Goal: Task Accomplishment & Management: Use online tool/utility

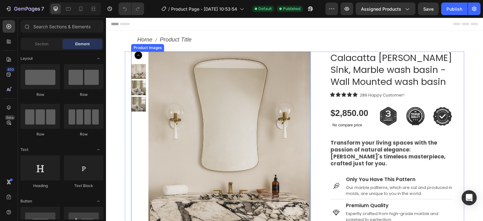
click at [197, 103] on img at bounding box center [229, 173] width 162 height 243
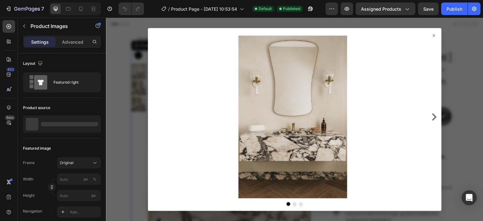
click at [431, 36] on icon at bounding box center [433, 35] width 5 height 5
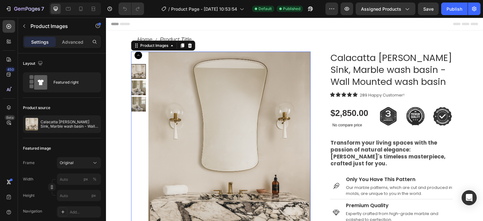
click at [133, 88] on img at bounding box center [138, 87] width 15 height 15
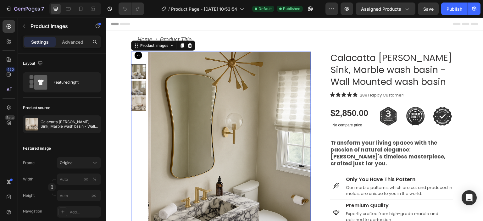
click at [141, 87] on img at bounding box center [138, 88] width 15 height 15
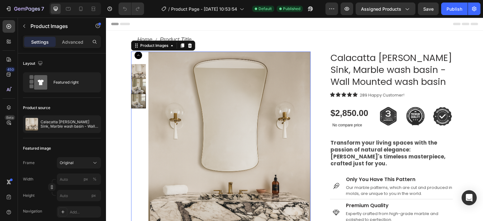
click at [141, 101] on div at bounding box center [138, 101] width 15 height 15
click at [141, 84] on img at bounding box center [138, 86] width 15 height 15
click at [139, 106] on img at bounding box center [138, 101] width 15 height 15
click at [139, 68] on img at bounding box center [138, 71] width 15 height 15
click at [263, 123] on img at bounding box center [229, 173] width 162 height 243
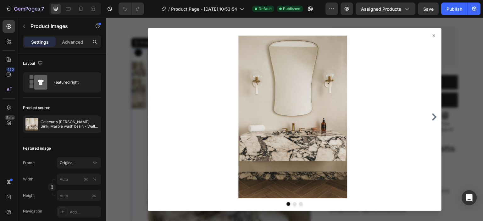
scroll to position [251, 0]
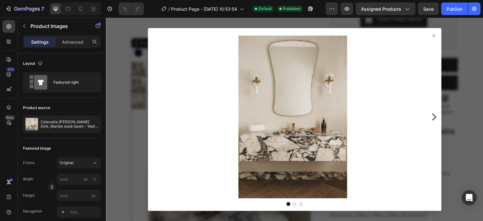
click at [431, 37] on icon at bounding box center [433, 35] width 5 height 5
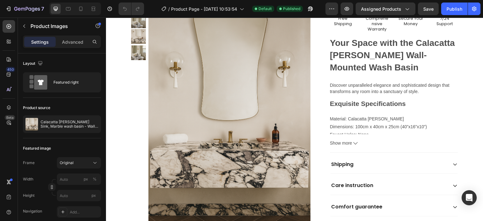
scroll to position [377, 0]
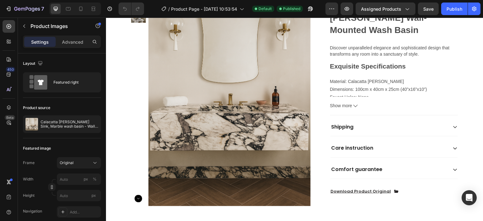
click at [140, 195] on icon "Carousel Next Arrow" at bounding box center [138, 199] width 8 height 8
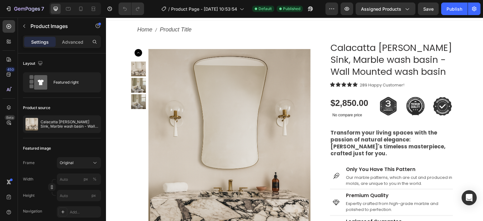
scroll to position [0, 0]
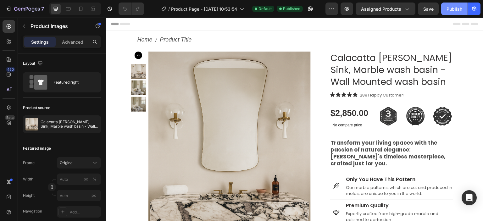
click at [456, 10] on div "Publish" at bounding box center [454, 9] width 16 height 7
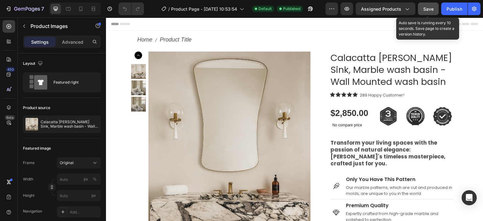
click at [425, 14] on button "Save" at bounding box center [428, 9] width 21 height 13
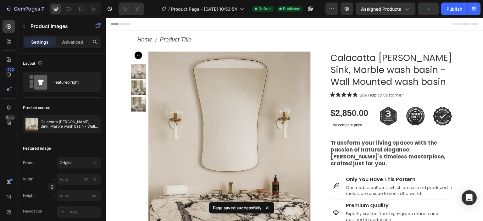
click at [231, 101] on img at bounding box center [229, 173] width 162 height 243
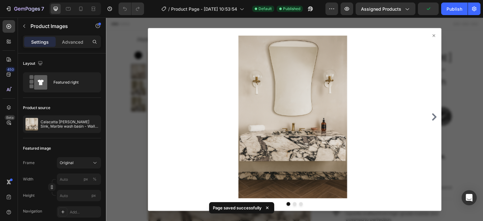
click at [133, 119] on div at bounding box center [294, 120] width 377 height 204
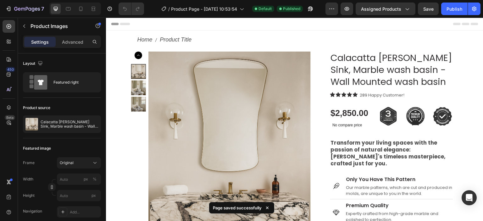
click at [142, 142] on div at bounding box center [138, 171] width 15 height 214
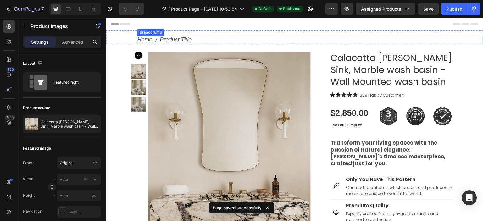
click at [381, 42] on nav "Home Product Title" at bounding box center [310, 39] width 346 height 7
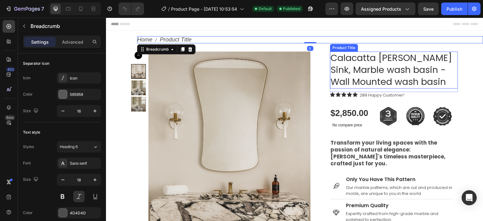
click at [383, 54] on h1 "Calacatta [PERSON_NAME] Sink, Marble wash basin - Wall Mounted wash basin" at bounding box center [394, 70] width 128 height 37
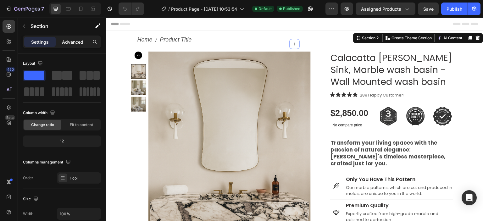
click at [75, 43] on p "Advanced" at bounding box center [72, 42] width 21 height 7
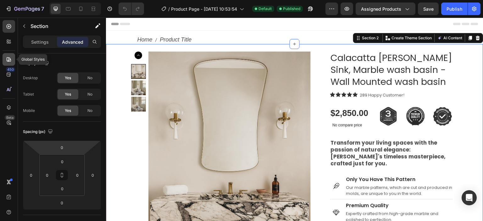
click at [6, 60] on icon at bounding box center [9, 59] width 6 height 6
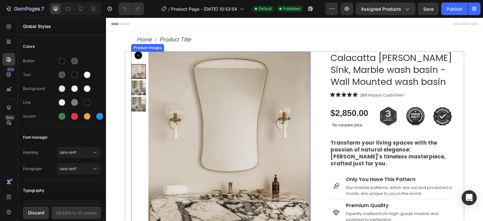
click at [142, 59] on div at bounding box center [138, 171] width 15 height 239
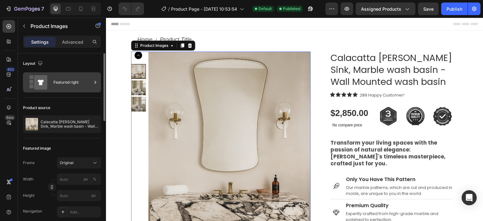
click at [79, 84] on div "Featured right" at bounding box center [72, 82] width 38 height 14
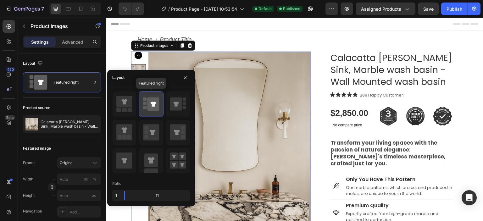
click at [146, 103] on rect at bounding box center [144, 102] width 3 height 3
click at [155, 108] on icon at bounding box center [153, 103] width 12 height 13
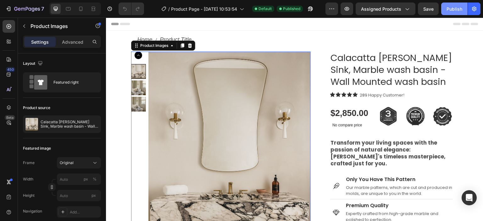
click at [459, 13] on button "Publish" at bounding box center [454, 9] width 26 height 13
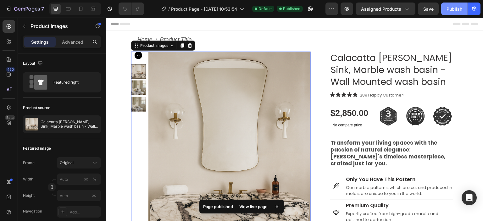
click at [457, 11] on div "Publish" at bounding box center [454, 9] width 16 height 7
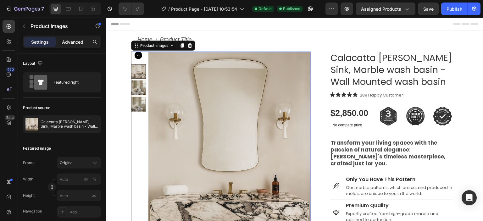
click at [71, 41] on p "Advanced" at bounding box center [72, 42] width 21 height 7
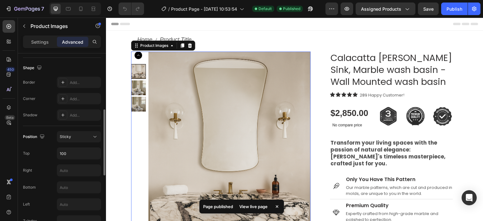
scroll to position [334, 0]
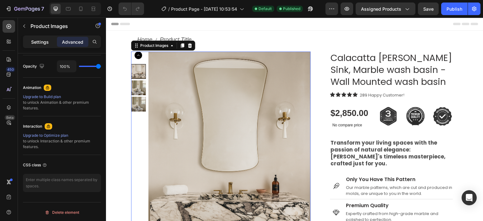
click at [25, 41] on div "Settings" at bounding box center [39, 42] width 31 height 10
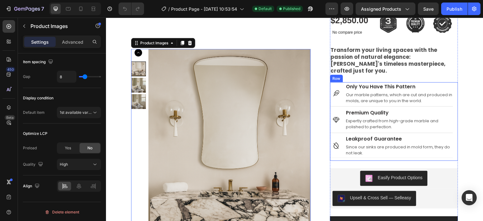
scroll to position [126, 0]
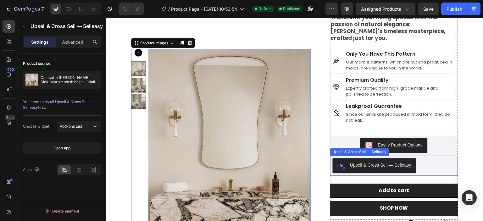
click at [436, 158] on div "Upsell & Cross Sell — Selleasy" at bounding box center [393, 165] width 123 height 15
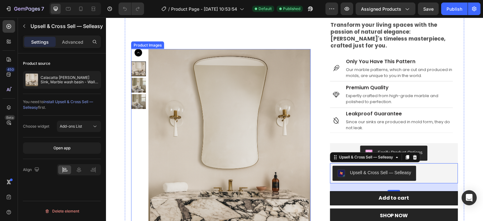
scroll to position [94, 0]
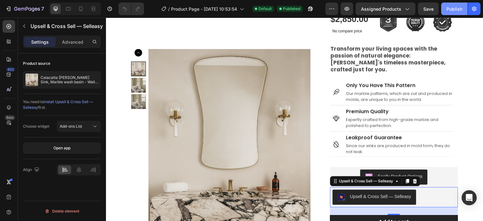
click at [450, 4] on button "Publish" at bounding box center [454, 9] width 26 height 13
click at [473, 14] on button "button" at bounding box center [473, 9] width 13 height 13
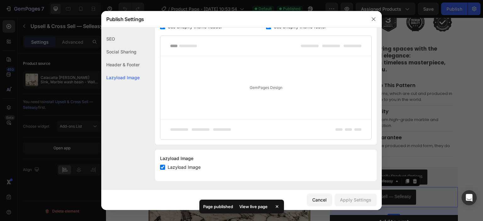
scroll to position [133, 0]
click at [374, 20] on icon "button" at bounding box center [372, 18] width 3 height 3
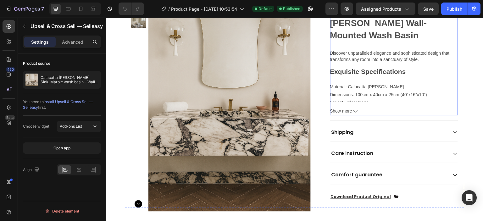
scroll to position [408, 0]
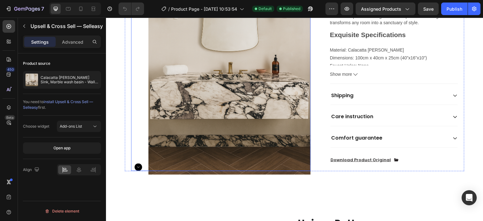
click at [180, 123] on img at bounding box center [229, 53] width 162 height 243
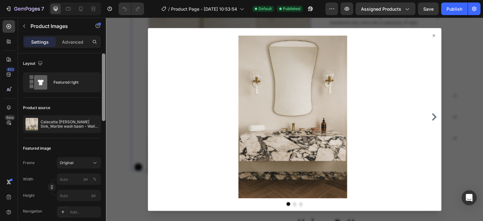
scroll to position [185, 0]
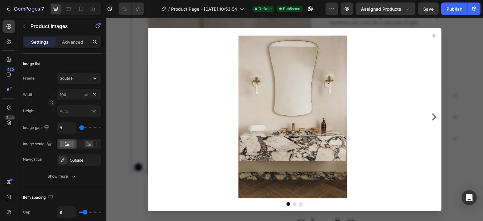
click at [147, 110] on div at bounding box center [294, 120] width 377 height 204
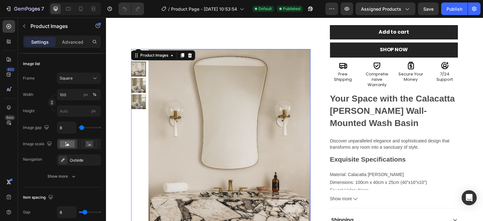
scroll to position [283, 0]
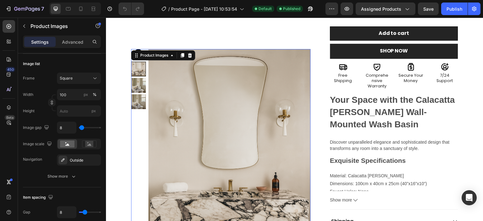
click at [228, 104] on img at bounding box center [229, 170] width 162 height 243
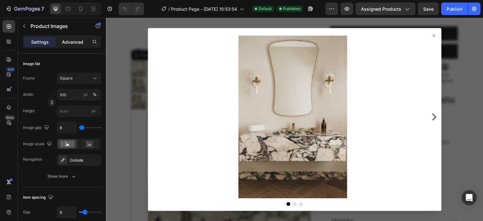
click at [67, 38] on div "Advanced" at bounding box center [72, 42] width 31 height 10
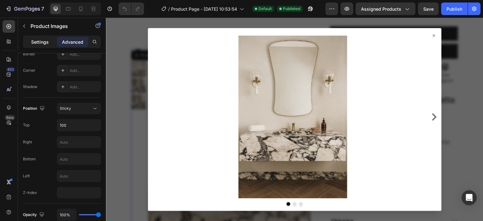
click at [50, 41] on div "Settings" at bounding box center [39, 42] width 31 height 10
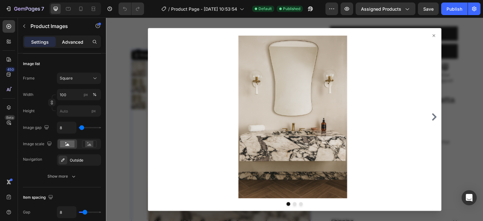
click at [67, 40] on p "Advanced" at bounding box center [72, 42] width 21 height 7
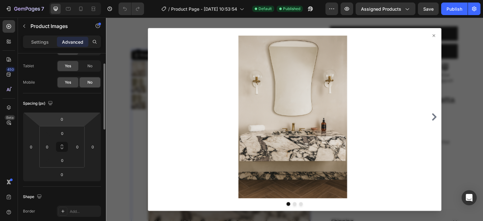
scroll to position [0, 0]
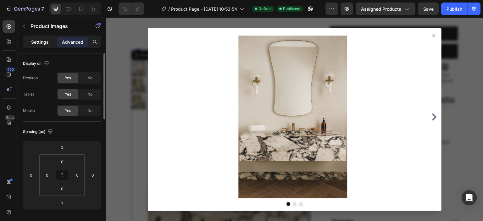
click at [36, 44] on p "Settings" at bounding box center [40, 42] width 18 height 7
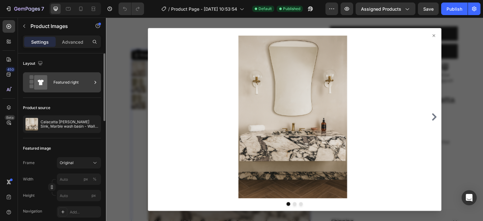
click at [56, 79] on div "Featured right" at bounding box center [72, 82] width 38 height 14
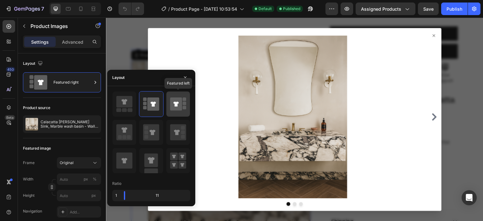
click at [177, 104] on icon at bounding box center [175, 103] width 5 height 5
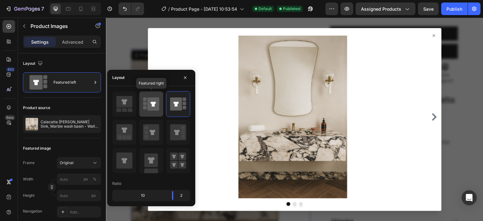
click at [144, 102] on rect at bounding box center [144, 102] width 3 height 3
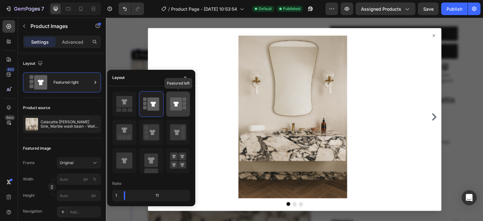
click at [173, 100] on icon at bounding box center [176, 103] width 12 height 13
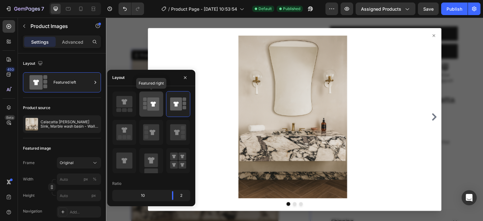
click at [153, 98] on icon at bounding box center [153, 103] width 12 height 13
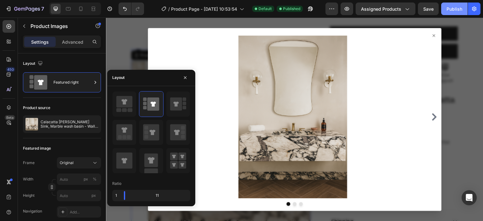
click at [448, 13] on button "Publish" at bounding box center [454, 9] width 26 height 13
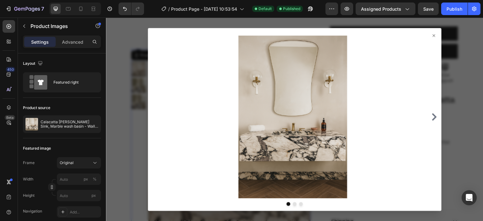
click at [431, 36] on icon at bounding box center [433, 35] width 5 height 5
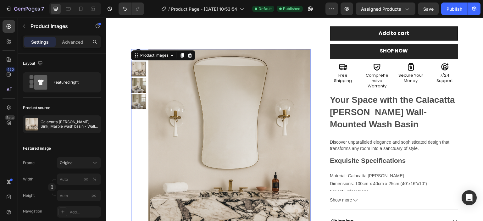
click at [139, 96] on img at bounding box center [138, 101] width 15 height 15
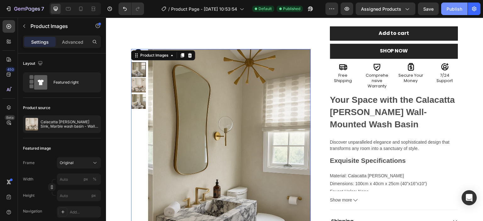
click at [454, 6] on div "Publish" at bounding box center [454, 9] width 16 height 7
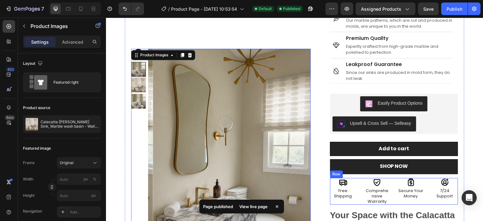
scroll to position [157, 0]
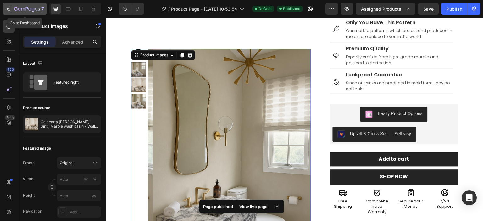
click at [19, 6] on div "7" at bounding box center [29, 9] width 30 height 8
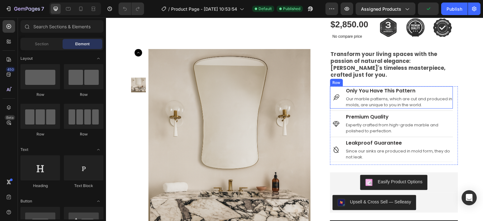
scroll to position [126, 0]
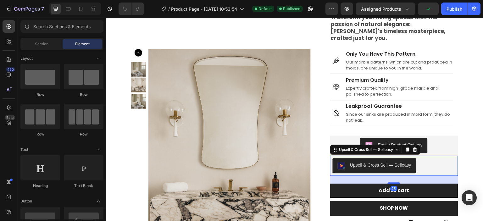
click at [423, 162] on div "Upsell & Cross Sell — Selleasy" at bounding box center [393, 165] width 123 height 15
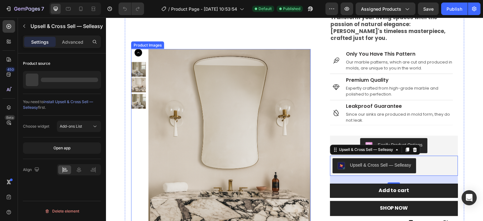
scroll to position [157, 0]
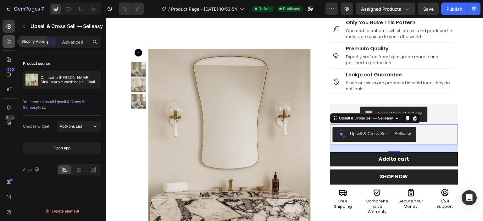
click at [8, 43] on icon at bounding box center [8, 43] width 2 height 2
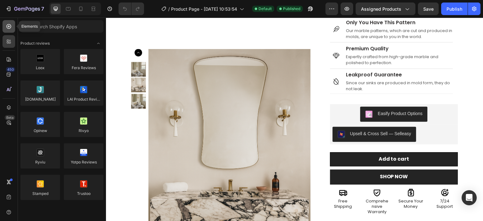
click at [6, 26] on icon at bounding box center [9, 26] width 6 height 6
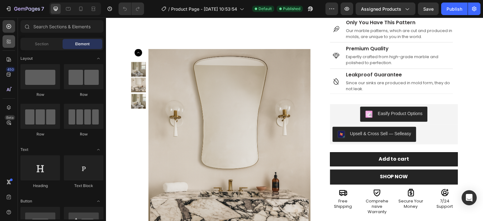
click at [4, 42] on div at bounding box center [9, 41] width 13 height 13
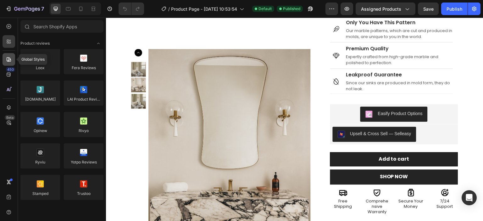
click at [5, 60] on div at bounding box center [9, 59] width 13 height 13
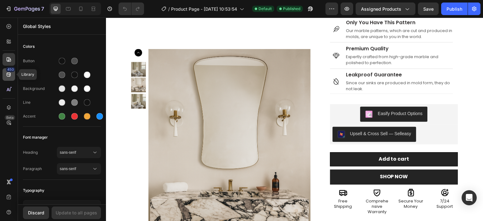
click at [8, 74] on icon at bounding box center [9, 74] width 6 height 6
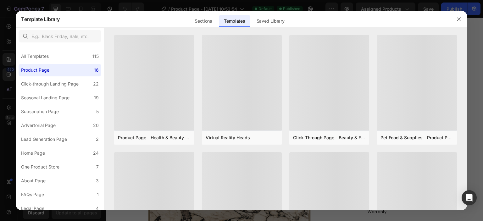
click at [6, 88] on div at bounding box center [241, 110] width 483 height 221
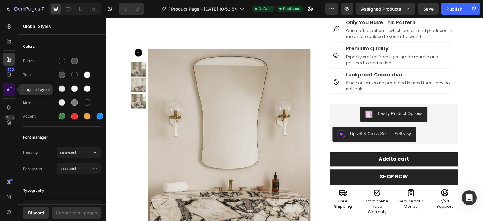
click at [8, 94] on div at bounding box center [9, 89] width 13 height 13
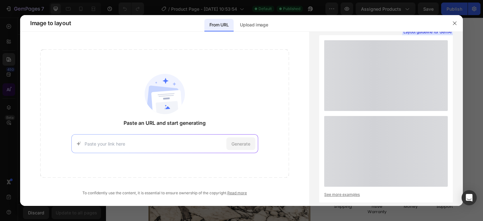
click at [8, 94] on div at bounding box center [241, 110] width 483 height 221
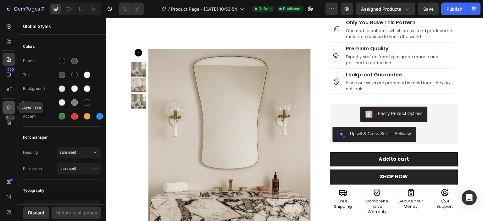
click at [8, 107] on icon at bounding box center [9, 107] width 6 height 6
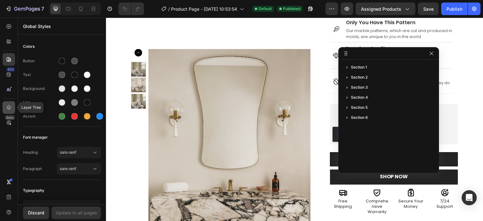
click at [8, 107] on icon at bounding box center [9, 107] width 6 height 6
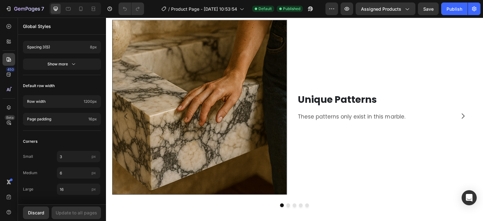
scroll to position [408, 0]
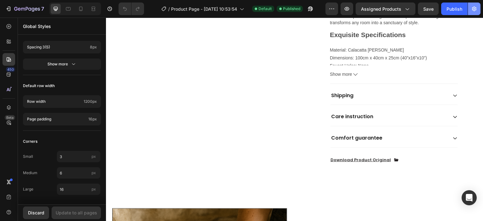
click at [474, 12] on button "button" at bounding box center [473, 9] width 13 height 13
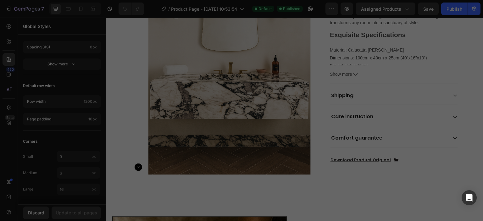
click at [474, 9] on div at bounding box center [241, 110] width 483 height 221
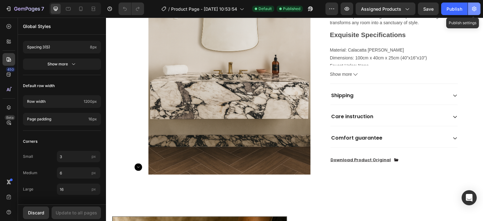
click at [474, 9] on icon "button" at bounding box center [474, 9] width 2 height 2
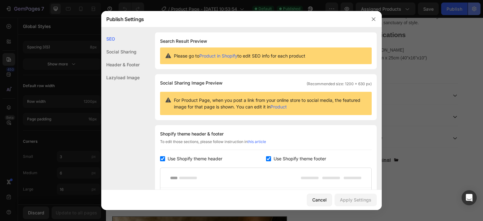
click at [474, 9] on div at bounding box center [241, 110] width 483 height 221
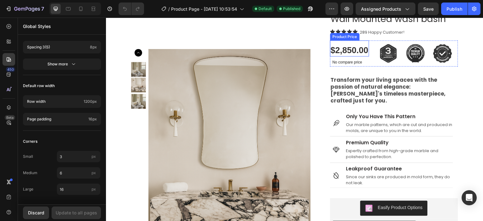
scroll to position [63, 0]
click at [332, 2] on div "7 / Product Page - Jul 10, 10:53:54 Default Published Preview Assigned Products…" at bounding box center [241, 9] width 483 height 18
click at [333, 7] on icon "button" at bounding box center [331, 9] width 6 height 6
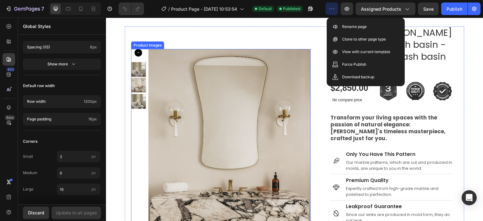
scroll to position [0, 0]
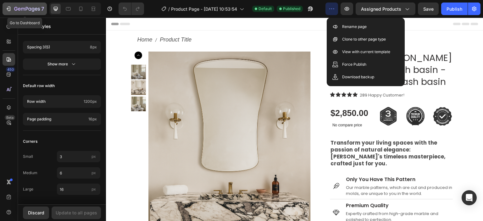
click at [9, 6] on icon "button" at bounding box center [8, 9] width 6 height 6
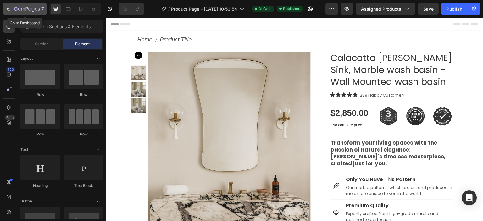
click at [23, 10] on icon "button" at bounding box center [27, 9] width 26 height 5
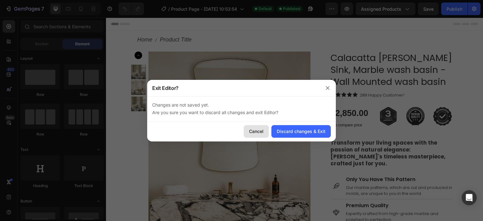
click at [252, 128] on div "Cancel" at bounding box center [256, 131] width 14 height 7
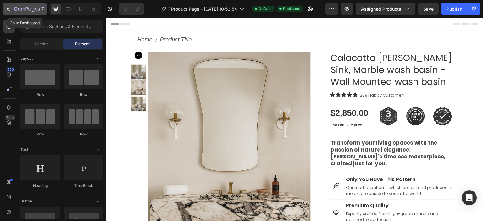
click at [15, 9] on icon "button" at bounding box center [27, 9] width 26 height 5
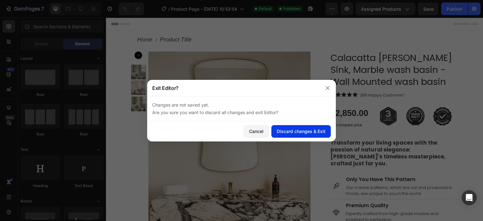
click at [313, 130] on div "Discard changes & Exit" at bounding box center [300, 131] width 49 height 7
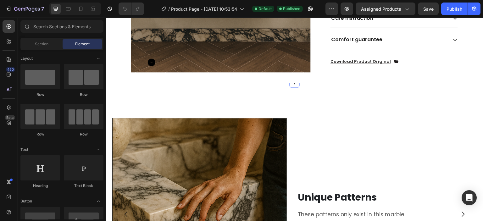
scroll to position [534, 0]
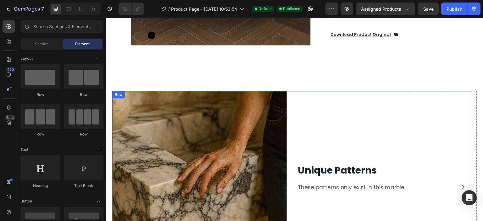
click at [334, 92] on div "Unique Patterns Heading These patterns only exist in this marble. Text Block" at bounding box center [384, 178] width 175 height 175
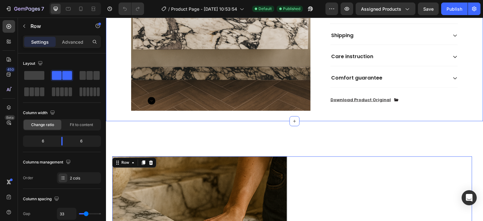
scroll to position [503, 0]
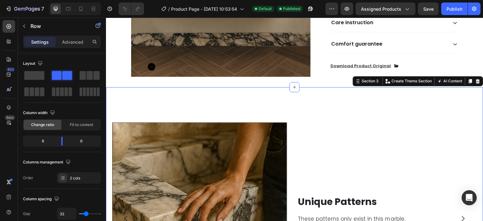
click at [161, 97] on div "Image Unique Patterns Heading These patterns only exist in this marble. Text Bl…" at bounding box center [294, 205] width 364 height 217
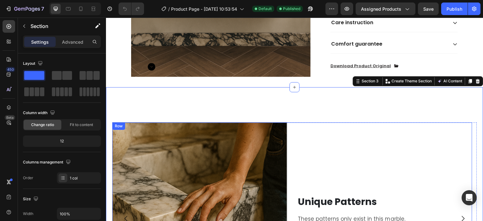
click at [334, 163] on div "Unique Patterns Heading These patterns only exist in this marble. Text Block" at bounding box center [384, 209] width 175 height 175
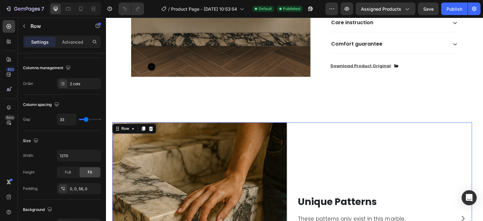
scroll to position [0, 0]
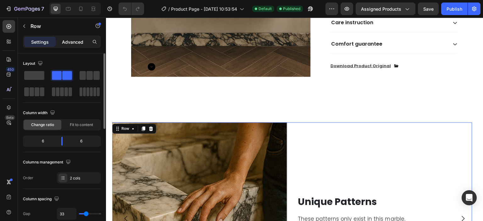
click at [75, 41] on p "Advanced" at bounding box center [72, 42] width 21 height 7
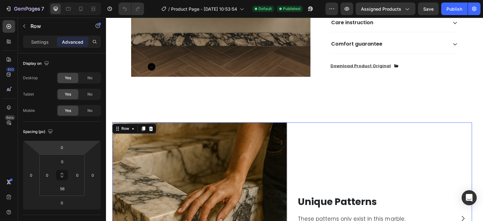
click at [43, 46] on div "Settings" at bounding box center [39, 42] width 31 height 10
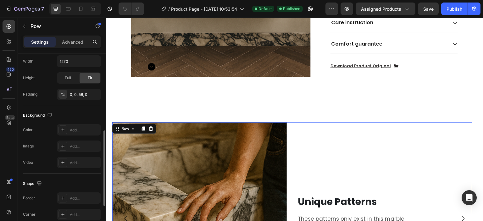
scroll to position [269, 0]
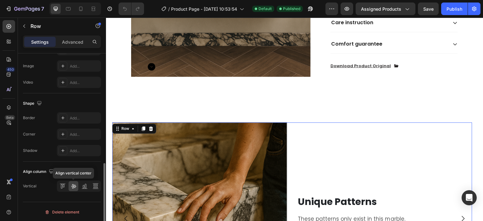
click at [71, 184] on icon at bounding box center [73, 186] width 6 height 6
click at [71, 185] on icon at bounding box center [73, 186] width 6 height 6
click at [88, 181] on div at bounding box center [84, 186] width 10 height 10
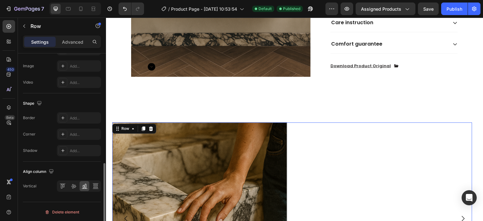
drag, startPoint x: 79, startPoint y: 183, endPoint x: 75, endPoint y: 183, distance: 3.5
click at [79, 183] on div at bounding box center [79, 185] width 44 height 11
click at [74, 183] on icon at bounding box center [73, 186] width 6 height 6
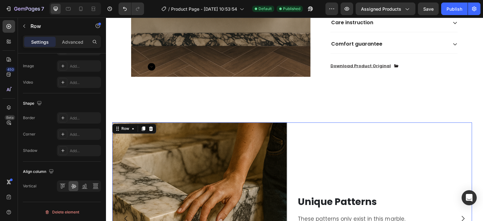
click at [292, 124] on div "Image Unique Patterns Heading These patterns only exist in this marble. Text Bl…" at bounding box center [292, 218] width 360 height 192
click at [122, 126] on div "Row" at bounding box center [125, 129] width 10 height 6
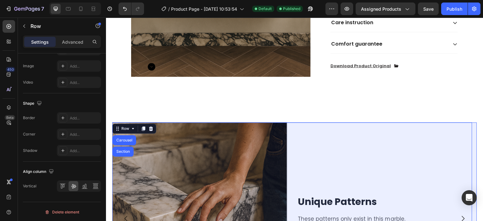
click at [128, 136] on div "Carousel" at bounding box center [124, 140] width 24 height 10
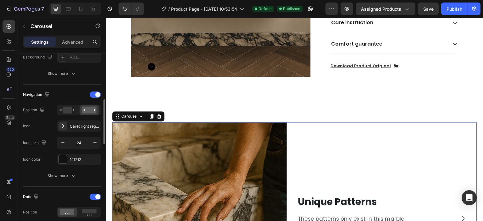
scroll to position [251, 0]
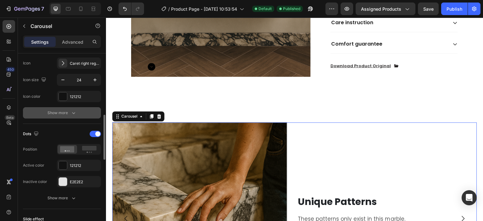
click at [59, 110] on div "Show more" at bounding box center [61, 113] width 29 height 6
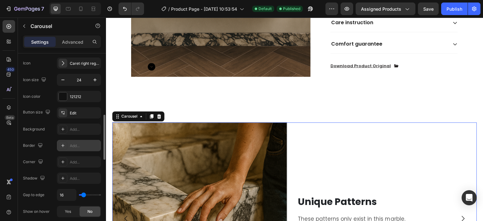
scroll to position [314, 0]
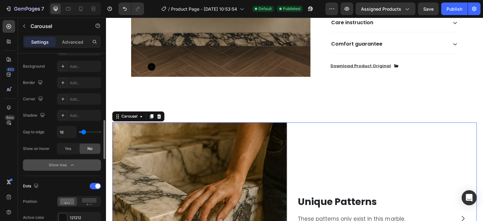
click at [73, 164] on icon "button" at bounding box center [72, 165] width 3 height 2
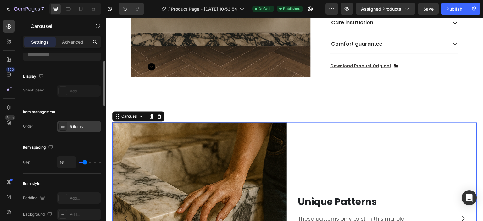
scroll to position [0, 0]
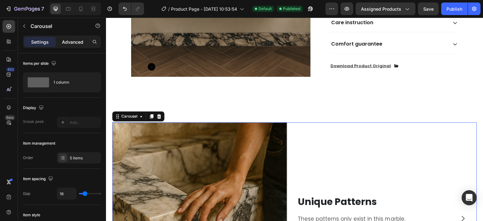
click at [63, 41] on p "Advanced" at bounding box center [72, 42] width 21 height 7
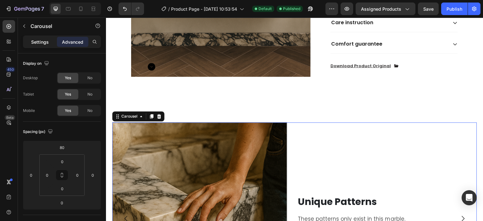
click at [48, 41] on p "Settings" at bounding box center [40, 42] width 18 height 7
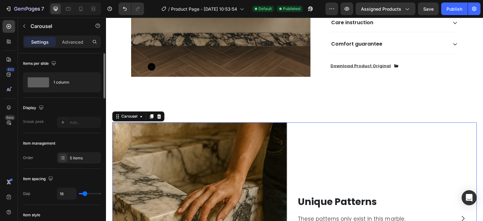
scroll to position [63, 0]
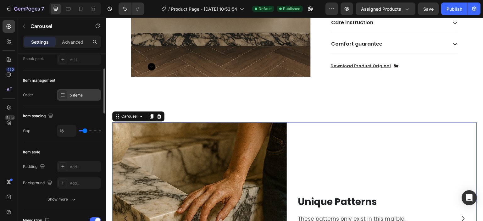
click at [78, 95] on div "5 items" at bounding box center [85, 95] width 30 height 6
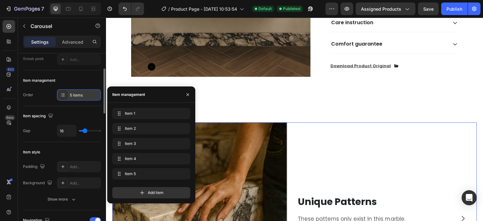
click at [78, 95] on div "5 items" at bounding box center [85, 95] width 30 height 6
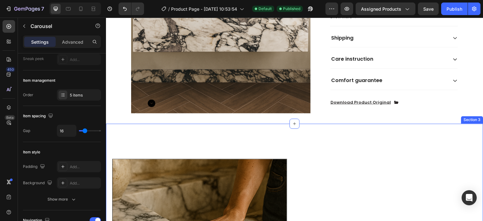
scroll to position [503, 0]
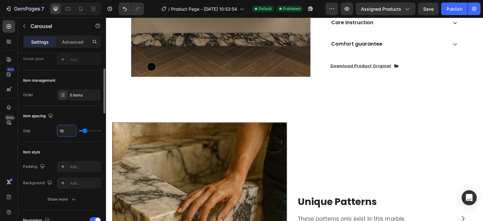
click at [64, 128] on input "16" at bounding box center [66, 130] width 19 height 11
type input "1"
type input "15"
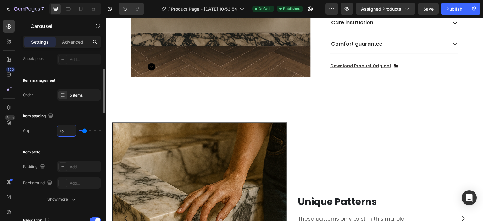
type input "1"
type input "0"
type input "1"
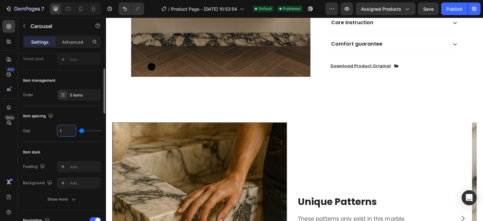
type input "16"
click at [38, 101] on div "Item management Order 5 items" at bounding box center [62, 88] width 78 height 36
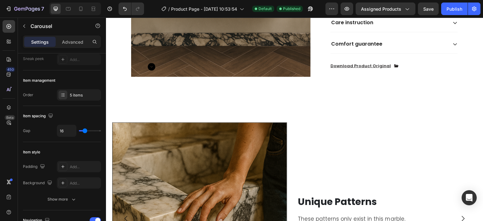
scroll to position [94, 0]
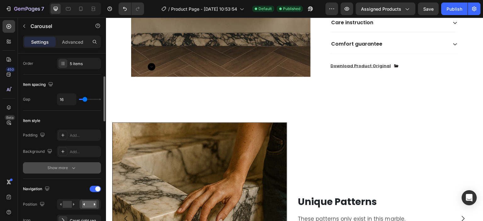
click at [74, 167] on icon "button" at bounding box center [73, 168] width 3 height 2
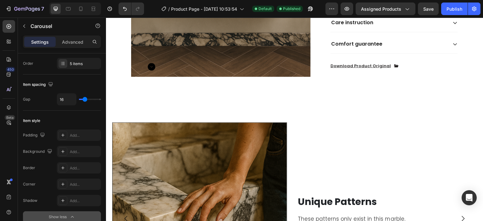
scroll to position [157, 0]
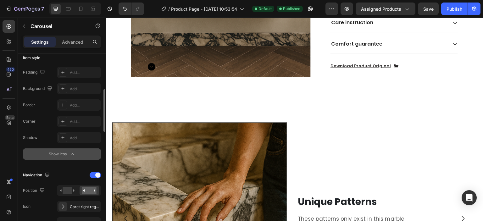
click at [69, 154] on div "Show less" at bounding box center [62, 154] width 27 height 6
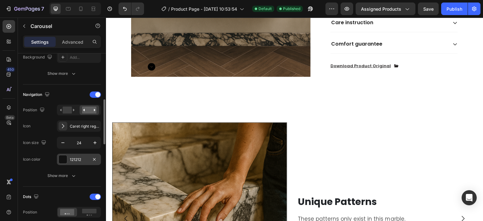
scroll to position [251, 0]
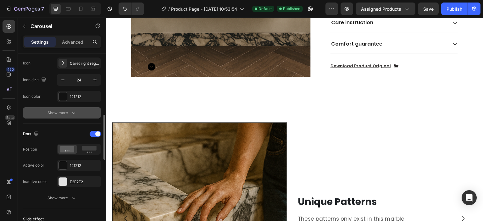
click at [53, 109] on button "Show more" at bounding box center [62, 112] width 78 height 11
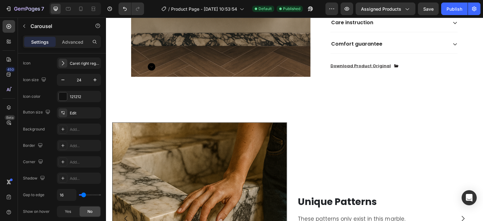
scroll to position [314, 0]
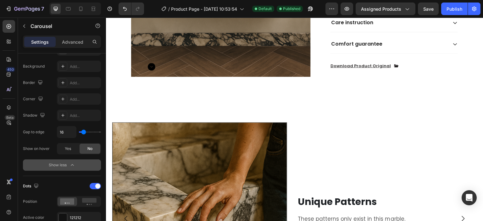
click at [71, 162] on icon "button" at bounding box center [72, 165] width 6 height 6
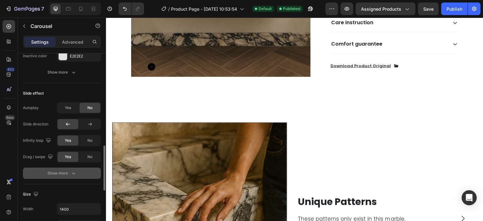
scroll to position [408, 0]
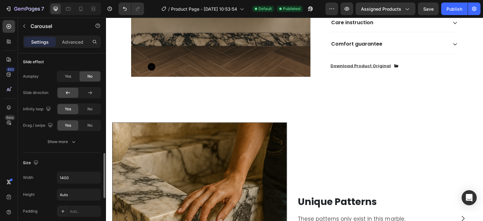
click at [60, 135] on div "Autoplay Yes No Slide direction Infinity loop Yes No Drag / swipe Yes No Show m…" at bounding box center [62, 109] width 78 height 77
click at [61, 137] on button "Show more" at bounding box center [62, 141] width 78 height 11
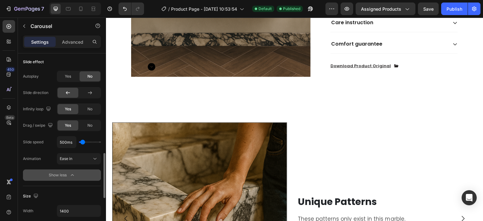
click at [78, 170] on button "Show less" at bounding box center [62, 174] width 78 height 11
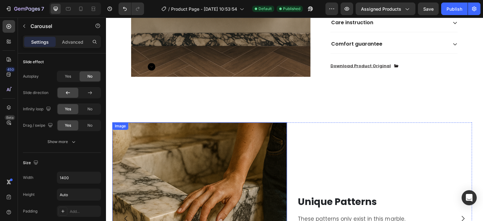
click at [118, 147] on img at bounding box center [199, 209] width 175 height 175
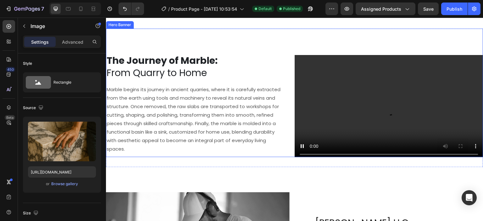
scroll to position [754, 0]
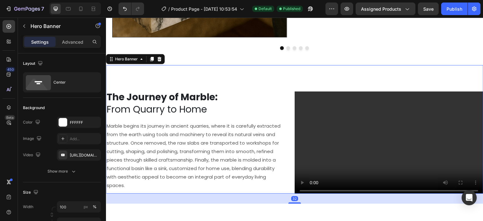
click at [238, 70] on div "The Journey of Marble: From Quarry to Home Heading Marble begins its journey in…" at bounding box center [294, 129] width 377 height 128
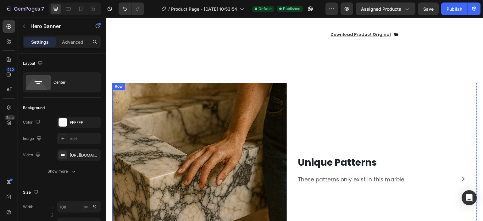
scroll to position [503, 0]
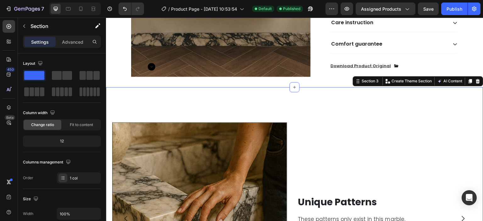
click at [297, 103] on div "Image Unique Patterns Heading These patterns only exist in this marble. Text Bl…" at bounding box center [294, 205] width 364 height 217
click at [368, 78] on div "Section 3" at bounding box center [369, 81] width 19 height 6
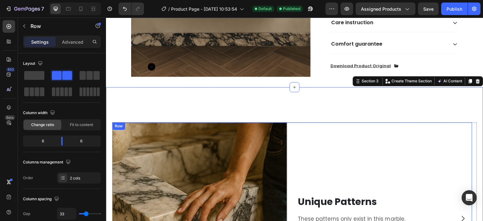
click at [422, 139] on div "Unique Patterns Heading These patterns only exist in this marble. Text Block" at bounding box center [384, 209] width 175 height 175
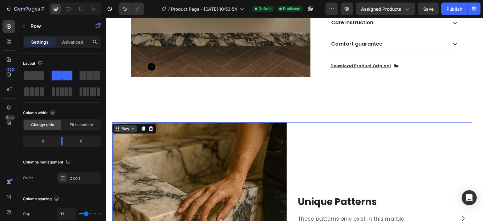
click at [128, 126] on div "Row" at bounding box center [125, 129] width 10 height 6
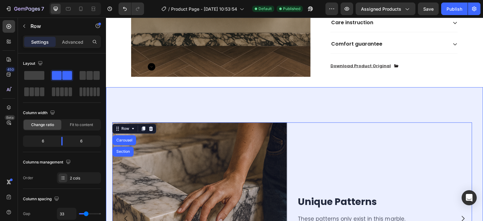
click at [129, 146] on div "Section" at bounding box center [122, 151] width 21 height 10
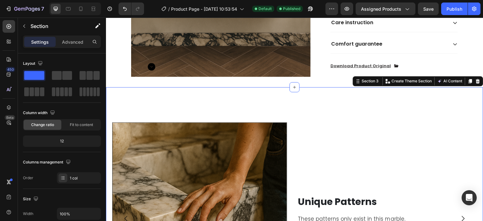
click at [346, 105] on div "Image Unique Patterns Heading These patterns only exist in this marble. Text Bl…" at bounding box center [294, 205] width 364 height 217
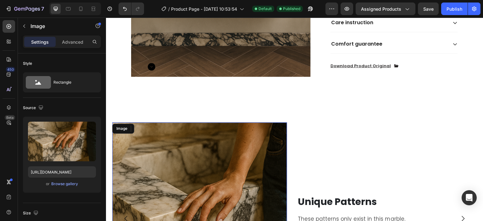
click at [124, 140] on img at bounding box center [199, 209] width 175 height 175
click at [125, 126] on div "Image" at bounding box center [127, 129] width 14 height 6
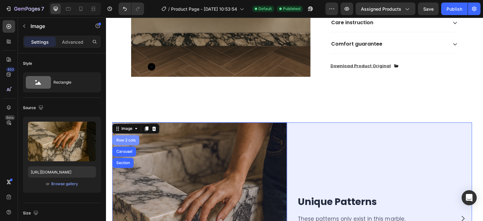
click at [130, 135] on div "Row 2 cols" at bounding box center [125, 140] width 27 height 10
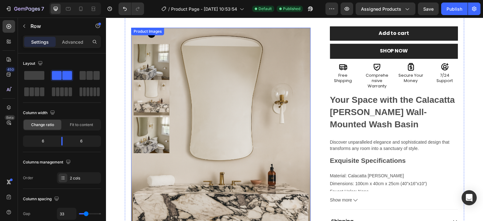
scroll to position [220, 0]
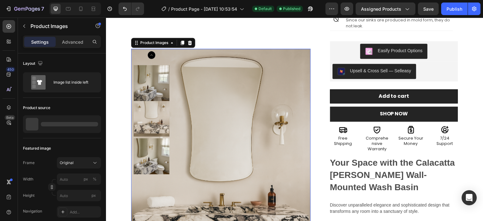
click at [208, 105] on img at bounding box center [220, 183] width 179 height 269
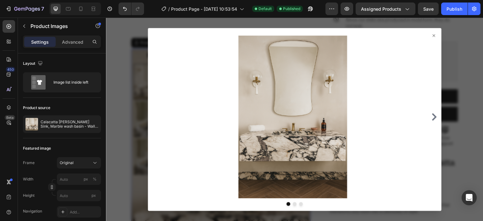
click at [117, 118] on div at bounding box center [294, 120] width 377 height 204
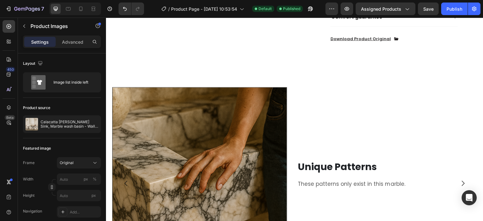
scroll to position [597, 0]
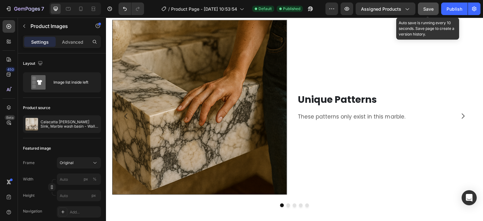
click at [429, 11] on div "Save" at bounding box center [428, 9] width 10 height 7
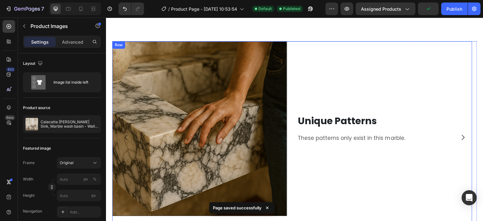
scroll to position [534, 0]
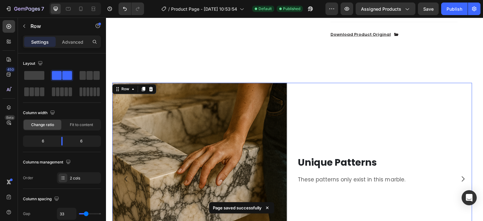
click at [360, 105] on div "Unique Patterns Heading These patterns only exist in this marble. Text Block" at bounding box center [384, 170] width 175 height 175
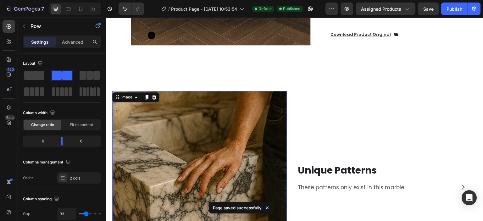
click at [277, 107] on img at bounding box center [199, 178] width 175 height 175
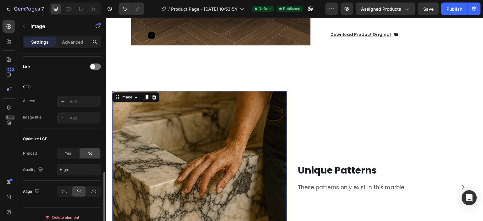
scroll to position [288, 0]
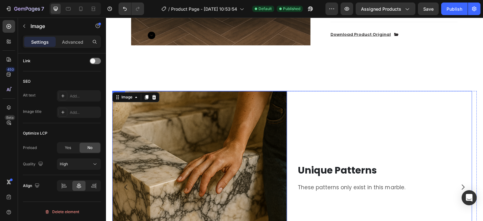
click at [363, 105] on div "Unique Patterns Heading These patterns only exist in this marble. Text Block" at bounding box center [384, 178] width 175 height 175
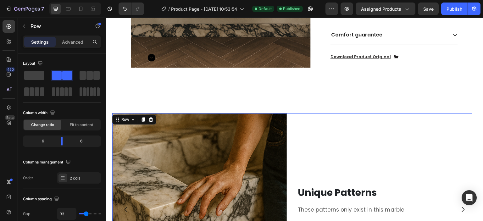
scroll to position [503, 0]
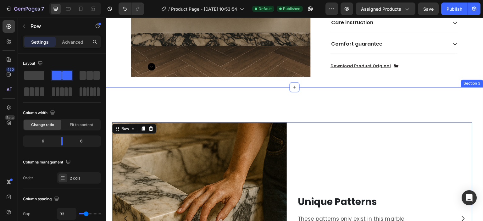
click at [303, 99] on div "Image Unique Patterns Heading These patterns only exist in this marble. Text Bl…" at bounding box center [294, 205] width 364 height 217
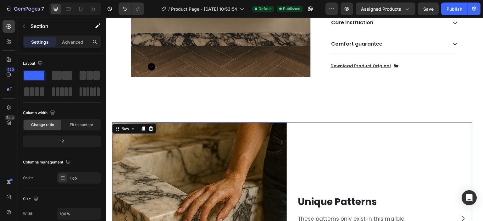
click at [298, 139] on div "Unique Patterns Heading These patterns only exist in this marble. Text Block" at bounding box center [384, 209] width 175 height 175
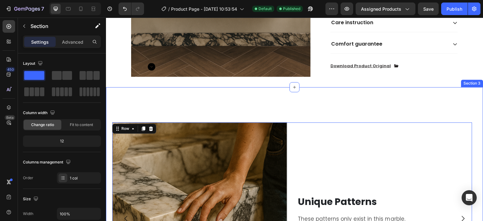
click at [277, 102] on div "Image Unique Patterns Heading These patterns only exist in this marble. Text Bl…" at bounding box center [294, 205] width 364 height 217
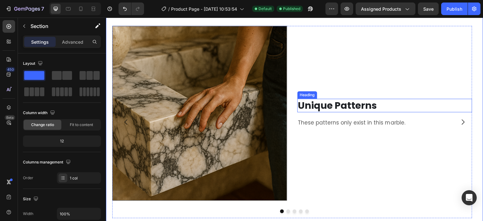
scroll to position [628, 0]
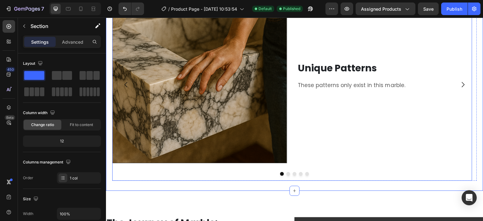
click at [286, 172] on button "Dot" at bounding box center [288, 174] width 4 height 4
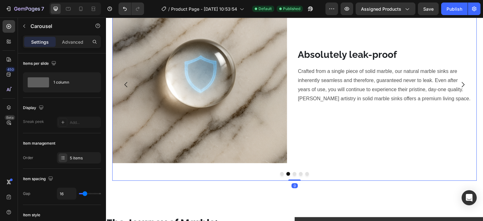
click at [292, 174] on button "Dot" at bounding box center [294, 174] width 4 height 4
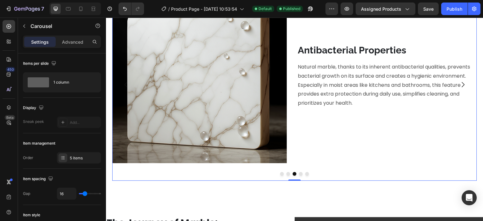
click at [299, 172] on button "Dot" at bounding box center [301, 174] width 4 height 4
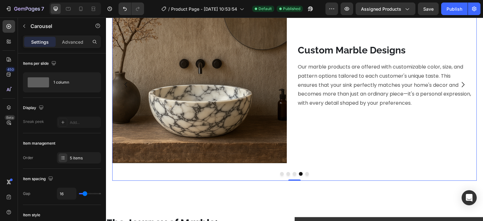
click at [306, 173] on button "Dot" at bounding box center [307, 174] width 4 height 4
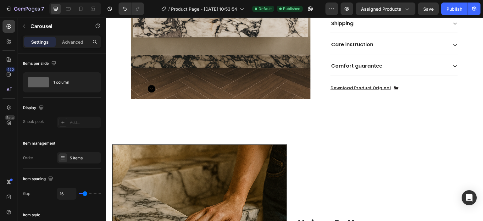
scroll to position [503, 0]
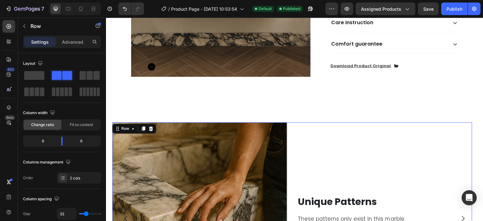
click at [295, 123] on div "Image Unique Patterns Heading These patterns only exist in this marble. Text Bl…" at bounding box center [292, 218] width 360 height 192
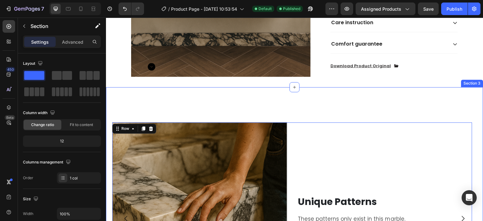
click at [289, 99] on div "Image Unique Patterns Heading These patterns only exist in this marble. Text Bl…" at bounding box center [294, 205] width 364 height 217
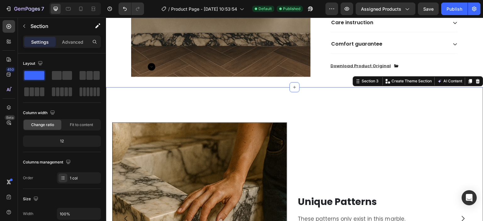
click at [341, 97] on div "Image Unique Patterns Heading These patterns only exist in this marble. Text Bl…" at bounding box center [294, 205] width 364 height 217
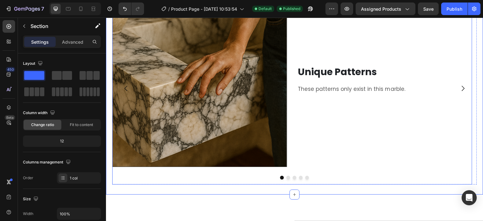
scroll to position [628, 0]
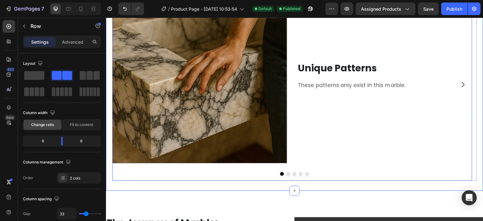
click at [309, 128] on div "Unique Patterns Heading These patterns only exist in this marble. Text Block" at bounding box center [384, 75] width 175 height 175
click at [258, 174] on div at bounding box center [294, 174] width 364 height 4
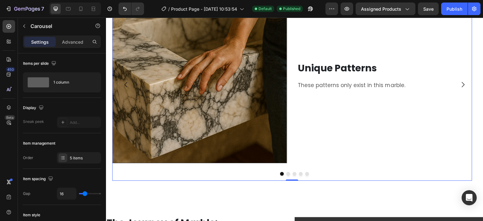
click at [469, 177] on div "Image Unique Patterns Heading These patterns only exist in this marble. Text Bl…" at bounding box center [292, 84] width 360 height 192
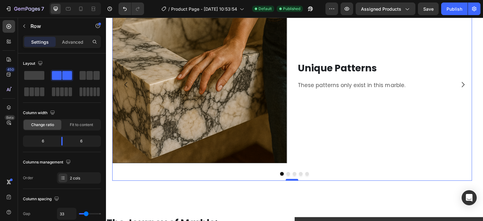
click at [294, 179] on div at bounding box center [292, 180] width 13 height 2
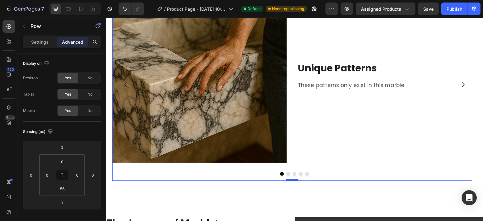
click at [286, 179] on div at bounding box center [292, 180] width 13 height 2
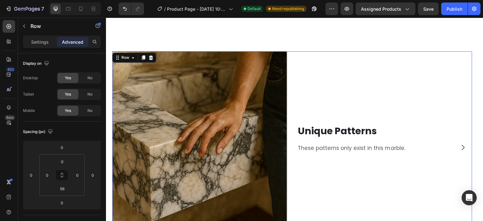
scroll to position [534, 0]
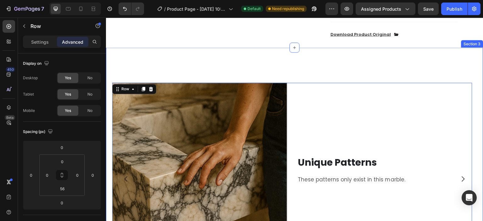
click at [292, 75] on div "Image Unique Patterns Heading These patterns only exist in this marble. Text Bl…" at bounding box center [294, 165] width 364 height 217
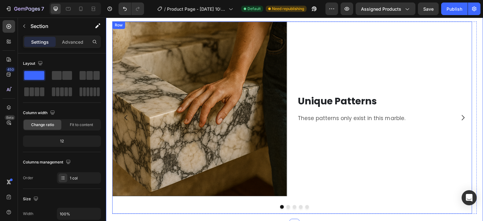
scroll to position [597, 0]
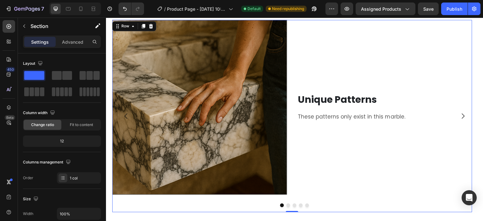
click at [288, 106] on div "Image Unique Patterns Heading These patterns only exist in this marble. Text Bl…" at bounding box center [292, 116] width 360 height 192
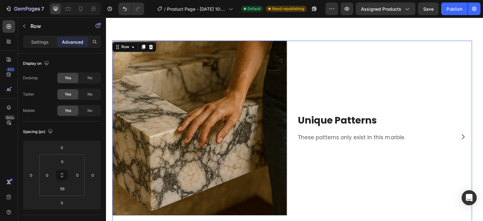
scroll to position [565, 0]
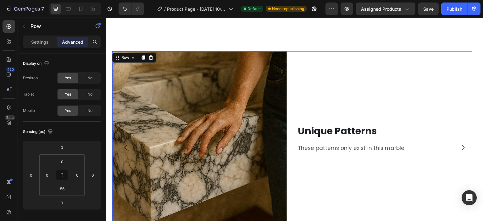
click at [288, 68] on div "Image Unique Patterns Heading These patterns only exist in this marble. Text Bl…" at bounding box center [292, 147] width 360 height 192
click at [299, 67] on div "Unique Patterns Heading These patterns only exist in this marble. Text Block" at bounding box center [384, 138] width 175 height 175
click at [129, 54] on div "Row" at bounding box center [125, 58] width 23 height 8
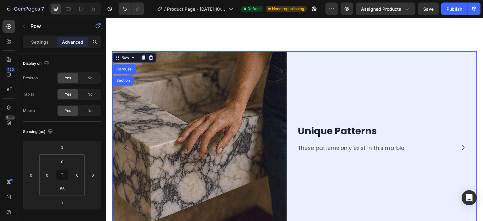
click at [130, 65] on div "Carousel" at bounding box center [124, 69] width 24 height 10
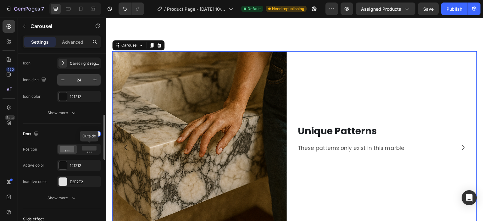
scroll to position [188, 0]
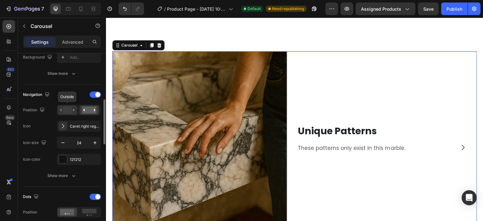
click at [64, 105] on div at bounding box center [66, 109] width 19 height 9
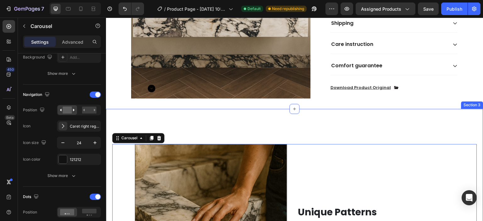
scroll to position [491, 0]
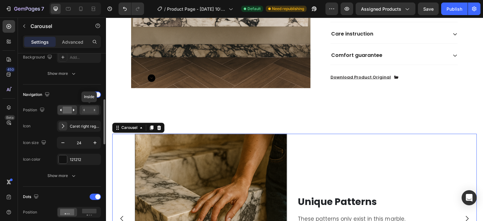
click at [85, 108] on rect at bounding box center [89, 110] width 14 height 7
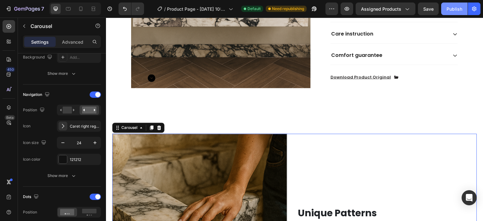
click at [445, 8] on button "Publish" at bounding box center [454, 9] width 26 height 13
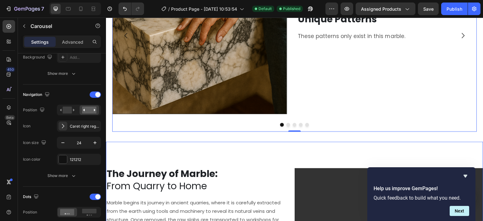
scroll to position [711, 0]
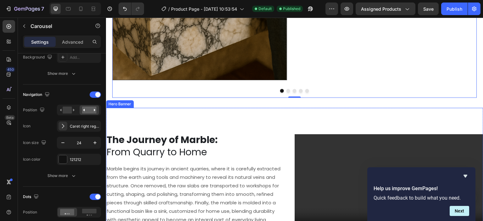
click at [271, 116] on div "The Journey of Marble: From Quarry to Home Heading Marble begins its journey in…" at bounding box center [294, 172] width 377 height 128
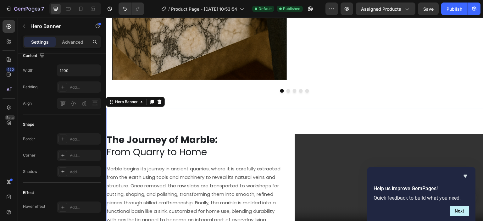
scroll to position [0, 0]
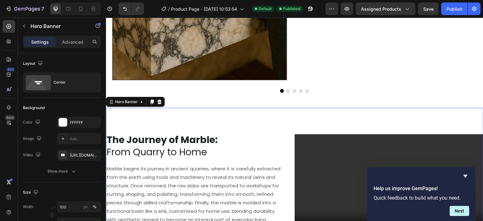
click at [311, 111] on div "The Journey of Marble: From Quarry to Home Heading Marble begins its journey in…" at bounding box center [294, 172] width 377 height 128
click at [134, 101] on div "Hero Banner" at bounding box center [126, 102] width 25 height 6
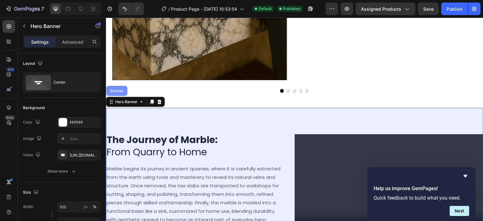
click at [122, 90] on div "Section" at bounding box center [117, 91] width 16 height 4
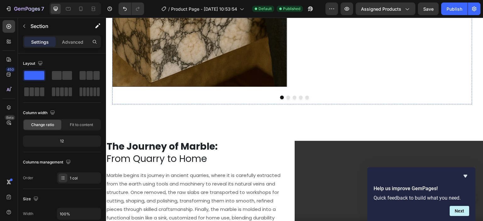
scroll to position [743, 0]
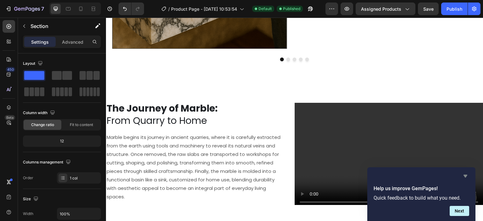
click at [466, 178] on icon "Hide survey" at bounding box center [465, 176] width 8 height 8
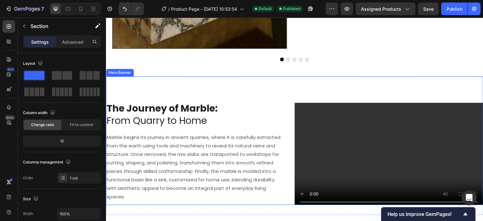
click at [262, 87] on div "The Journey of Marble: From Quarry to Home Heading Marble begins its journey in…" at bounding box center [294, 140] width 377 height 128
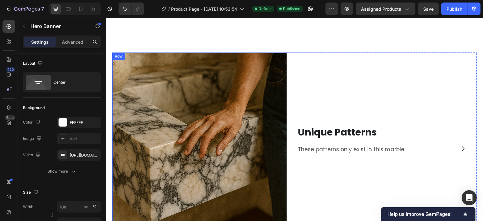
scroll to position [554, 0]
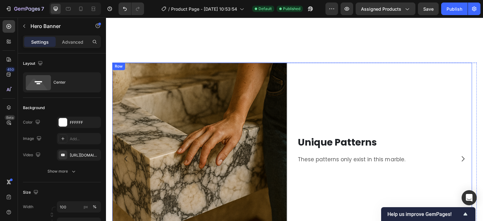
click at [334, 110] on div "Unique Patterns Heading These patterns only exist in this marble. Text Block" at bounding box center [384, 150] width 175 height 175
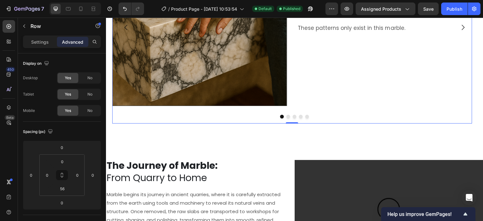
scroll to position [711, 0]
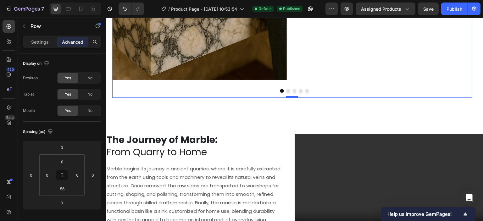
click at [288, 96] on div at bounding box center [292, 97] width 13 height 2
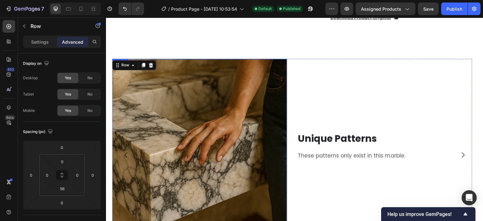
scroll to position [554, 0]
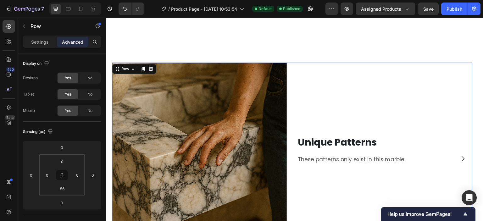
click at [301, 79] on div "Unique Patterns Heading These patterns only exist in this marble. Text Block" at bounding box center [384, 150] width 175 height 175
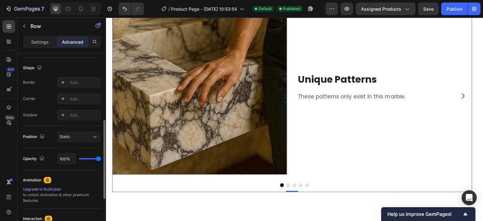
scroll to position [220, 0]
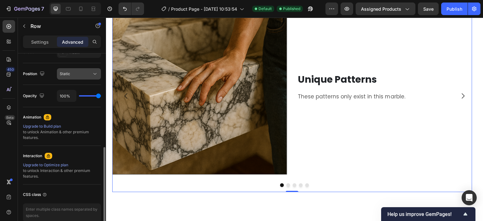
click at [81, 73] on div "Static" at bounding box center [76, 74] width 32 height 6
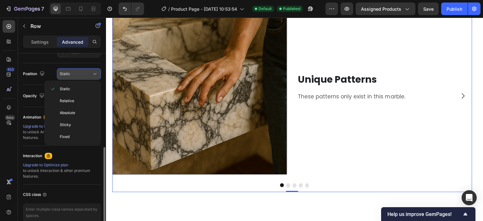
click at [81, 73] on div "Static" at bounding box center [76, 74] width 32 height 6
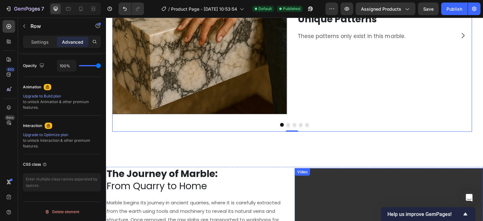
scroll to position [680, 0]
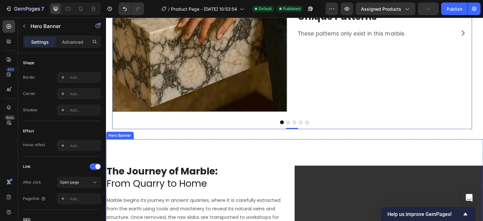
click at [284, 151] on div "The Journey of Marble: From Quarry to Home Heading Marble begins its journey in…" at bounding box center [294, 203] width 377 height 128
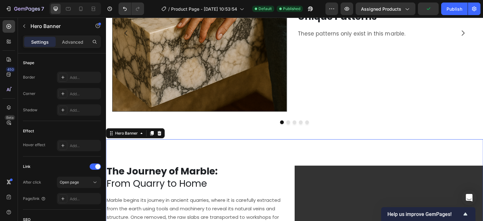
scroll to position [0, 0]
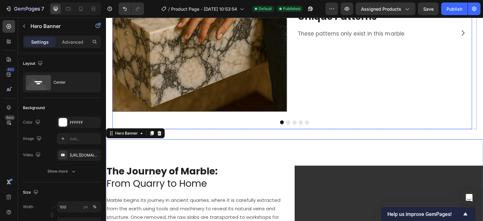
click at [315, 91] on div "Unique Patterns Heading These patterns only exist in this marble. Text Block" at bounding box center [384, 24] width 175 height 175
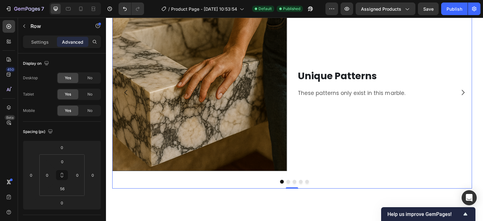
scroll to position [680, 0]
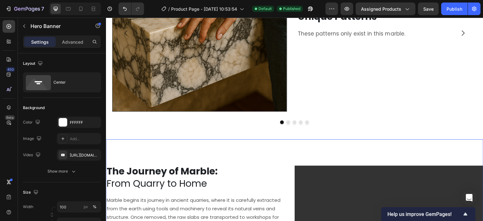
click at [286, 149] on div "The Journey of Marble: From Quarry to Home Heading Marble begins its journey in…" at bounding box center [294, 203] width 377 height 128
click at [284, 152] on div "The Journey of Marble: From Quarry to Home Heading Marble begins its journey in…" at bounding box center [294, 203] width 377 height 128
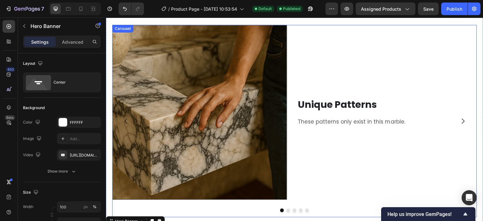
scroll to position [586, 0]
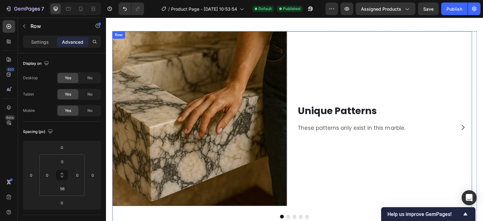
click at [324, 76] on div "Unique Patterns Heading These patterns only exist in this marble. Text Block" at bounding box center [384, 118] width 175 height 175
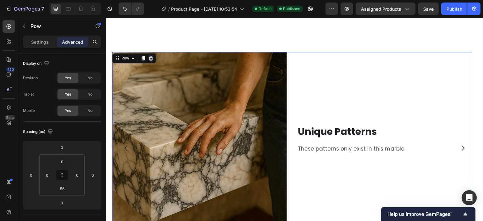
scroll to position [554, 0]
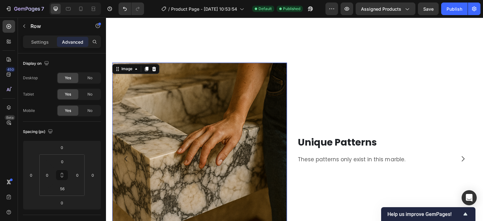
click at [282, 80] on img at bounding box center [199, 150] width 175 height 175
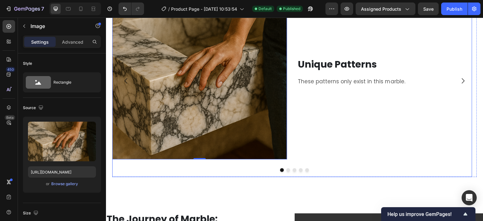
scroll to position [617, 0]
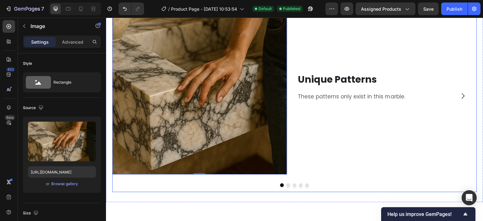
click at [460, 95] on icon "Carousel Next Arrow" at bounding box center [463, 96] width 8 height 8
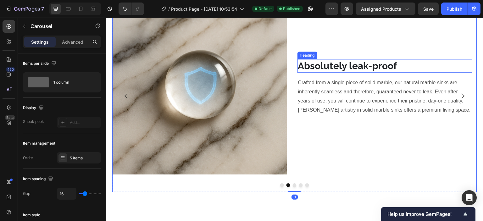
click at [462, 69] on h2 "Absolutely leak-proof" at bounding box center [384, 66] width 175 height 14
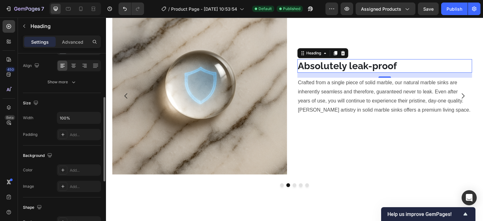
scroll to position [221, 0]
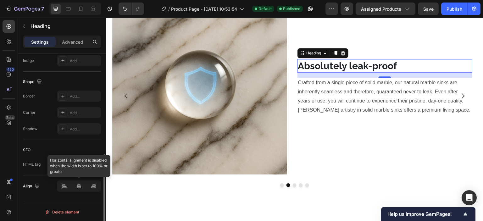
click at [78, 184] on div at bounding box center [79, 185] width 44 height 11
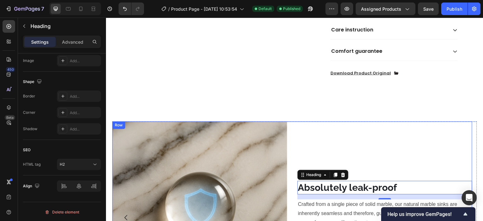
scroll to position [523, 0]
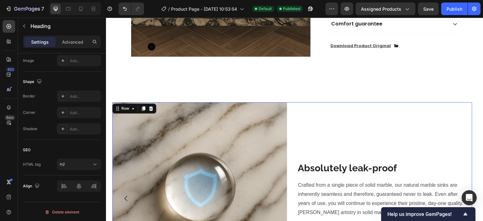
click at [325, 122] on div "Absolutely leak-proof Heading Crafted from a single piece of solid marble, our …" at bounding box center [384, 189] width 175 height 175
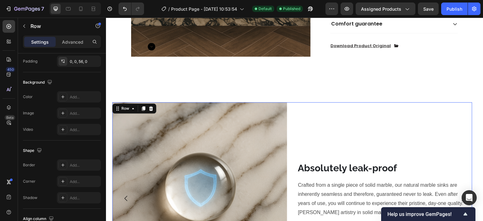
scroll to position [0, 0]
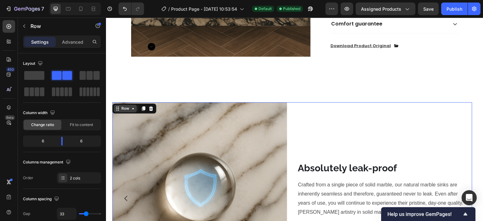
click at [129, 106] on div "Row" at bounding box center [125, 109] width 10 height 6
click at [62, 76] on div at bounding box center [62, 75] width 20 height 9
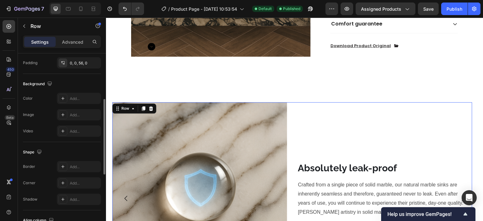
scroll to position [188, 0]
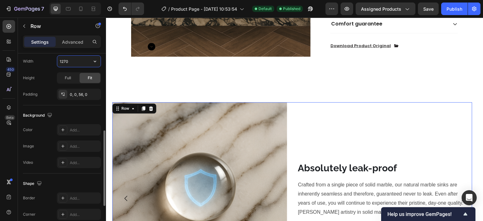
click at [69, 59] on input "1270" at bounding box center [78, 61] width 43 height 11
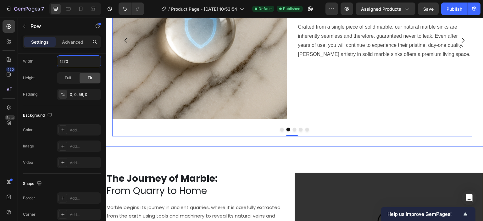
scroll to position [680, 0]
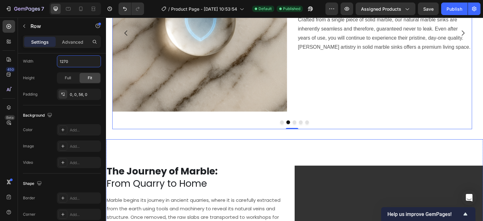
click at [294, 148] on div "The Journey of Marble: From Quarry to Home Heading Marble begins its journey in…" at bounding box center [294, 203] width 377 height 128
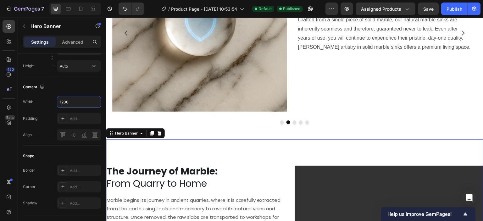
scroll to position [586, 0]
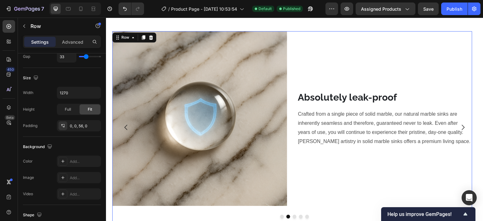
click at [309, 52] on div "Absolutely leak-proof Heading Crafted from a single piece of solid marble, our …" at bounding box center [384, 118] width 175 height 175
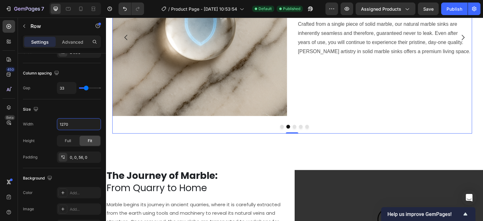
scroll to position [680, 0]
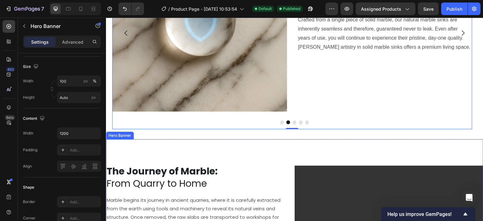
click at [284, 142] on div "The Journey of Marble: From Quarry to Home Heading Marble begins its journey in…" at bounding box center [294, 203] width 377 height 128
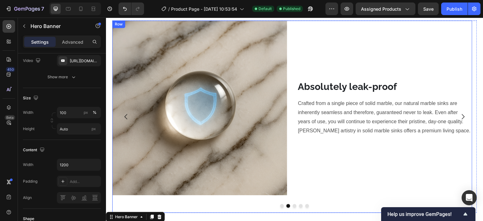
scroll to position [586, 0]
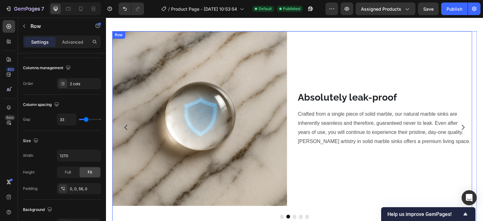
click at [291, 40] on div "Image Absolutely leak-proof Heading Crafted from a single piece of solid marble…" at bounding box center [292, 127] width 360 height 192
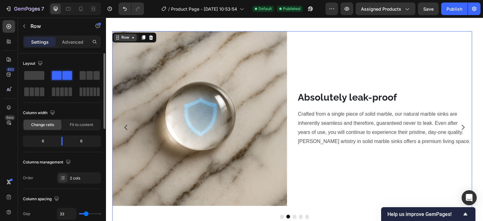
click at [133, 35] on div "Row" at bounding box center [125, 38] width 23 height 8
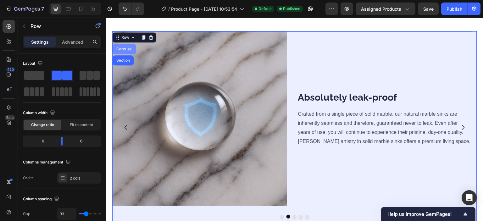
click at [130, 51] on div "Carousel" at bounding box center [124, 49] width 24 height 10
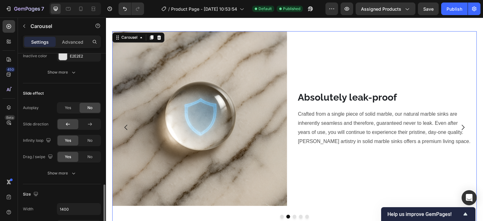
scroll to position [440, 0]
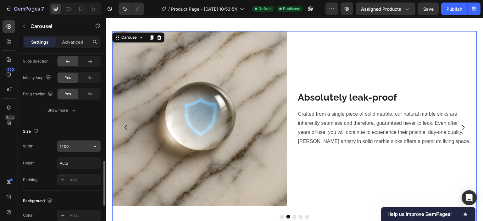
click at [64, 145] on input "1400" at bounding box center [78, 145] width 43 height 11
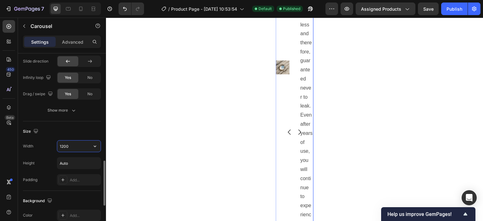
scroll to position [586, 0]
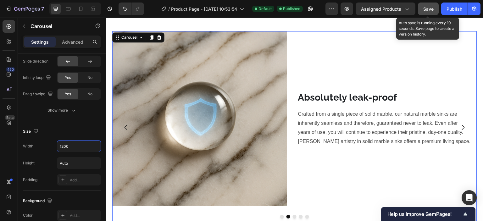
type input "1200"
click at [434, 7] on button "Save" at bounding box center [428, 9] width 21 height 13
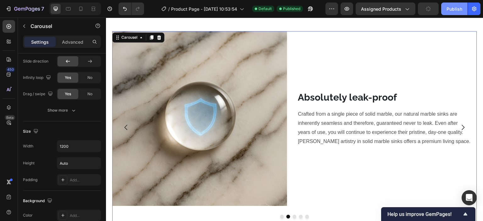
click at [445, 10] on button "Publish" at bounding box center [454, 9] width 26 height 13
click at [130, 37] on div "Carousel" at bounding box center [129, 38] width 19 height 6
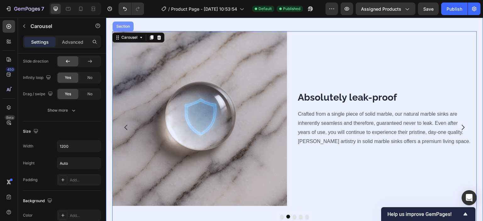
click at [130, 31] on div "Section" at bounding box center [122, 26] width 21 height 10
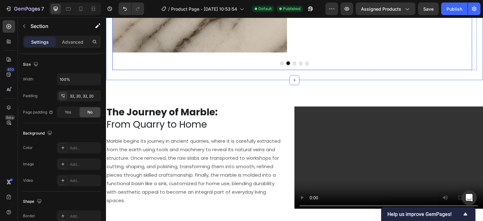
scroll to position [743, 0]
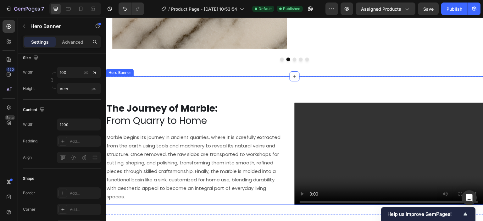
click at [272, 85] on div "The Journey of Marble: From Quarry to Home Heading Marble begins its journey in…" at bounding box center [294, 140] width 377 height 128
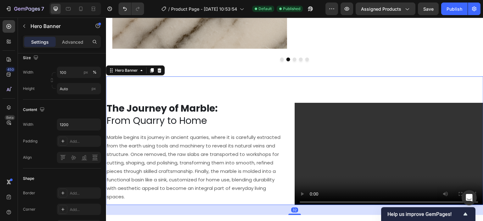
scroll to position [0, 0]
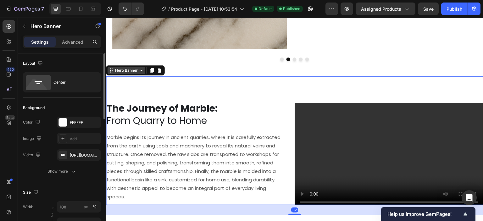
click at [122, 72] on div "Hero Banner" at bounding box center [126, 71] width 25 height 6
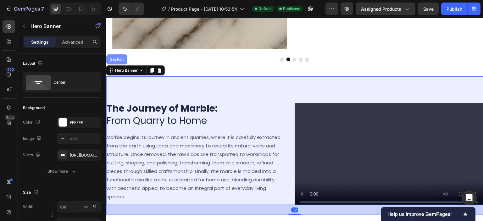
click at [119, 59] on div "Section" at bounding box center [117, 59] width 16 height 4
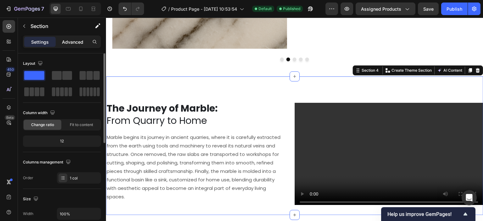
click at [69, 38] on div "Advanced" at bounding box center [72, 42] width 31 height 10
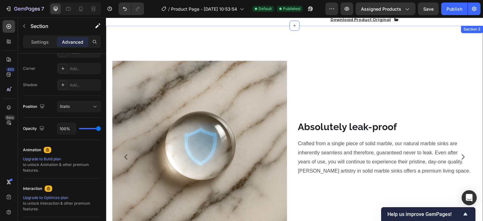
scroll to position [523, 0]
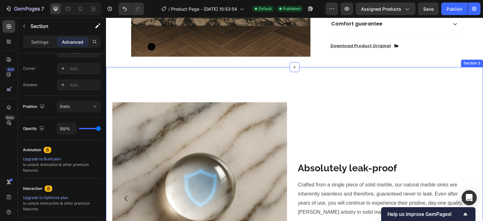
click at [291, 78] on div "Image Unique Patterns Heading These patterns only exist in this marble. Text Bl…" at bounding box center [294, 185] width 364 height 217
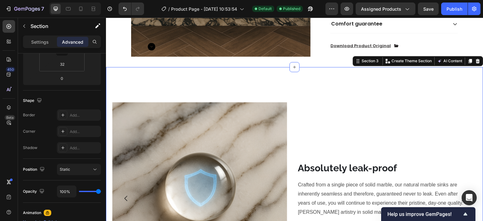
scroll to position [0, 0]
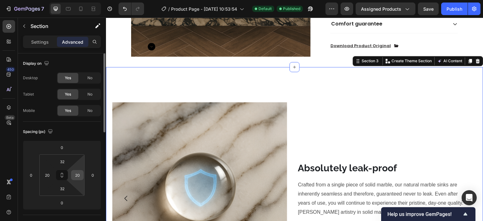
click at [79, 177] on input "20" at bounding box center [77, 174] width 9 height 9
type input "0"
click at [50, 173] on input "20" at bounding box center [46, 174] width 9 height 9
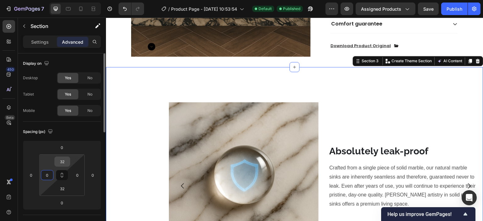
scroll to position [31, 0]
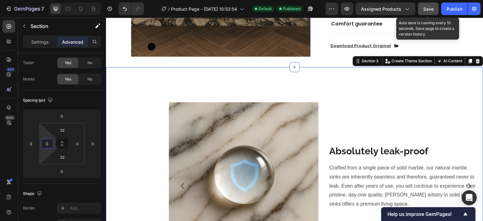
type input "0"
click at [429, 11] on span "Save" at bounding box center [428, 8] width 10 height 5
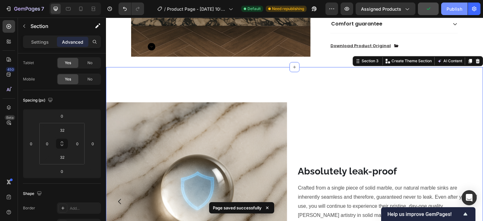
click at [450, 9] on div "Publish" at bounding box center [454, 9] width 16 height 7
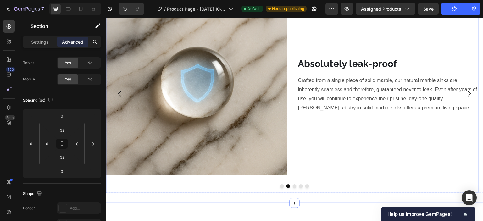
scroll to position [617, 0]
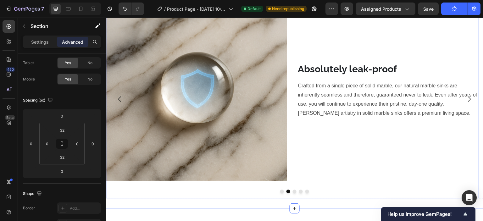
click at [344, 128] on div "Absolutely leak-proof Heading Crafted from a single piece of solid marble, our …" at bounding box center [387, 90] width 181 height 181
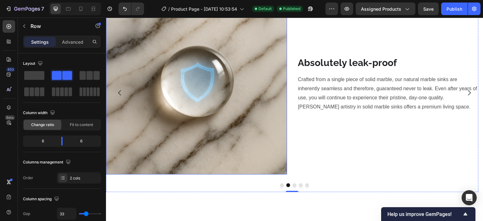
scroll to position [648, 0]
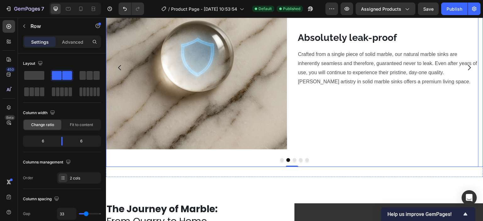
click at [280, 160] on button "Dot" at bounding box center [282, 160] width 4 height 4
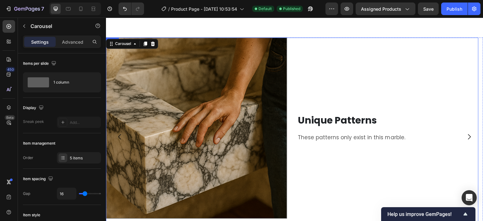
scroll to position [491, 0]
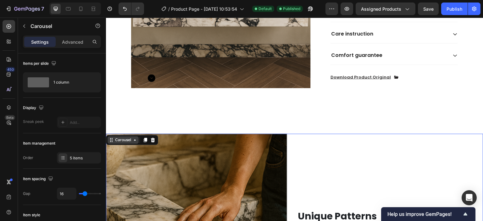
click at [121, 137] on div "Carousel" at bounding box center [123, 140] width 19 height 6
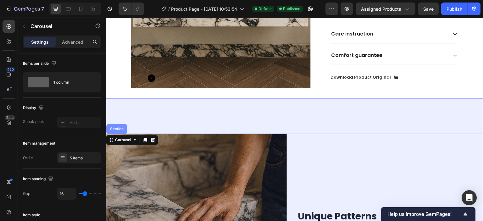
click at [119, 127] on div "Section" at bounding box center [117, 129] width 16 height 4
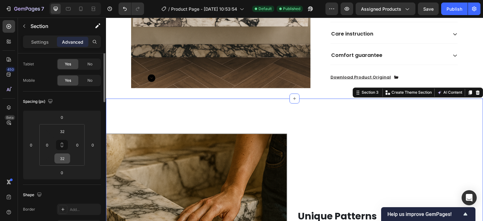
scroll to position [0, 0]
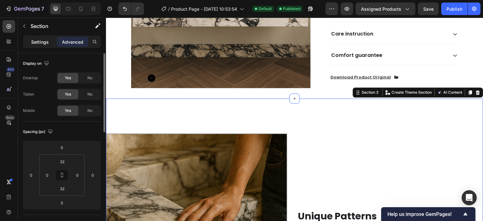
click at [39, 42] on p "Settings" at bounding box center [40, 42] width 18 height 7
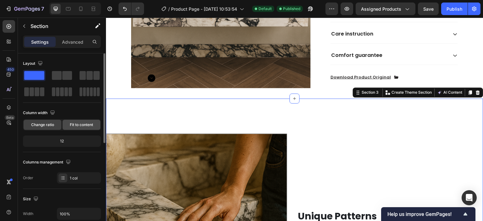
click at [79, 125] on span "Fit to content" at bounding box center [81, 125] width 23 height 6
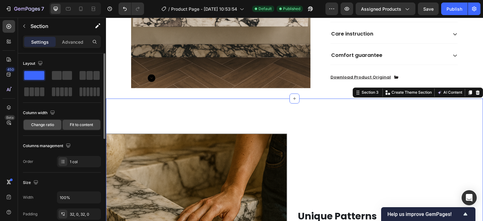
click at [44, 128] on div "Change ratio" at bounding box center [43, 125] width 38 height 10
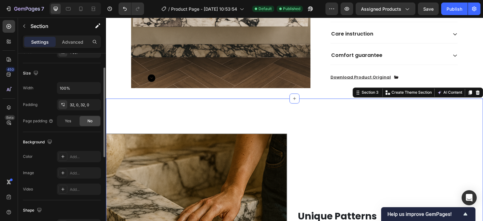
scroll to position [63, 0]
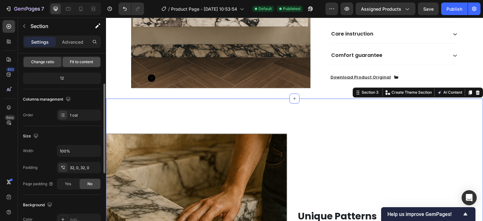
click at [73, 61] on span "Fit to content" at bounding box center [81, 62] width 23 height 6
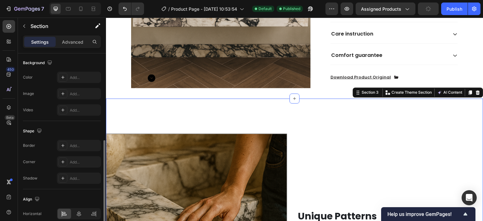
scroll to position [216, 0]
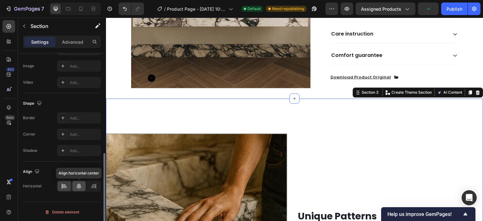
click at [80, 188] on icon at bounding box center [79, 186] width 6 height 6
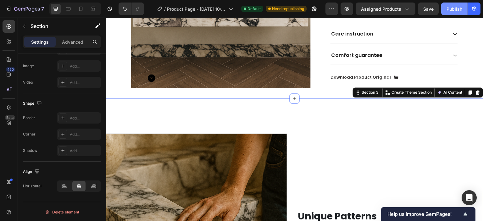
click at [450, 3] on button "Publish" at bounding box center [454, 9] width 26 height 13
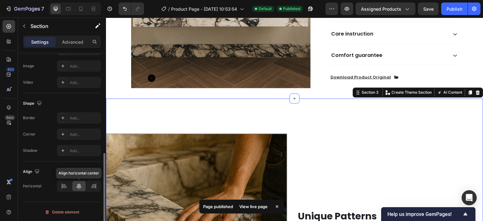
click at [80, 181] on div at bounding box center [79, 186] width 14 height 10
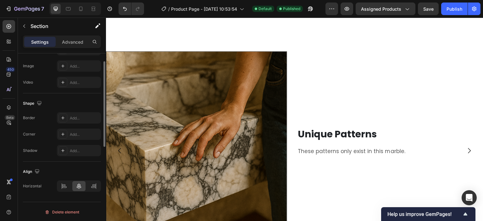
scroll to position [153, 0]
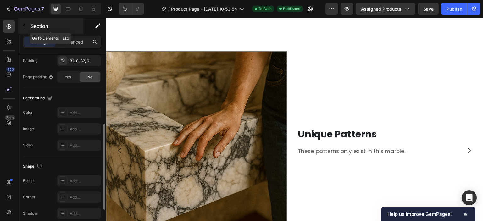
click at [25, 24] on icon "button" at bounding box center [24, 26] width 5 height 5
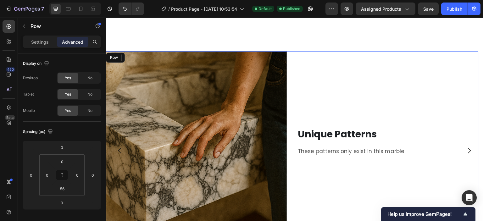
click at [365, 101] on div "Unique Patterns Heading These patterns only exist in this marble. Text Block" at bounding box center [387, 141] width 181 height 181
click at [116, 56] on div "Row" at bounding box center [119, 58] width 10 height 6
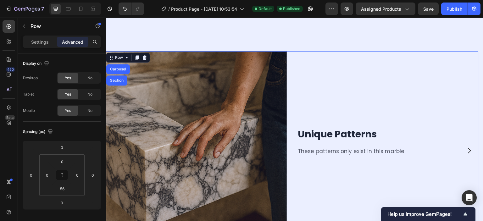
click at [123, 80] on div "Section" at bounding box center [117, 81] width 16 height 4
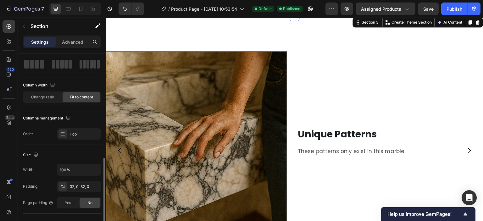
scroll to position [0, 0]
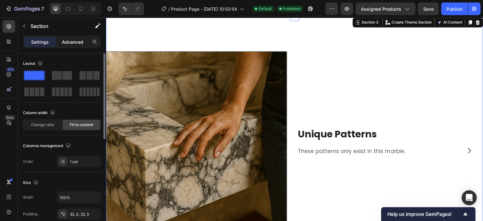
click at [68, 41] on p "Advanced" at bounding box center [72, 42] width 21 height 7
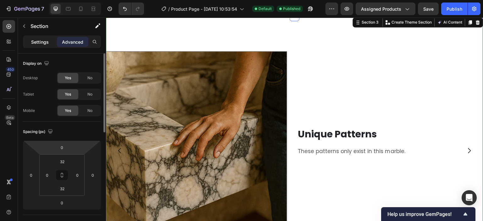
click at [50, 45] on div "Settings" at bounding box center [39, 42] width 31 height 10
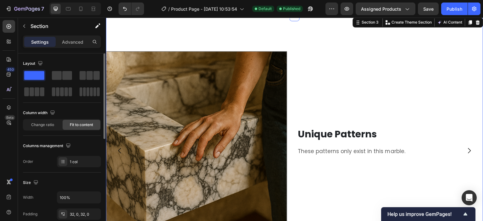
scroll to position [31, 0]
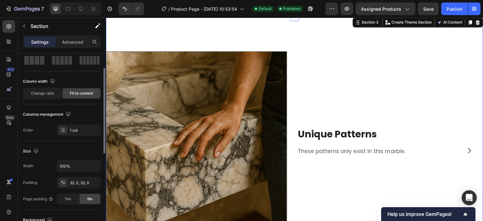
click at [44, 96] on span "Change ratio" at bounding box center [42, 93] width 23 height 6
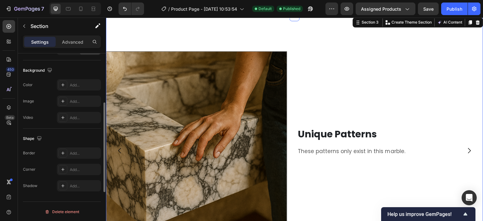
scroll to position [103, 0]
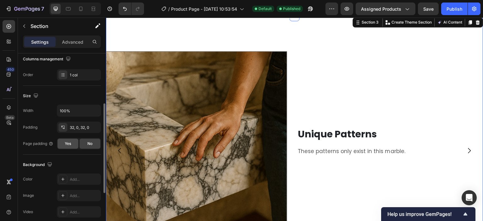
click at [74, 146] on div "Yes" at bounding box center [67, 144] width 21 height 10
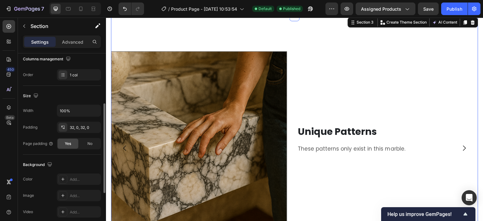
scroll to position [563, 0]
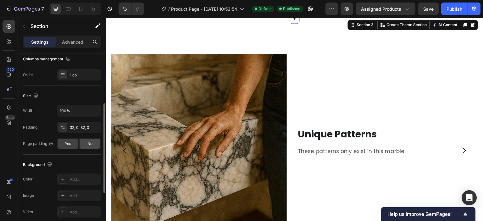
click at [79, 145] on div "No" at bounding box center [89, 144] width 21 height 10
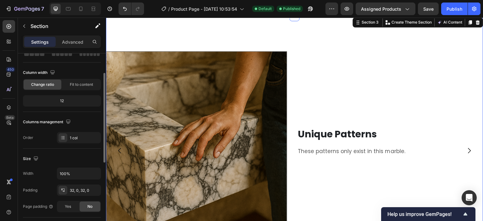
scroll to position [0, 0]
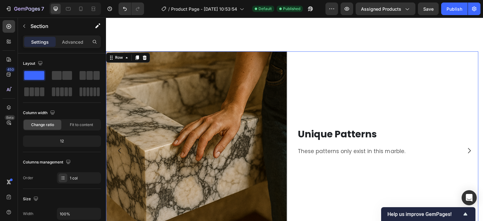
click at [318, 104] on div "Unique Patterns Heading These patterns only exist in this marble. Text Block" at bounding box center [387, 141] width 181 height 181
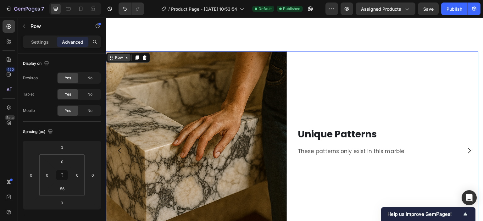
click at [123, 57] on div "Row" at bounding box center [119, 58] width 10 height 6
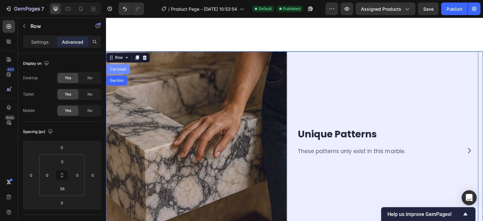
click at [123, 68] on div "Carousel" at bounding box center [118, 69] width 19 height 4
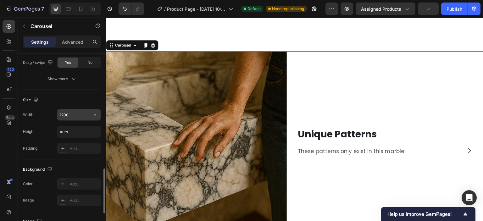
scroll to position [575, 0]
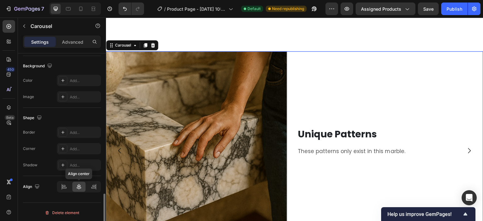
click at [75, 184] on div at bounding box center [79, 187] width 14 height 10
click at [68, 46] on div "Advanced" at bounding box center [72, 42] width 31 height 10
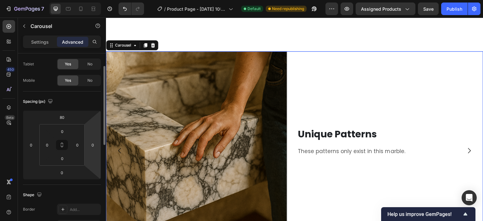
scroll to position [0, 0]
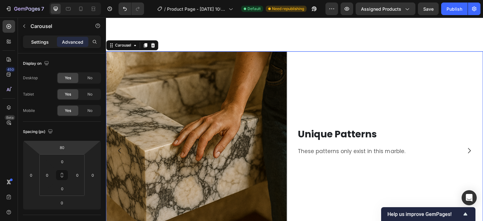
click at [30, 41] on div "Settings" at bounding box center [39, 42] width 31 height 10
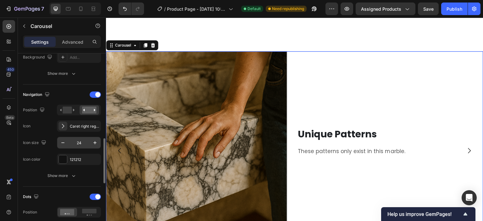
scroll to position [220, 0]
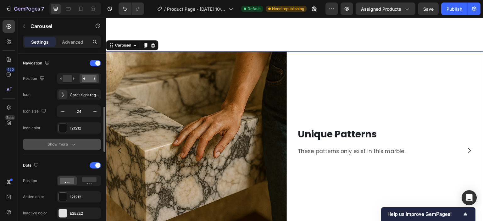
click at [82, 144] on button "Show more" at bounding box center [62, 144] width 78 height 11
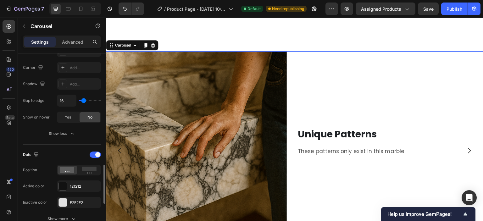
scroll to position [408, 0]
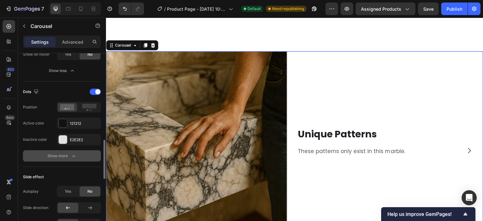
click at [77, 153] on button "Show more" at bounding box center [62, 155] width 78 height 11
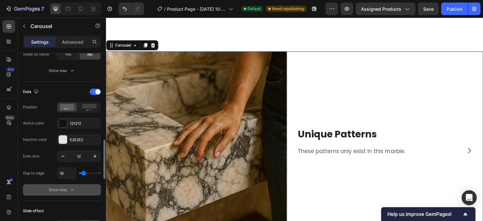
scroll to position [471, 0]
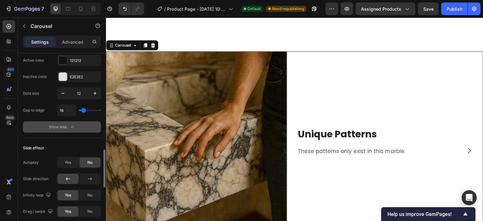
click at [67, 129] on div "Show less" at bounding box center [62, 127] width 27 height 6
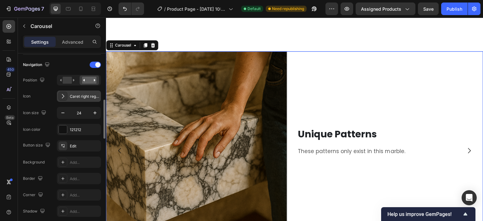
scroll to position [124, 0]
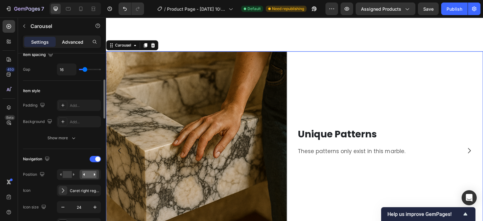
click at [65, 40] on p "Advanced" at bounding box center [72, 42] width 21 height 7
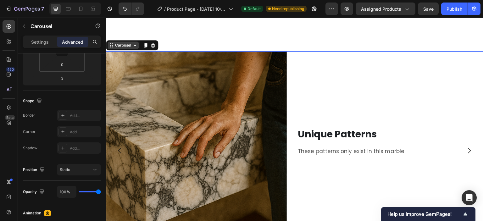
click at [127, 45] on div "Carousel" at bounding box center [123, 45] width 19 height 6
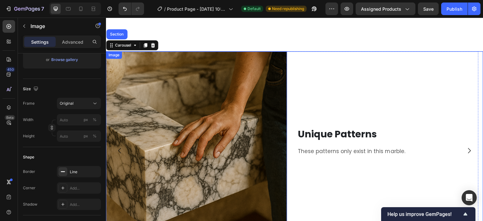
click at [118, 57] on div "Image" at bounding box center [114, 55] width 14 height 6
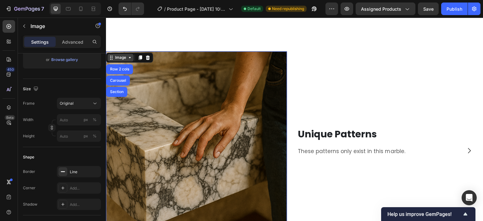
scroll to position [0, 0]
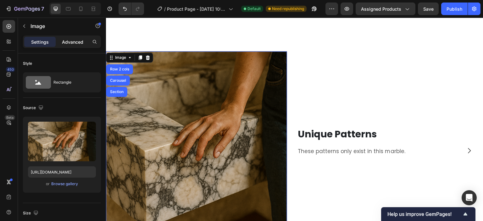
click at [70, 43] on p "Advanced" at bounding box center [72, 42] width 21 height 7
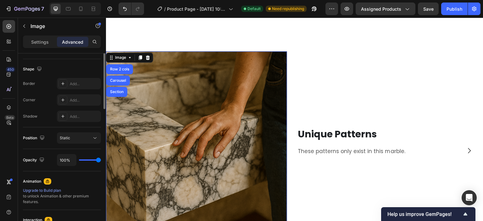
scroll to position [93, 0]
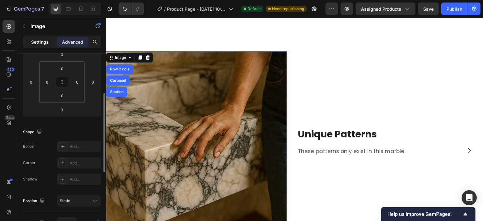
click at [31, 39] on p "Settings" at bounding box center [40, 42] width 18 height 7
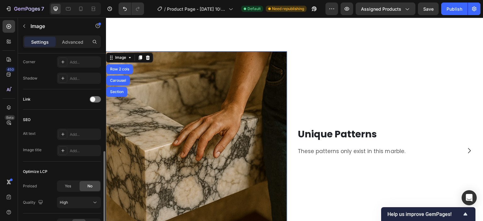
scroll to position [288, 0]
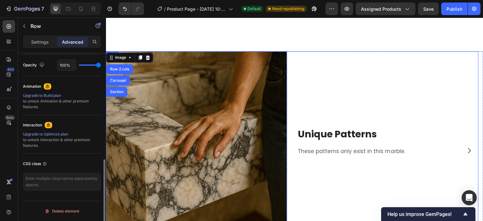
click at [339, 104] on div "Unique Patterns Heading These patterns only exist in this marble. Text Block" at bounding box center [387, 141] width 181 height 181
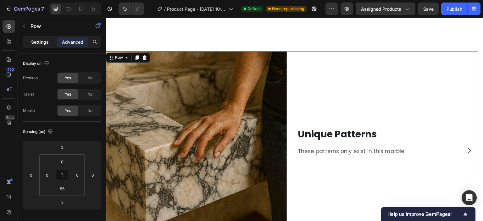
click at [45, 44] on p "Settings" at bounding box center [40, 42] width 18 height 7
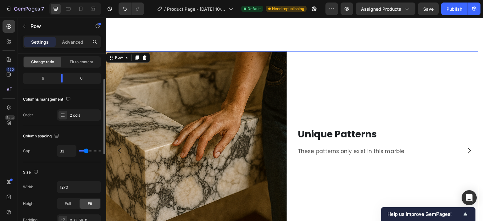
scroll to position [94, 0]
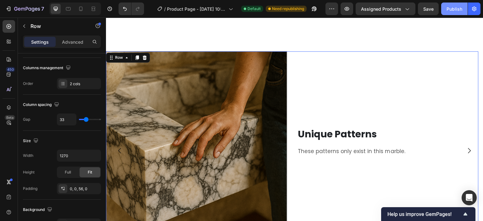
click at [448, 8] on div "Publish" at bounding box center [454, 9] width 16 height 7
click at [321, 105] on div "Unique Patterns Heading These patterns only exist in this marble. Text Block" at bounding box center [387, 141] width 181 height 181
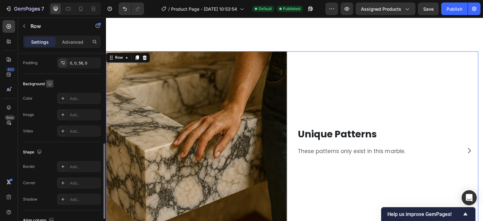
scroll to position [269, 0]
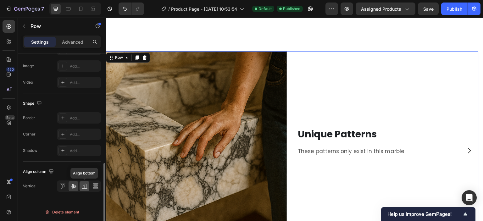
click at [84, 185] on icon at bounding box center [84, 186] width 6 height 6
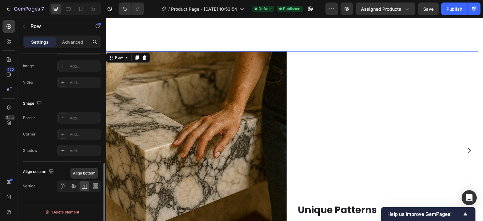
click at [84, 185] on icon at bounding box center [84, 186] width 6 height 6
click at [77, 188] on div at bounding box center [73, 186] width 10 height 10
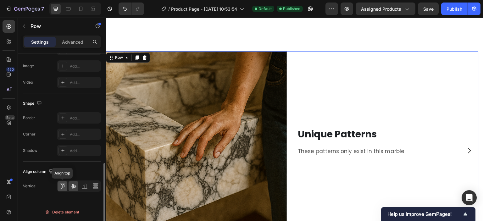
click at [64, 184] on icon at bounding box center [64, 185] width 2 height 3
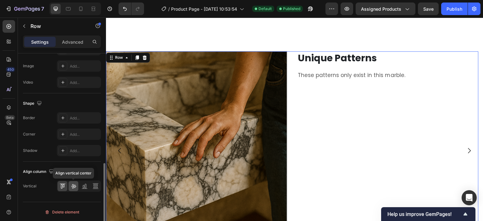
click at [72, 187] on icon at bounding box center [73, 186] width 6 height 6
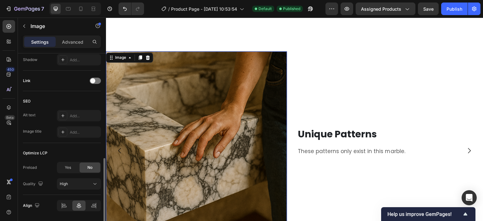
click at [186, 79] on img at bounding box center [196, 141] width 181 height 181
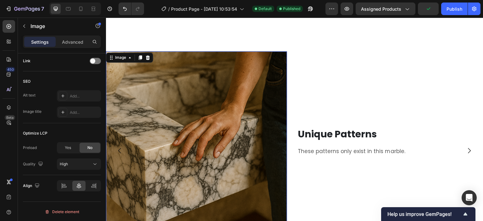
scroll to position [471, 0]
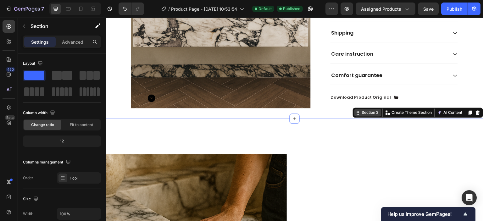
click at [369, 110] on div "Section 3" at bounding box center [369, 113] width 19 height 6
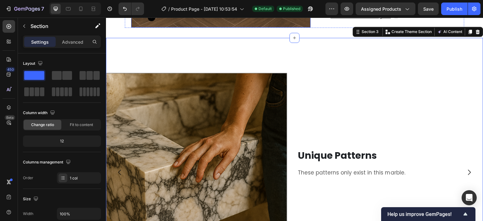
scroll to position [565, 0]
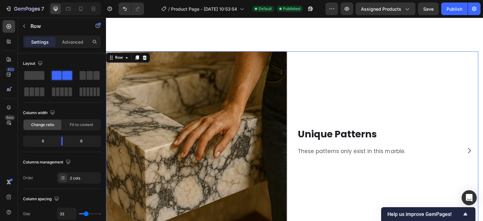
click at [349, 65] on div "Unique Patterns Heading These patterns only exist in this marble. Text Block" at bounding box center [387, 141] width 181 height 181
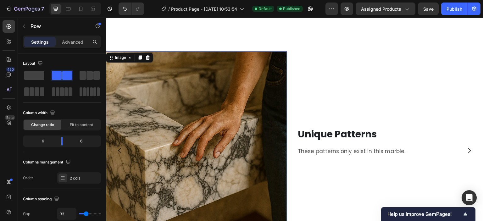
click at [250, 91] on img at bounding box center [196, 141] width 181 height 181
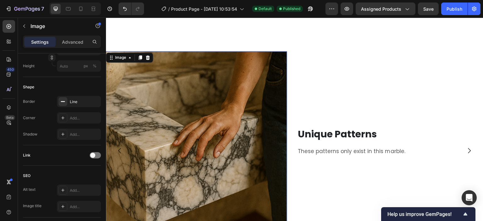
scroll to position [6, 0]
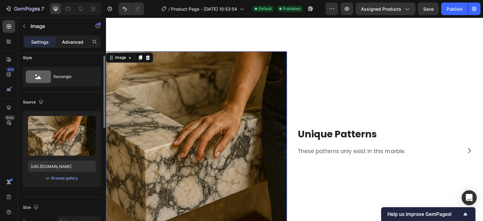
click at [68, 45] on div "Advanced" at bounding box center [72, 42] width 31 height 10
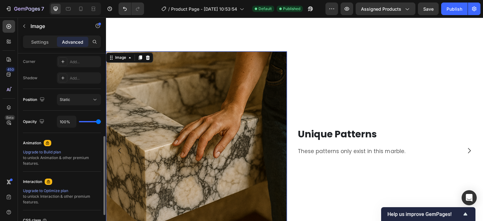
scroll to position [250, 0]
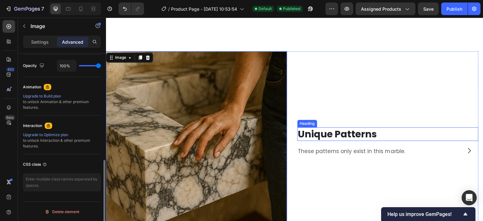
click at [380, 138] on h2 "Unique Patterns" at bounding box center [387, 134] width 181 height 14
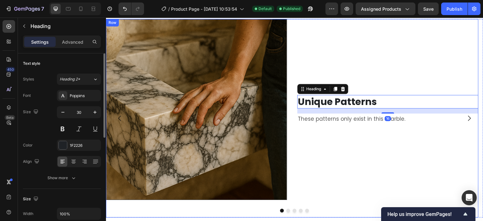
scroll to position [628, 0]
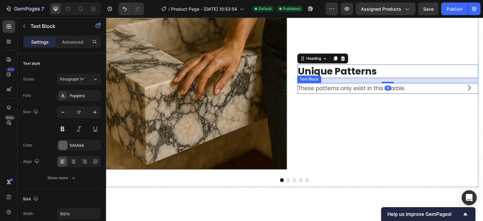
click at [345, 92] on p "These patterns only exist in this marble." at bounding box center [388, 89] width 180 height 10
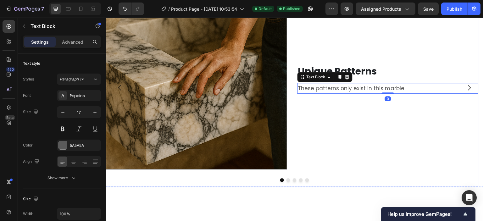
click at [343, 152] on div "Unique Patterns Heading These patterns only exist in this marble. Text Block 0" at bounding box center [387, 78] width 181 height 181
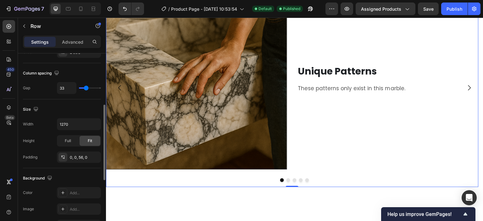
scroll to position [63, 0]
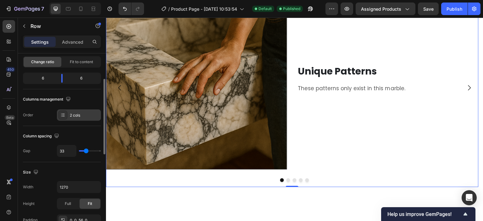
click at [77, 111] on div "2 cols" at bounding box center [79, 114] width 44 height 11
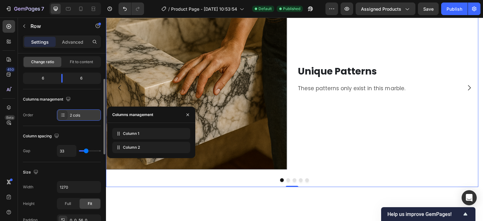
click at [77, 111] on div "2 cols" at bounding box center [79, 114] width 44 height 11
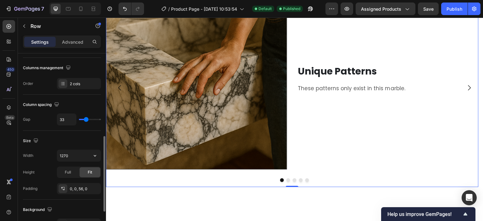
scroll to position [126, 0]
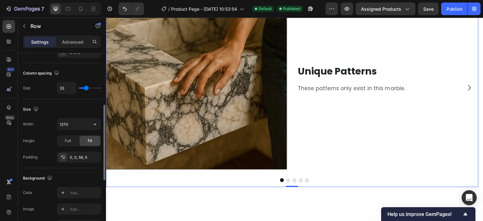
click at [75, 123] on input "1270" at bounding box center [78, 123] width 43 height 11
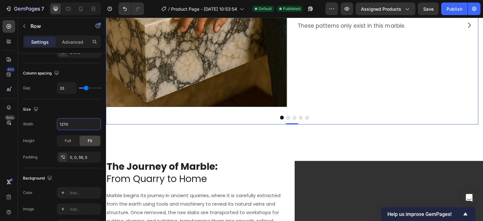
scroll to position [691, 0]
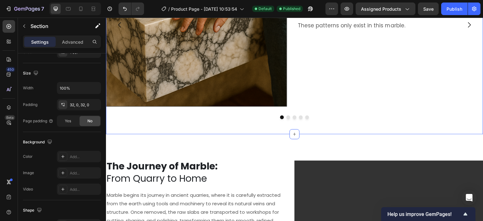
click at [199, 126] on div "Image Unique Patterns Heading These patterns only exist in this marble. Text Bl…" at bounding box center [294, 12] width 377 height 244
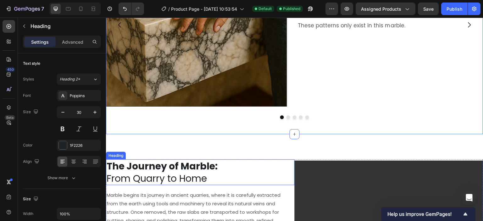
click at [273, 159] on h2 "The Journey of Marble: From Quarry to Home" at bounding box center [196, 172] width 180 height 26
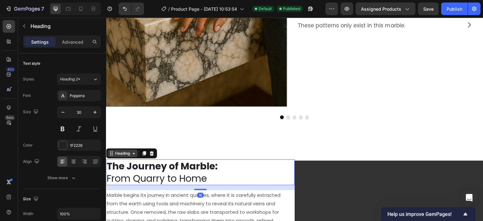
click at [117, 153] on div "Heading" at bounding box center [122, 153] width 17 height 6
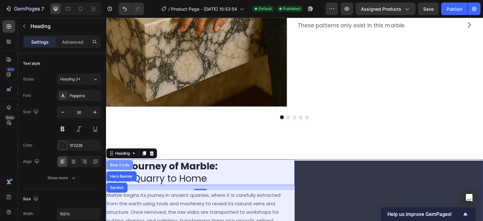
click at [124, 167] on div "Row 2 cols" at bounding box center [119, 165] width 27 height 10
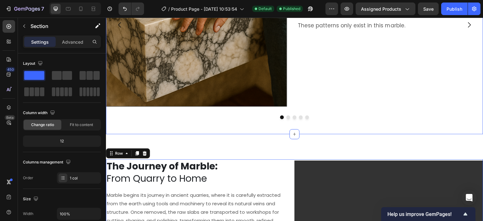
click at [299, 130] on div "Image Unique Patterns Heading These patterns only exist in this marble. Text Bl…" at bounding box center [294, 12] width 377 height 244
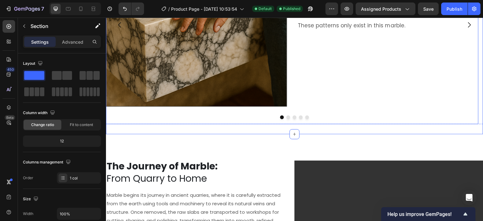
click at [208, 121] on div "Image Unique Patterns Heading These patterns only exist in this marble. Text Bl…" at bounding box center [292, 25] width 372 height 199
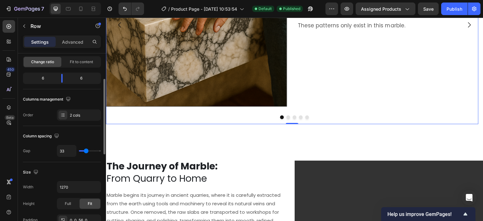
scroll to position [94, 0]
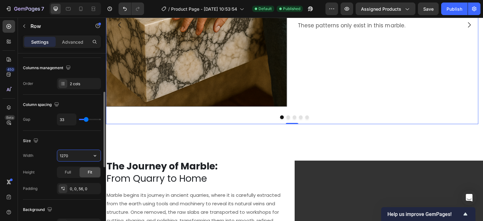
click at [67, 155] on input "1270" at bounding box center [78, 155] width 43 height 11
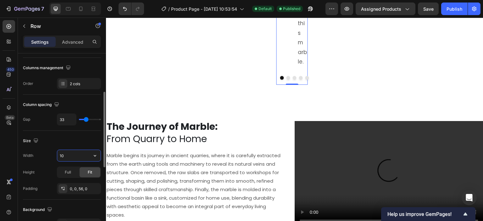
type input "1"
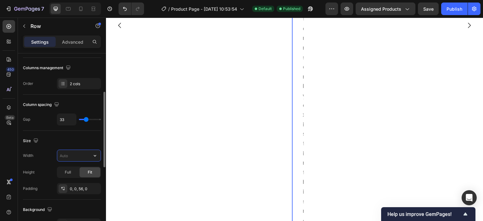
scroll to position [691, 0]
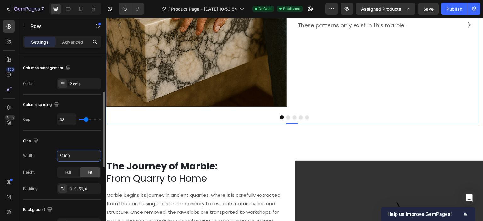
drag, startPoint x: 71, startPoint y: 137, endPoint x: 73, endPoint y: 140, distance: 3.7
click at [71, 136] on div "Size" at bounding box center [62, 141] width 78 height 10
click at [75, 152] on input "1270" at bounding box center [78, 155] width 43 height 11
click at [96, 156] on icon "button" at bounding box center [95, 155] width 6 height 6
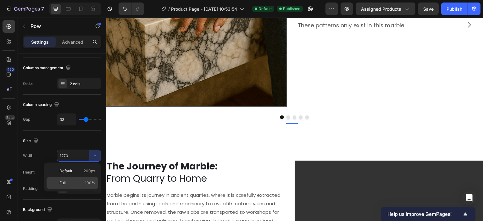
click at [88, 183] on span "100%" at bounding box center [90, 183] width 10 height 6
type input "100%"
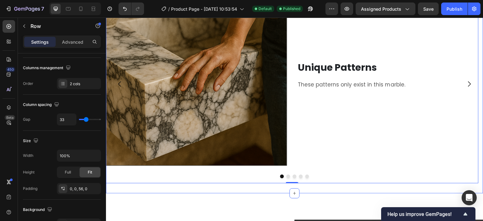
scroll to position [628, 0]
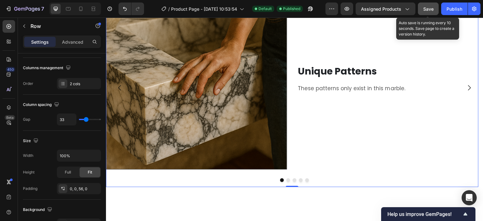
click at [422, 9] on button "Save" at bounding box center [428, 9] width 21 height 13
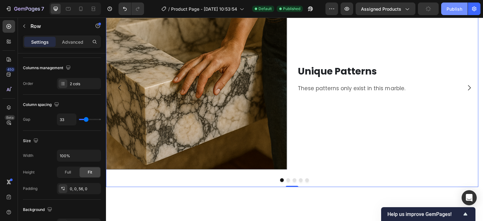
click at [455, 6] on div "Publish" at bounding box center [454, 9] width 16 height 7
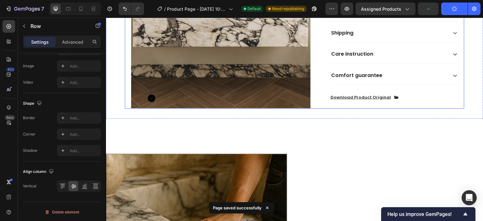
scroll to position [534, 0]
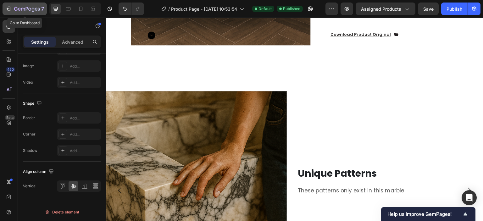
click at [15, 11] on icon "button" at bounding box center [27, 9] width 26 height 5
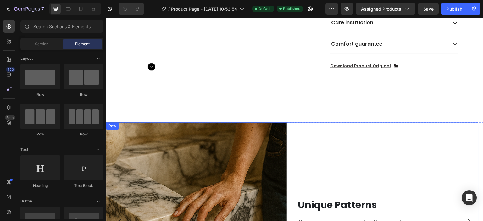
scroll to position [565, 0]
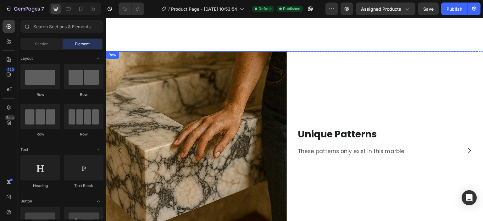
click at [319, 92] on div "Unique Patterns Heading These patterns only exist in this marble. Text Block" at bounding box center [387, 141] width 181 height 181
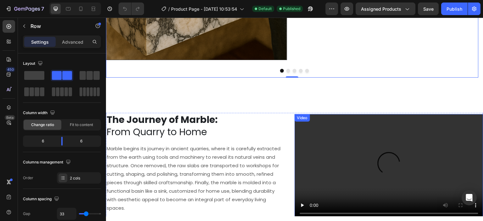
scroll to position [723, 0]
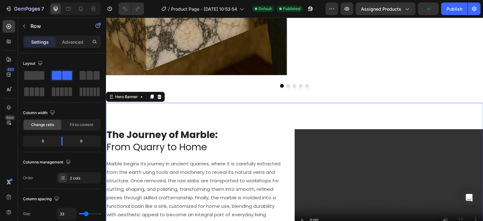
click at [259, 106] on div "The Journey of Marble: From Quarry to Home Heading Marble begins its journey in…" at bounding box center [294, 167] width 377 height 128
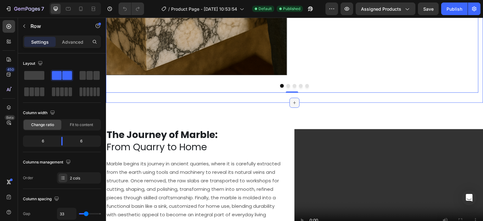
click at [294, 102] on icon at bounding box center [294, 102] width 5 height 5
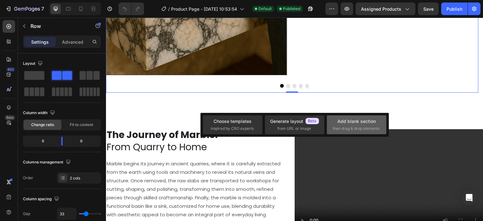
click at [335, 130] on span "then drag & drop elements" at bounding box center [355, 129] width 47 height 6
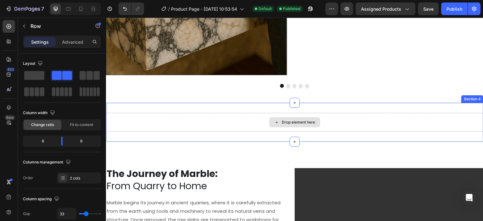
click at [301, 122] on div "Drop element here" at bounding box center [297, 122] width 33 height 5
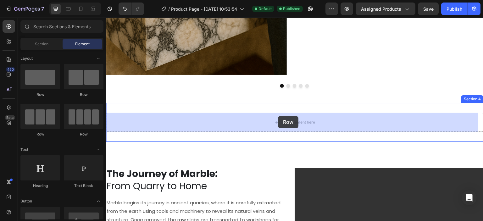
drag, startPoint x: 192, startPoint y: 96, endPoint x: 278, endPoint y: 116, distance: 87.9
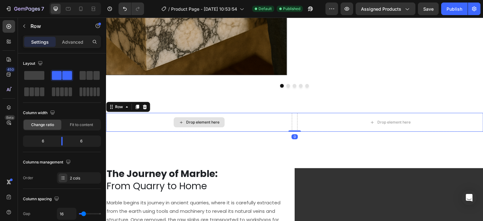
click at [215, 121] on div "Drop element here" at bounding box center [202, 122] width 33 height 5
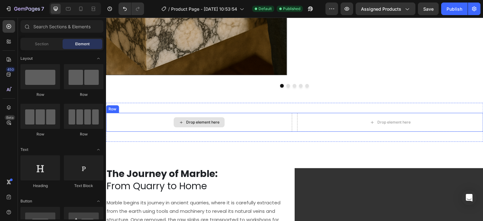
click at [186, 123] on div "Drop element here" at bounding box center [202, 122] width 33 height 5
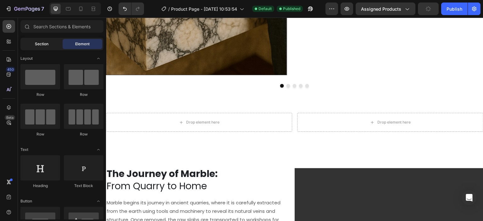
click at [48, 44] on div "Section" at bounding box center [42, 44] width 40 height 10
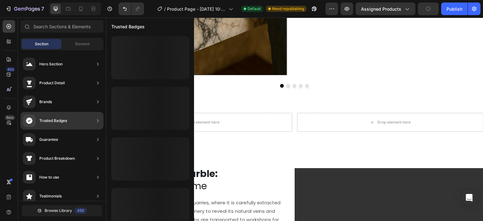
scroll to position [31, 0]
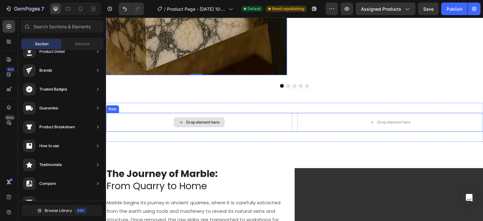
click at [200, 121] on div "Drop element here" at bounding box center [202, 122] width 33 height 5
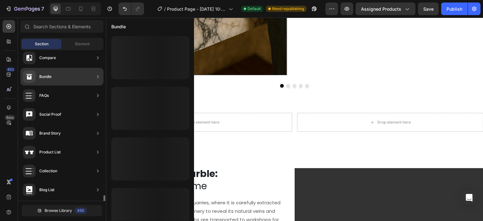
scroll to position [214, 0]
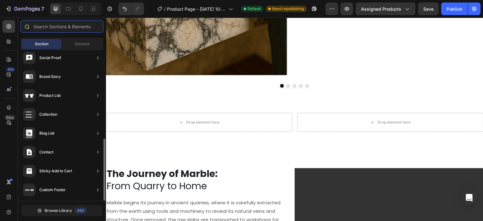
click at [50, 28] on input "text" at bounding box center [61, 26] width 83 height 13
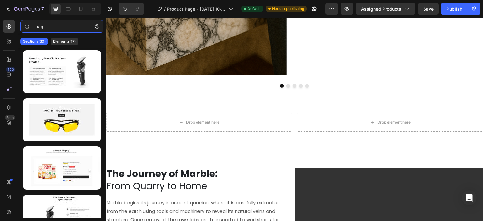
type input "imag"
click at [66, 46] on div "Sections(30) Elements(17)" at bounding box center [62, 41] width 88 height 13
click at [65, 44] on p "Elements(17)" at bounding box center [64, 41] width 23 height 5
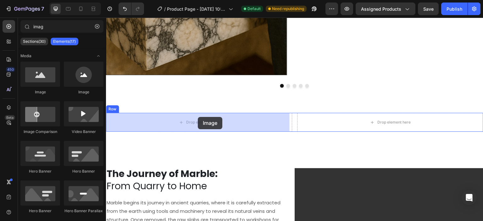
drag, startPoint x: 146, startPoint y: 92, endPoint x: 198, endPoint y: 117, distance: 57.3
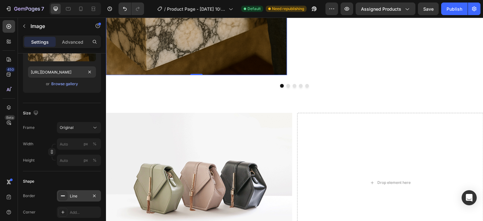
scroll to position [0, 0]
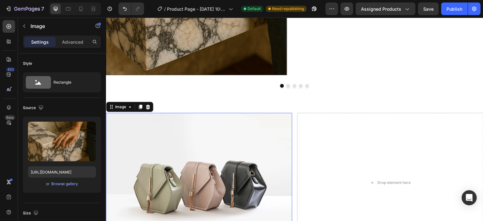
click at [196, 145] on img at bounding box center [199, 182] width 186 height 139
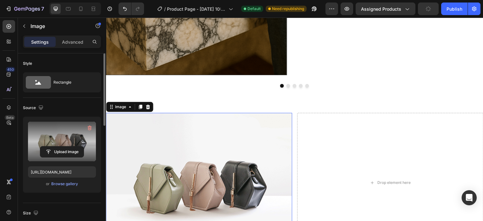
click at [56, 138] on label at bounding box center [62, 142] width 68 height 40
click at [56, 146] on input "file" at bounding box center [61, 151] width 43 height 11
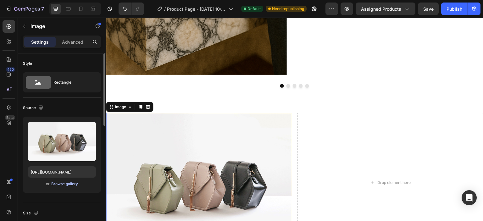
click at [67, 182] on div "Browse gallery" at bounding box center [64, 184] width 27 height 6
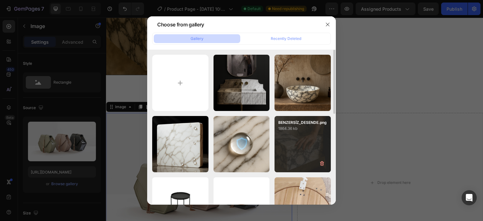
click at [304, 144] on div "BENZERSİZ_DESENDE.png 1864.36 kb" at bounding box center [302, 144] width 56 height 56
type input "[URL][DOMAIN_NAME]"
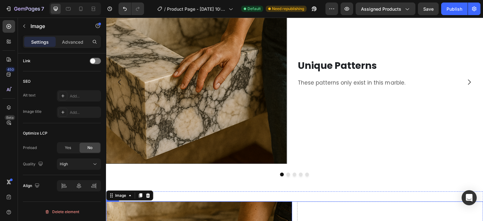
scroll to position [628, 0]
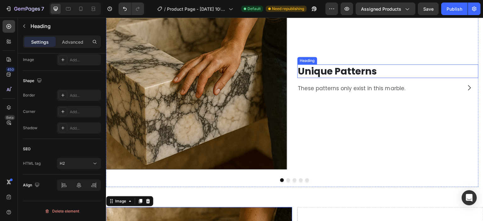
click at [327, 74] on h2 "Unique Patterns" at bounding box center [387, 71] width 181 height 14
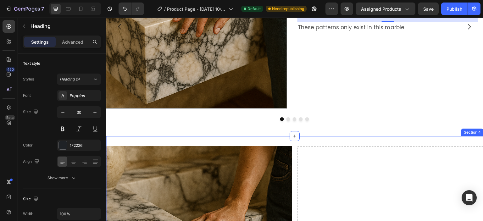
scroll to position [660, 0]
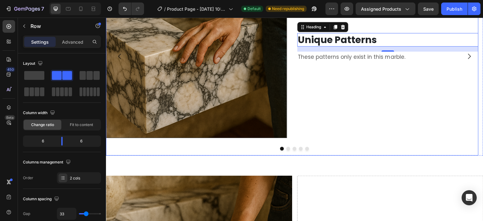
click at [296, 133] on div "Image Unique Patterns Heading 16 These patterns only exist in this marble. Text…" at bounding box center [292, 56] width 372 height 199
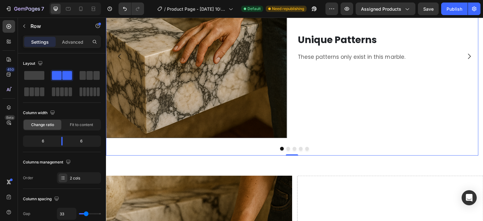
click at [308, 70] on div "Unique Patterns Heading These patterns only exist in this marble. Text Block" at bounding box center [387, 47] width 181 height 181
click at [347, 106] on div "Unique Patterns Heading These patterns only exist in this marble. Text Block" at bounding box center [387, 47] width 181 height 181
click at [347, 92] on div "Unique Patterns Heading These patterns only exist in this marble. Text Block" at bounding box center [387, 47] width 181 height 181
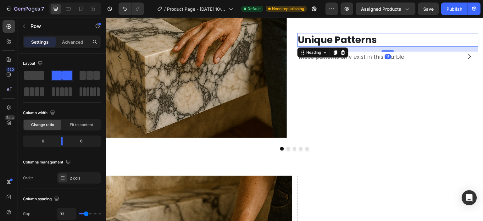
click at [327, 36] on h2 "Unique Patterns" at bounding box center [387, 40] width 181 height 14
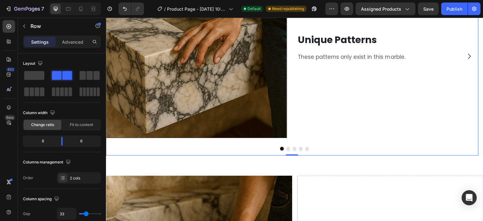
click at [336, 76] on div "Unique Patterns Heading These patterns only exist in this marble. Text Block" at bounding box center [387, 47] width 181 height 181
click at [306, 112] on div "Unique Patterns Heading These patterns only exist in this marble. Text Block" at bounding box center [387, 47] width 181 height 181
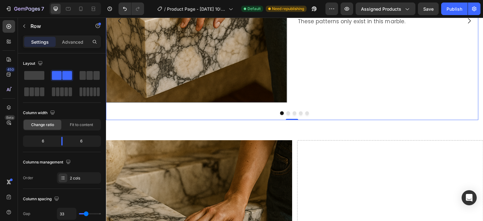
scroll to position [723, 0]
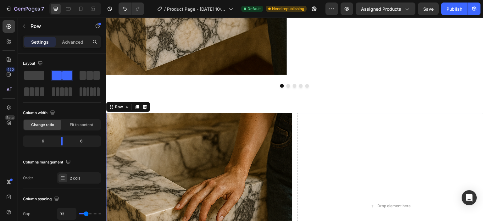
click at [293, 119] on div "Image Drop element here Row 0" at bounding box center [294, 206] width 377 height 186
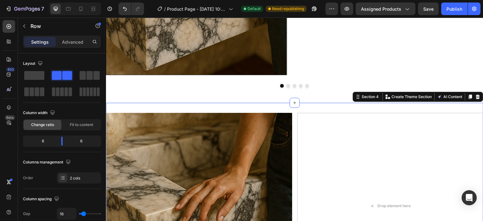
click at [291, 108] on div "Image Drop element here Row Section 4 You can create reusable sections Create T…" at bounding box center [294, 206] width 377 height 206
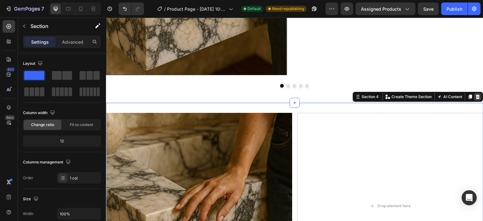
click at [476, 99] on icon at bounding box center [478, 97] width 4 height 4
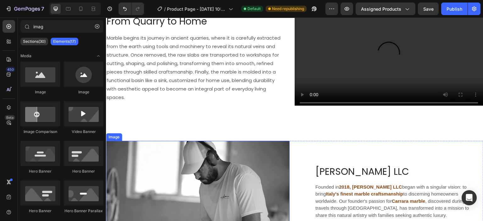
scroll to position [691, 0]
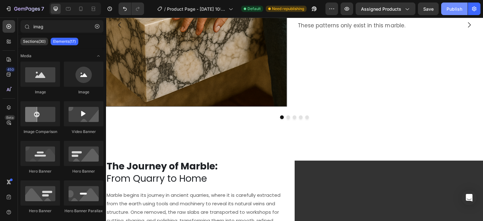
click at [459, 7] on div "Publish" at bounding box center [454, 9] width 16 height 7
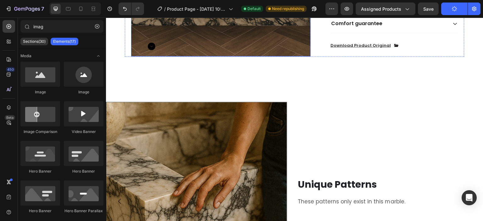
scroll to position [565, 0]
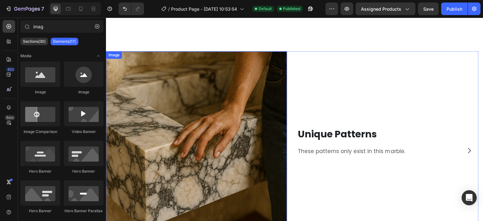
click at [249, 97] on img at bounding box center [196, 141] width 181 height 181
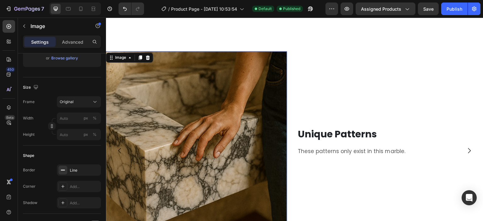
scroll to position [31, 0]
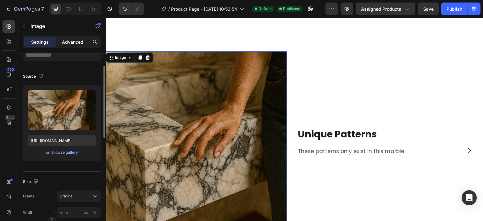
click at [80, 39] on p "Advanced" at bounding box center [72, 42] width 21 height 7
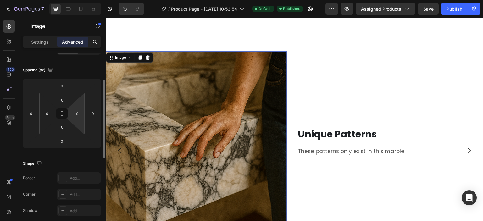
scroll to position [0, 0]
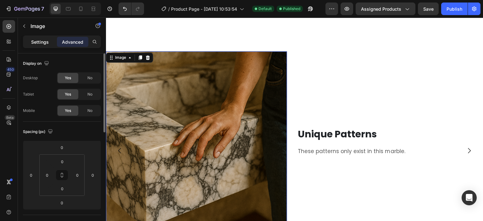
click at [40, 41] on p "Settings" at bounding box center [40, 42] width 18 height 7
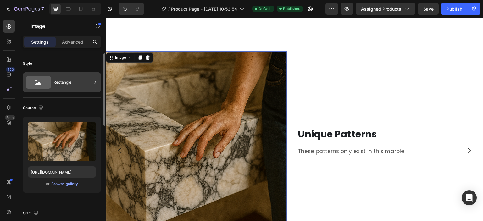
click at [66, 81] on div "Rectangle" at bounding box center [72, 82] width 38 height 14
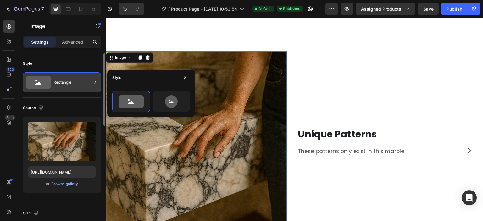
click at [66, 81] on div "Rectangle" at bounding box center [72, 82] width 38 height 14
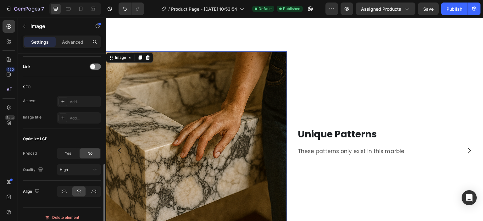
scroll to position [288, 0]
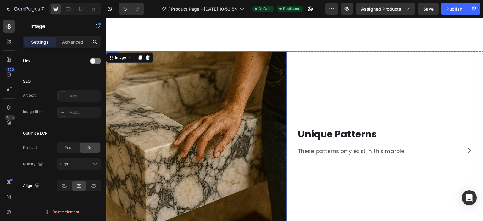
click at [332, 98] on div "Unique Patterns Heading These patterns only exist in this marble. Text Block" at bounding box center [387, 141] width 181 height 181
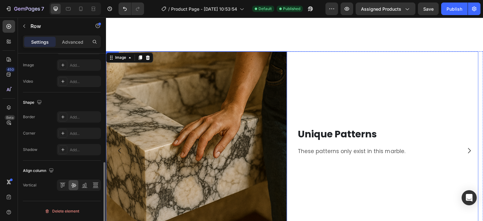
scroll to position [0, 0]
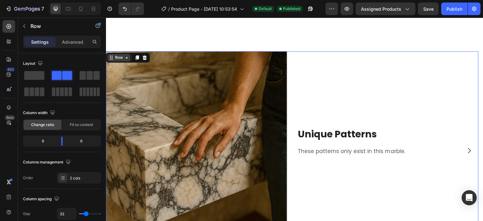
click at [110, 55] on icon at bounding box center [111, 57] width 5 height 5
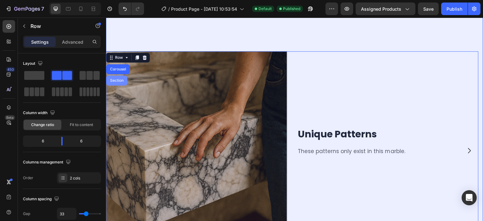
click at [119, 80] on div "Section" at bounding box center [117, 81] width 16 height 4
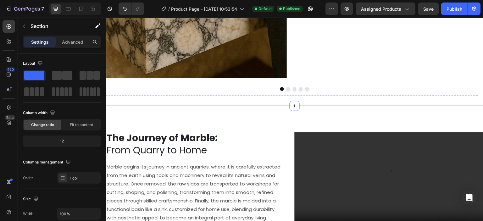
scroll to position [723, 0]
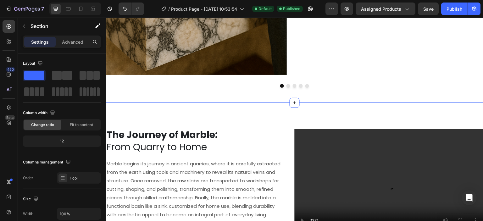
click at [273, 111] on div "The Journey of Marble: From Quarry to Home Heading Marble begins its journey in…" at bounding box center [294, 167] width 377 height 128
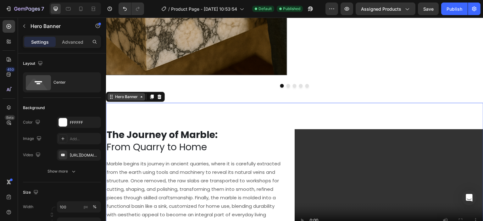
click at [134, 98] on div "Hero Banner" at bounding box center [126, 97] width 25 height 6
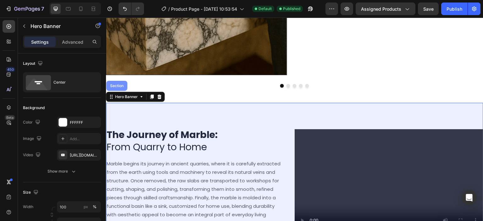
click at [123, 84] on div "Section" at bounding box center [117, 86] width 16 height 4
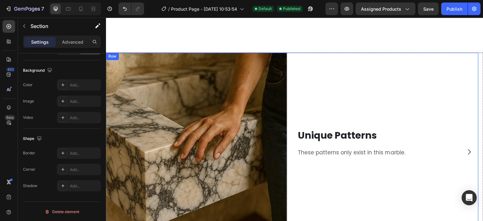
scroll to position [534, 0]
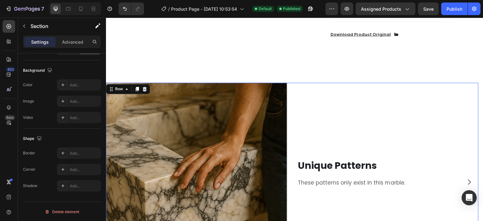
click at [391, 102] on div "Unique Patterns Heading These patterns only exist in this marble. Text Block" at bounding box center [387, 173] width 181 height 181
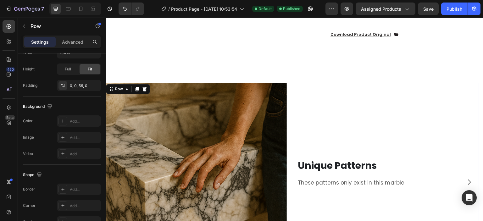
scroll to position [0, 0]
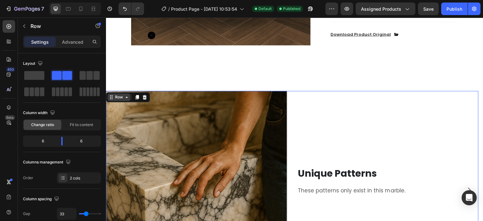
click at [123, 94] on div "Row" at bounding box center [119, 97] width 10 height 6
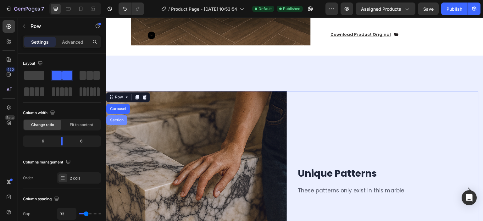
click at [118, 115] on div "Section" at bounding box center [116, 120] width 21 height 10
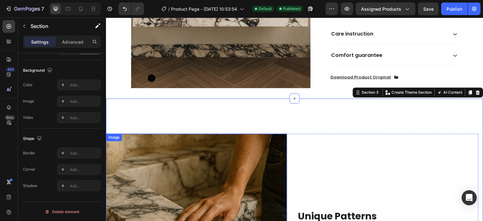
scroll to position [440, 0]
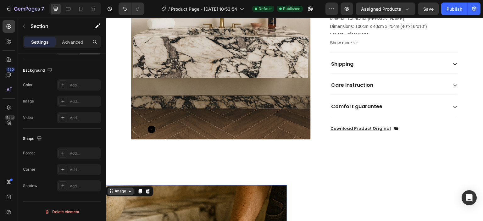
click at [114, 188] on div "Image" at bounding box center [121, 191] width 14 height 6
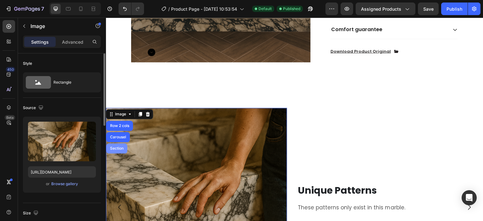
scroll to position [534, 0]
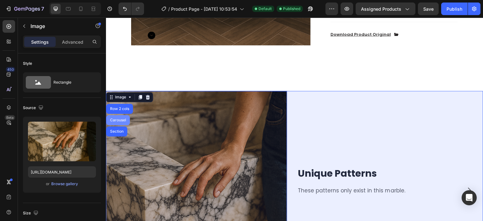
click at [119, 115] on div "Carousel" at bounding box center [118, 120] width 24 height 10
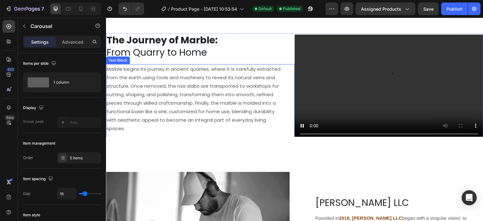
scroll to position [942, 0]
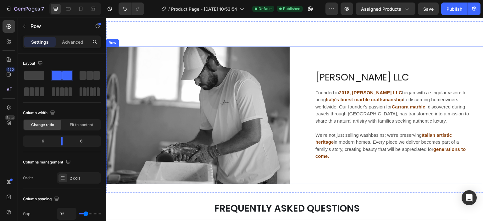
click at [291, 65] on div "Image Hm Marble LLC Heading Founded in 2018, HM Marble LLC began with a singula…" at bounding box center [294, 115] width 377 height 138
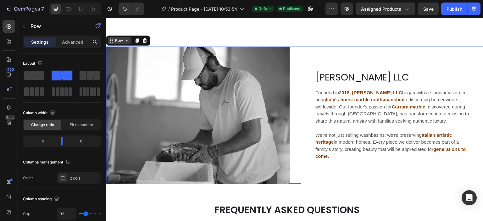
click at [115, 41] on div "Row" at bounding box center [119, 41] width 10 height 6
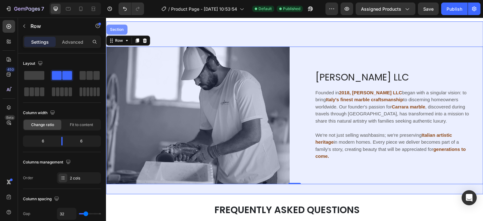
click at [116, 32] on div "Section" at bounding box center [116, 30] width 21 height 10
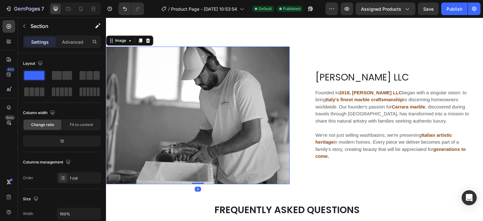
click at [116, 46] on div "Image 0 Hm Marble LLC Heading Founded in 2018, HM Marble LLC began with a singu…" at bounding box center [294, 107] width 377 height 173
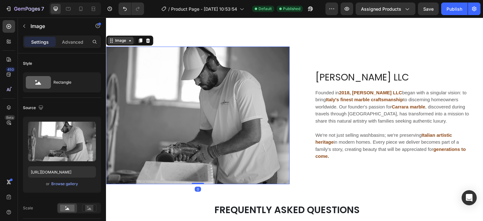
click at [120, 42] on div "Image" at bounding box center [121, 41] width 14 height 6
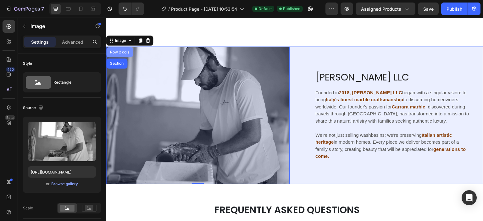
click at [123, 52] on div "Row 2 cols" at bounding box center [120, 52] width 22 height 4
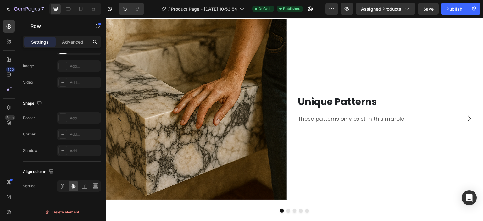
scroll to position [565, 0]
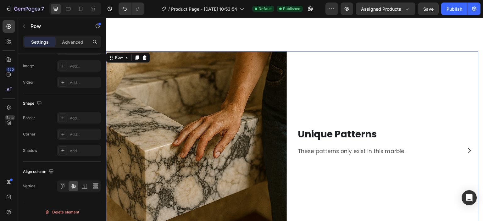
click at [301, 65] on div "Unique Patterns Heading These patterns only exist in this marble. Text Block" at bounding box center [387, 141] width 181 height 181
click at [127, 57] on icon at bounding box center [127, 57] width 2 height 1
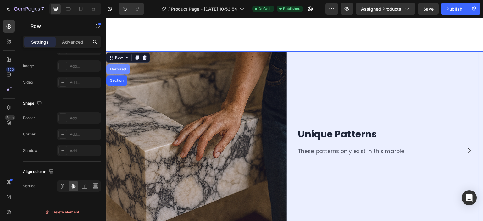
click at [119, 68] on div "Carousel" at bounding box center [118, 69] width 19 height 4
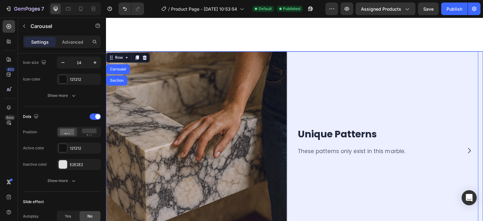
scroll to position [0, 0]
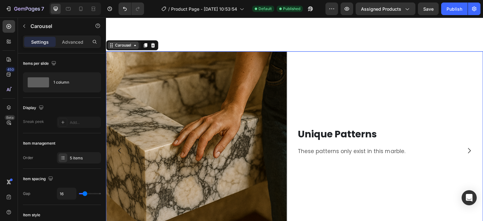
click at [122, 46] on div "Carousel" at bounding box center [123, 45] width 19 height 6
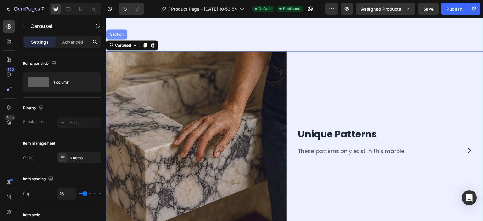
click at [124, 35] on div "Section" at bounding box center [117, 34] width 16 height 4
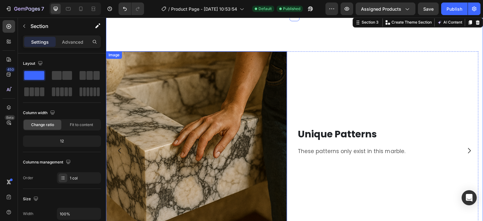
scroll to position [534, 0]
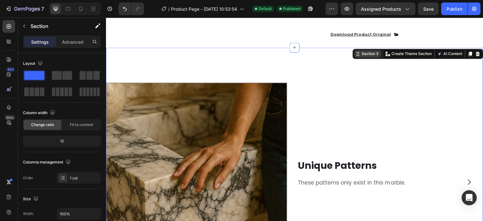
click at [360, 53] on div "Section 3" at bounding box center [369, 54] width 19 height 6
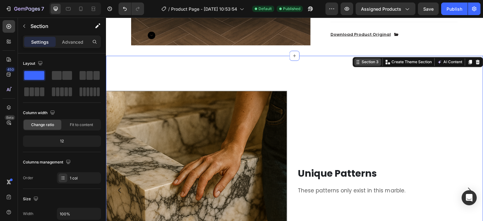
click at [360, 59] on div "Section 3" at bounding box center [369, 62] width 19 height 6
click at [306, 67] on div "Image Unique Patterns Heading These patterns only exist in this marble. Text Bl…" at bounding box center [294, 178] width 377 height 224
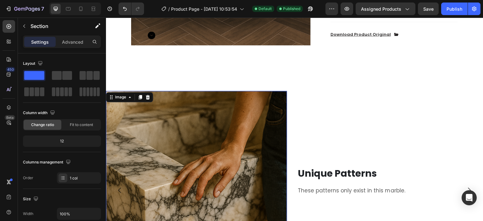
click at [253, 91] on img at bounding box center [196, 181] width 181 height 181
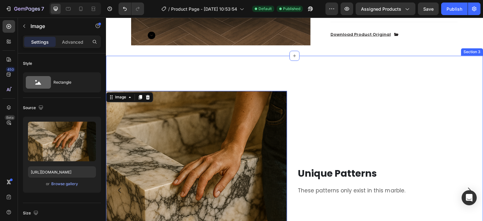
click at [103, 46] on div "Settings Advanced" at bounding box center [62, 45] width 88 height 18
click at [117, 66] on div "Image 0 Unique Patterns Heading These patterns only exist in this marble. Text …" at bounding box center [294, 178] width 377 height 224
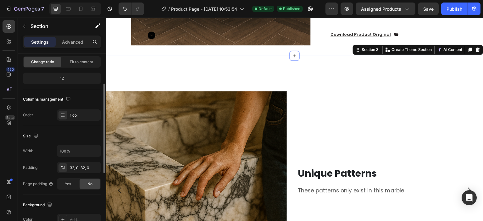
scroll to position [94, 0]
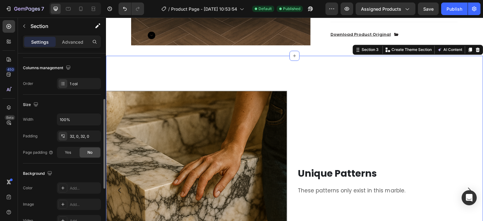
click at [184, 67] on div "Image Unique Patterns Heading These patterns only exist in this marble. Text Bl…" at bounding box center [294, 178] width 377 height 224
click at [180, 104] on img at bounding box center [196, 181] width 181 height 181
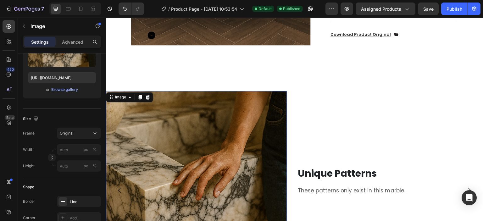
scroll to position [0, 0]
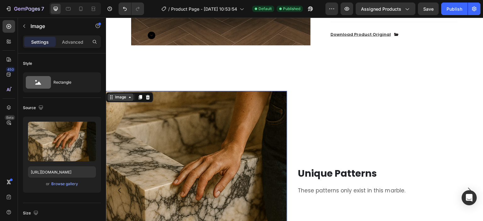
click at [126, 94] on div "Image" at bounding box center [121, 97] width 14 height 6
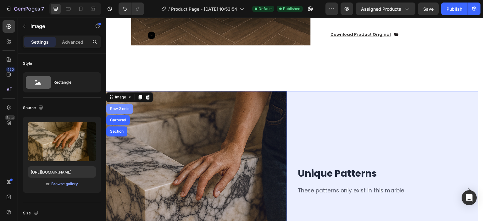
click at [120, 107] on div "Row 2 cols" at bounding box center [120, 109] width 22 height 4
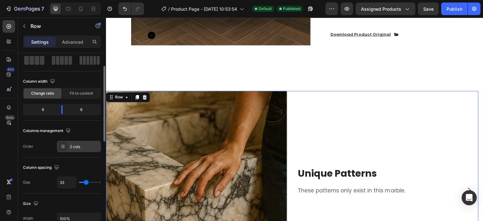
scroll to position [63, 0]
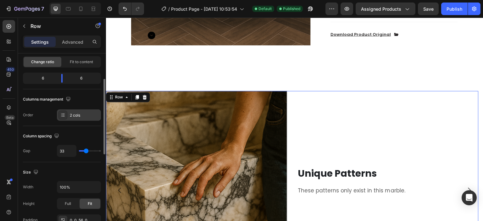
click at [69, 112] on div "2 cols" at bounding box center [79, 114] width 44 height 11
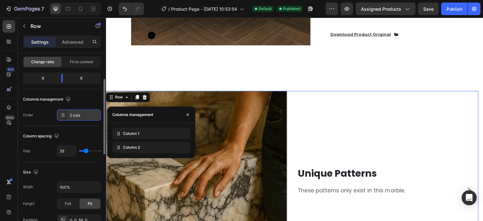
click at [69, 112] on div "2 cols" at bounding box center [79, 114] width 44 height 11
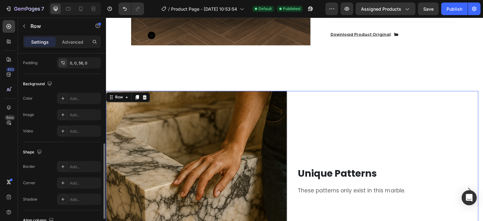
scroll to position [188, 0]
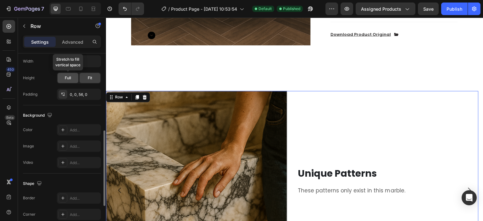
click at [69, 78] on span "Full" at bounding box center [68, 78] width 6 height 6
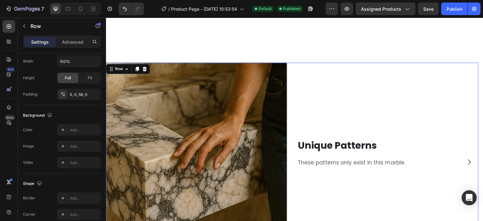
scroll to position [565, 0]
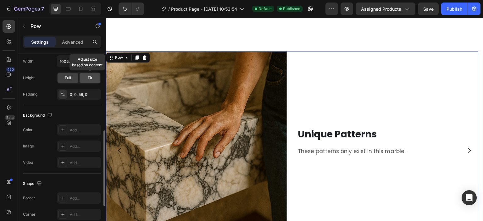
click at [90, 76] on span "Fit" at bounding box center [90, 78] width 4 height 6
click at [84, 90] on div "0, 0, 56, 0" at bounding box center [79, 94] width 44 height 11
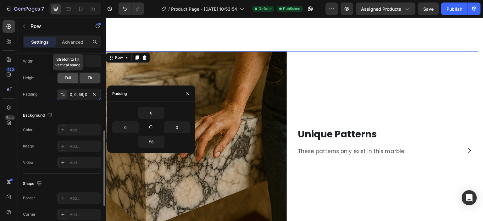
click at [70, 78] on span "Full" at bounding box center [68, 78] width 6 height 6
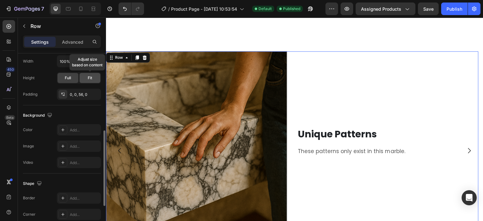
click at [82, 79] on div "Fit" at bounding box center [89, 78] width 21 height 10
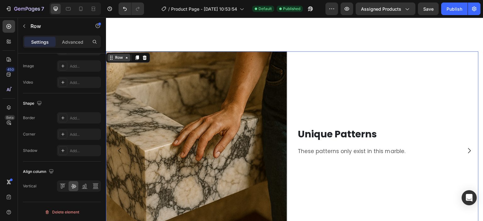
click at [112, 58] on icon at bounding box center [111, 57] width 5 height 5
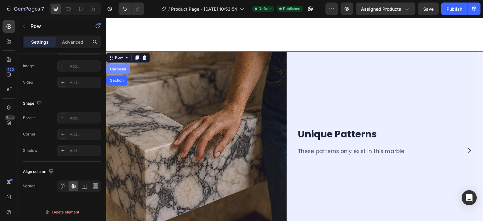
click at [117, 70] on div "Carousel" at bounding box center [118, 69] width 19 height 4
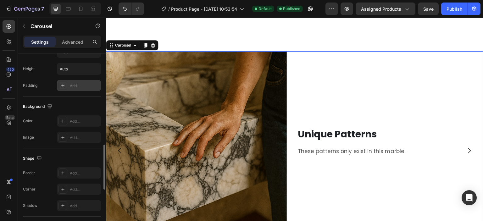
scroll to position [503, 0]
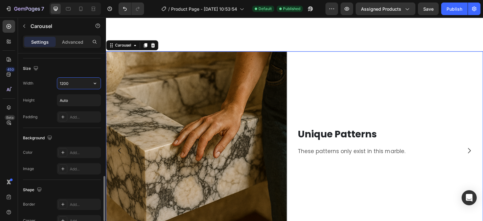
click at [69, 88] on div "1200" at bounding box center [79, 83] width 44 height 12
click at [93, 85] on icon "button" at bounding box center [95, 83] width 6 height 6
click at [75, 100] on input "Auto" at bounding box center [78, 100] width 43 height 11
click at [96, 101] on icon "button" at bounding box center [95, 100] width 6 height 6
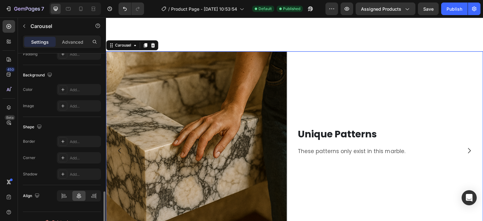
scroll to position [575, 0]
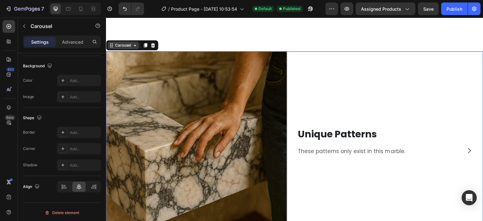
click at [131, 46] on div "Carousel" at bounding box center [123, 45] width 19 height 6
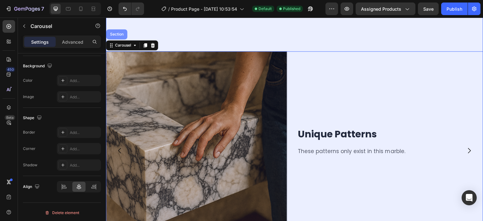
click at [118, 34] on div "Section" at bounding box center [117, 34] width 16 height 4
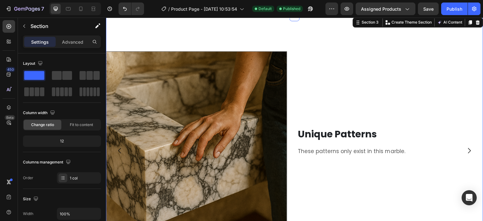
scroll to position [534, 0]
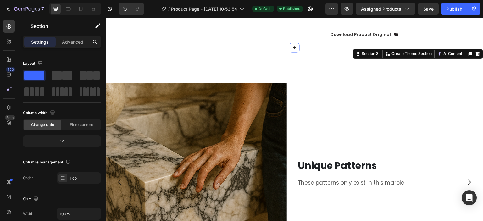
click at [298, 63] on div "Image Unique Patterns Heading These patterns only exist in this marble. Text Bl…" at bounding box center [294, 169] width 377 height 224
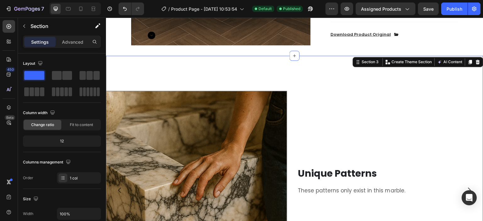
click at [139, 68] on div "Image Unique Patterns Heading These patterns only exist in this marble. Text Bl…" at bounding box center [294, 178] width 377 height 224
click at [309, 56] on div "Image Unique Patterns Heading These patterns only exist in this marble. Text Bl…" at bounding box center [294, 178] width 377 height 244
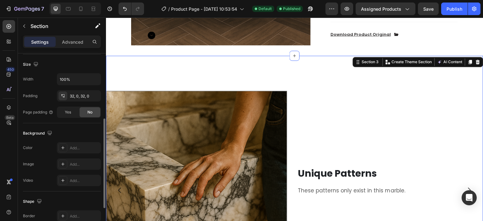
scroll to position [0, 0]
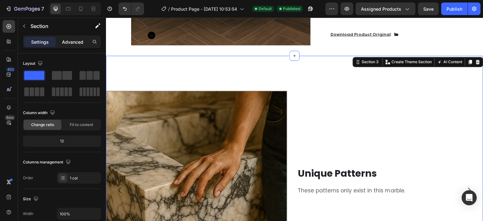
click at [65, 42] on p "Advanced" at bounding box center [72, 42] width 21 height 7
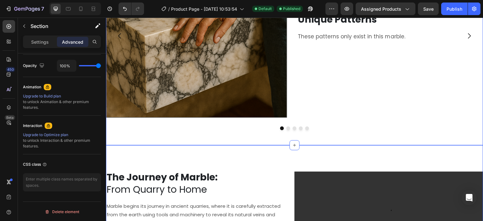
scroll to position [691, 0]
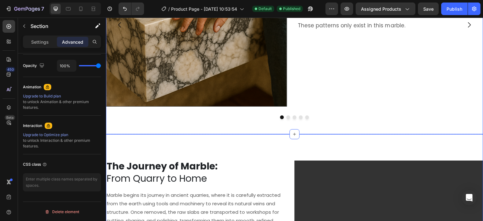
click at [270, 149] on div "The Journey of Marble: From Quarry to Home Heading Marble begins its journey in…" at bounding box center [294, 198] width 377 height 128
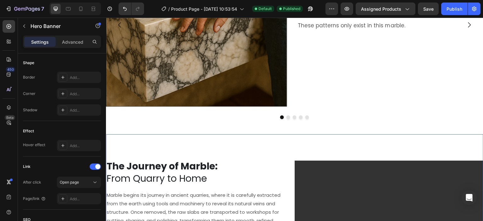
scroll to position [0, 0]
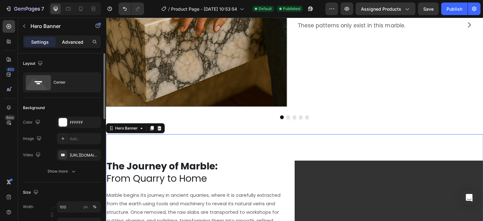
click at [63, 44] on p "Advanced" at bounding box center [72, 42] width 21 height 7
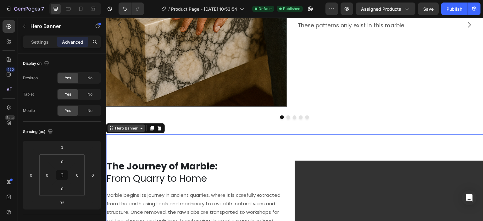
click at [124, 129] on div "Hero Banner" at bounding box center [126, 128] width 25 height 6
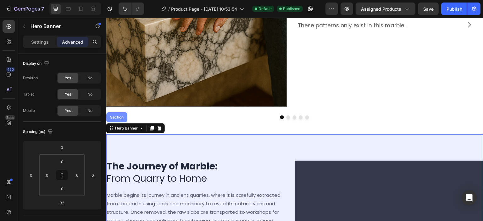
click at [122, 120] on div "Section" at bounding box center [116, 117] width 21 height 10
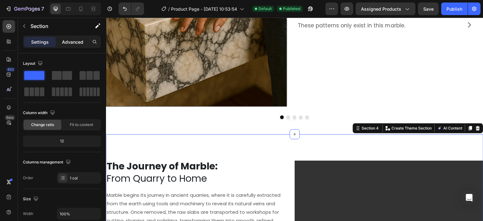
click at [64, 42] on p "Advanced" at bounding box center [72, 42] width 21 height 7
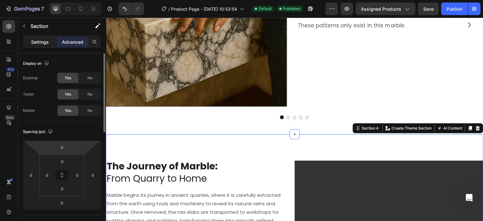
click at [43, 39] on p "Settings" at bounding box center [40, 42] width 18 height 7
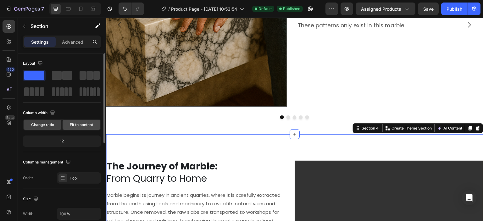
click at [76, 126] on span "Fit to content" at bounding box center [81, 125] width 23 height 6
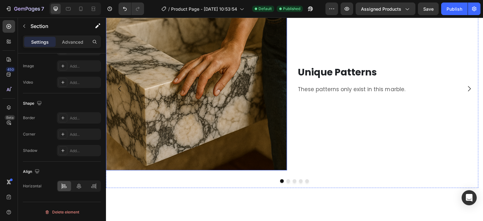
scroll to position [534, 0]
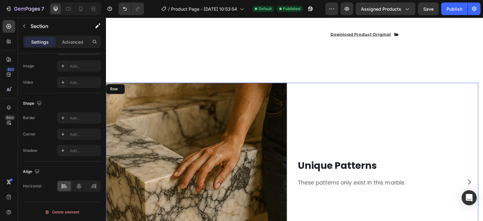
click at [339, 101] on div "Unique Patterns Heading These patterns only exist in this marble. Text Block" at bounding box center [387, 173] width 181 height 181
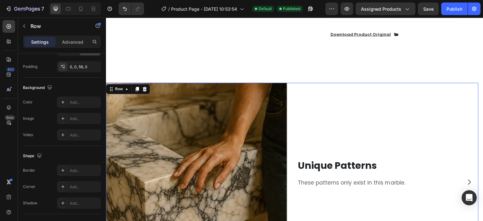
scroll to position [0, 0]
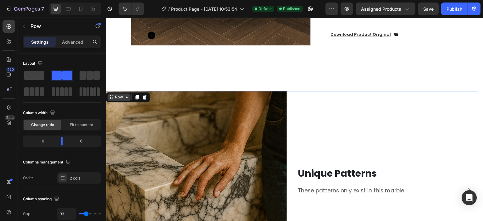
click at [111, 95] on icon at bounding box center [111, 97] width 5 height 5
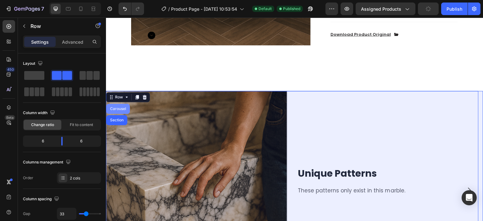
click at [117, 115] on div "Section" at bounding box center [116, 120] width 21 height 10
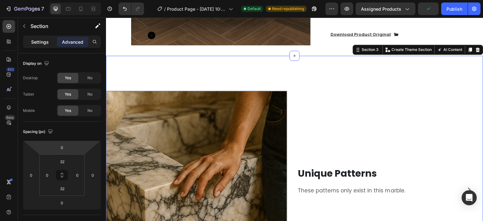
drag, startPoint x: 36, startPoint y: 41, endPoint x: 36, endPoint y: 44, distance: 3.5
click at [36, 41] on p "Settings" at bounding box center [40, 42] width 18 height 7
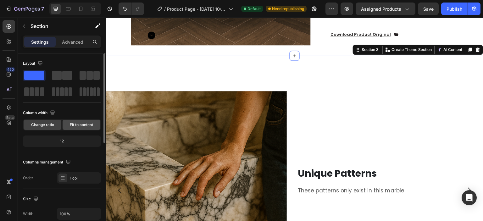
click at [83, 126] on span "Fit to content" at bounding box center [81, 125] width 23 height 6
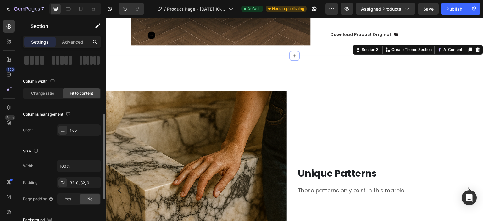
scroll to position [63, 0]
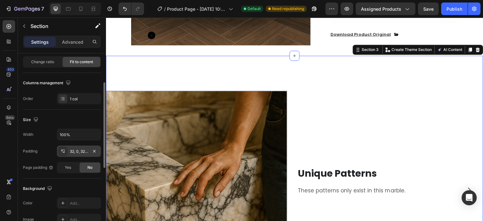
click at [84, 151] on div "32, 0, 32, 0" at bounding box center [79, 152] width 18 height 6
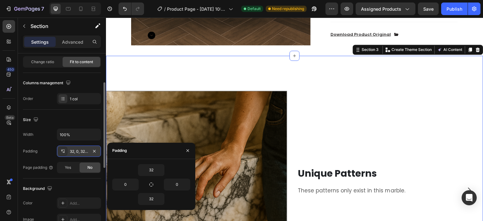
click at [84, 152] on div "32, 0, 32, 0" at bounding box center [79, 152] width 18 height 6
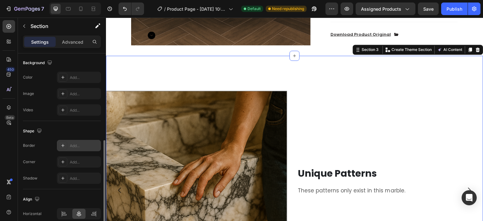
scroll to position [216, 0]
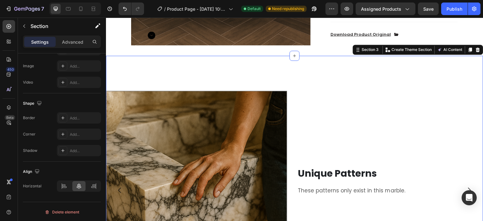
click at [327, 66] on div "Image Unique Patterns Heading These patterns only exist in this marble. Text Bl…" at bounding box center [294, 178] width 377 height 224
click at [115, 92] on div "Image" at bounding box center [114, 95] width 14 height 6
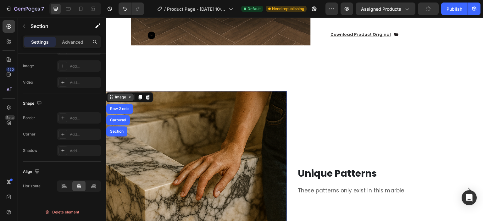
scroll to position [0, 0]
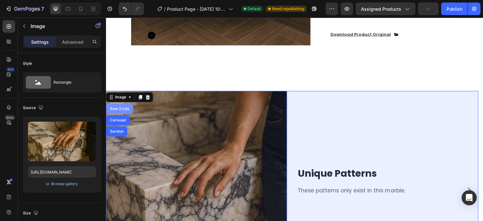
click at [124, 107] on div "Row 2 cols" at bounding box center [120, 109] width 22 height 4
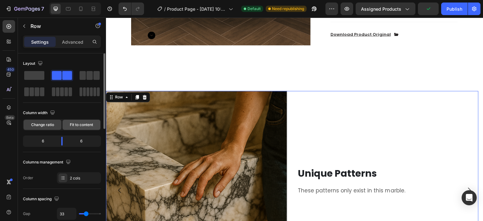
click at [75, 124] on span "Fit to content" at bounding box center [81, 125] width 23 height 6
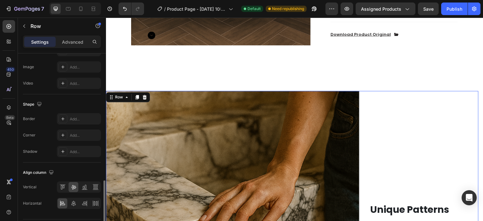
scroll to position [269, 0]
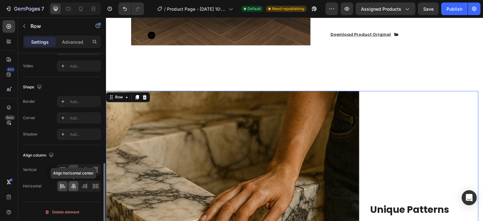
click at [72, 187] on icon at bounding box center [73, 186] width 6 height 6
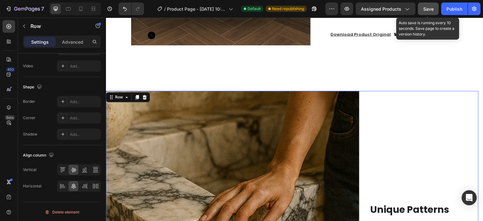
click at [425, 14] on button "Save" at bounding box center [428, 9] width 21 height 13
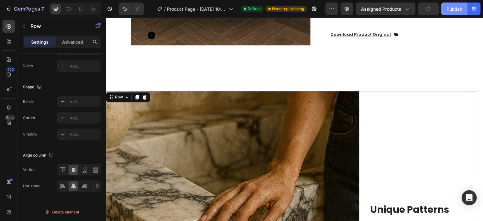
click at [450, 9] on div "Publish" at bounding box center [454, 9] width 16 height 7
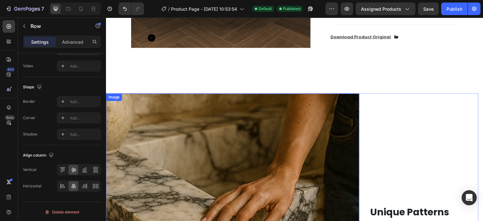
scroll to position [565, 0]
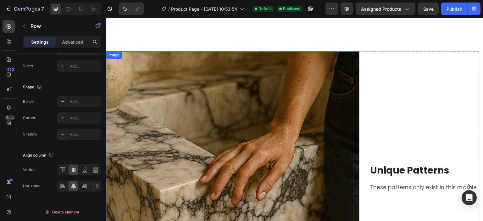
click at [114, 55] on div "Image" at bounding box center [114, 55] width 14 height 6
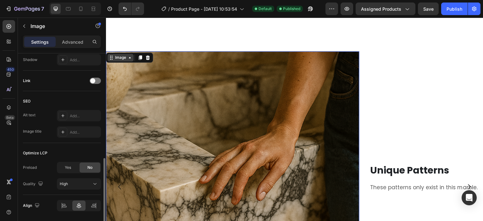
scroll to position [0, 0]
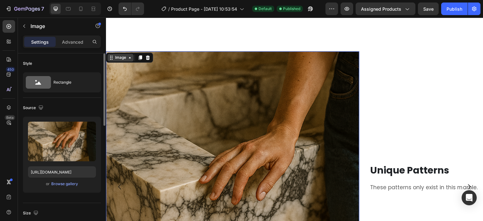
click at [114, 55] on div "Image" at bounding box center [121, 58] width 14 height 6
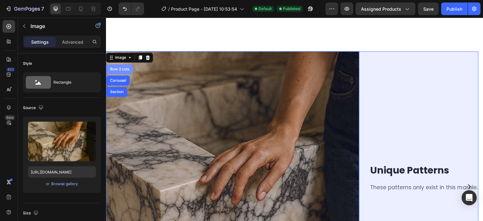
click at [122, 65] on div "Row 2 cols" at bounding box center [119, 69] width 27 height 10
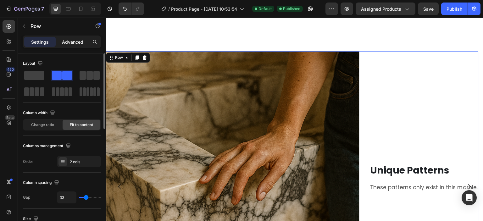
click at [81, 40] on p "Advanced" at bounding box center [72, 42] width 21 height 7
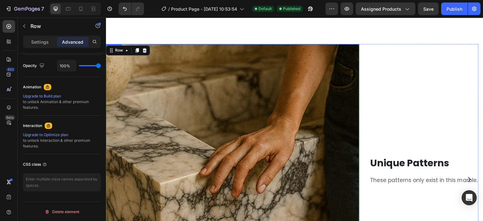
scroll to position [534, 0]
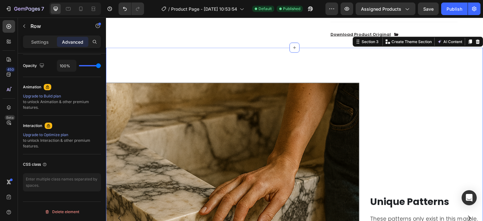
click at [255, 65] on div "Image Unique Patterns Heading These patterns only exist in this marble. Text Bl…" at bounding box center [294, 205] width 377 height 296
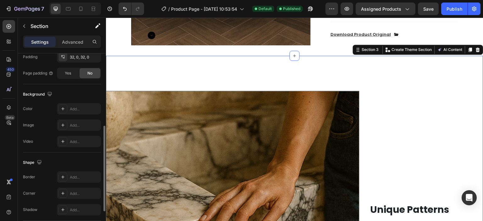
scroll to position [216, 0]
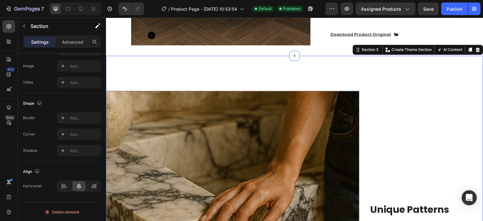
click at [73, 36] on div "Settings Advanced" at bounding box center [62, 42] width 78 height 13
click at [73, 39] on p "Advanced" at bounding box center [72, 42] width 21 height 7
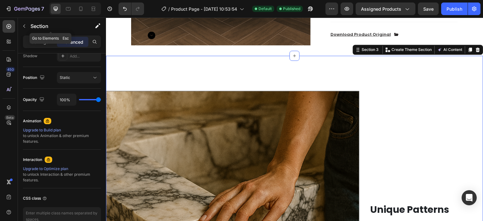
click at [31, 35] on div "Section" at bounding box center [50, 27] width 65 height 18
click at [34, 40] on p "Settings" at bounding box center [40, 42] width 18 height 7
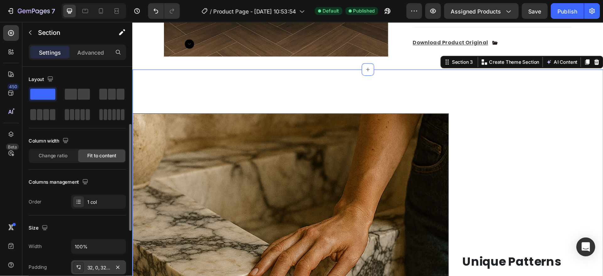
scroll to position [63, 0]
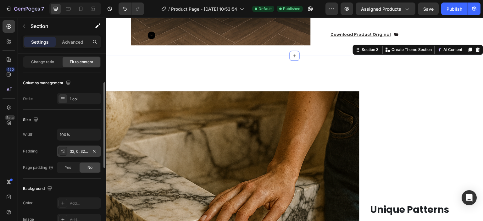
click at [70, 154] on div "32, 0, 32, 0" at bounding box center [79, 150] width 44 height 11
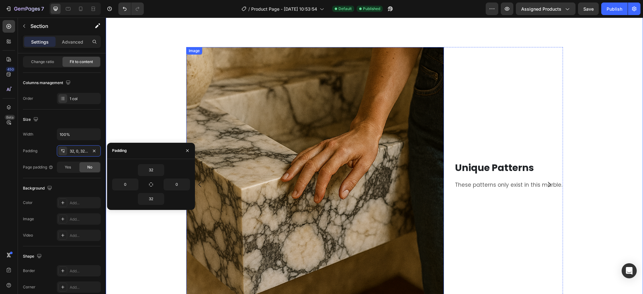
scroll to position [492, 0]
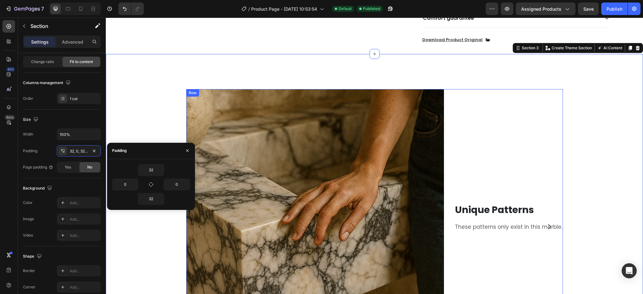
click at [482, 135] on div "Unique Patterns Heading These patterns only exist in this marble. Text Block" at bounding box center [509, 218] width 109 height 258
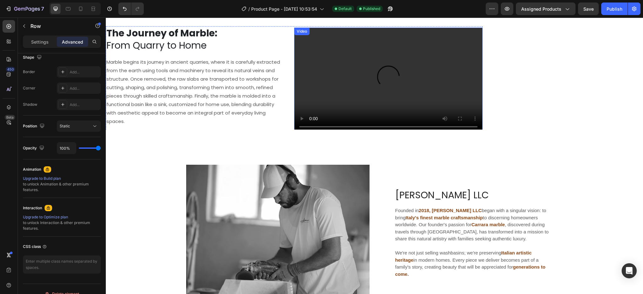
scroll to position [785, 0]
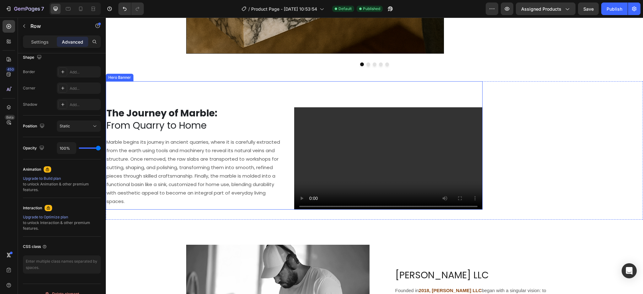
click at [275, 103] on div "The Journey of Marble: From Quarry to Home Heading Marble begins its journey in…" at bounding box center [294, 145] width 377 height 128
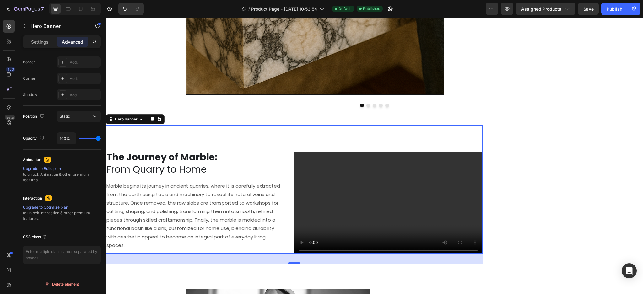
scroll to position [827, 0]
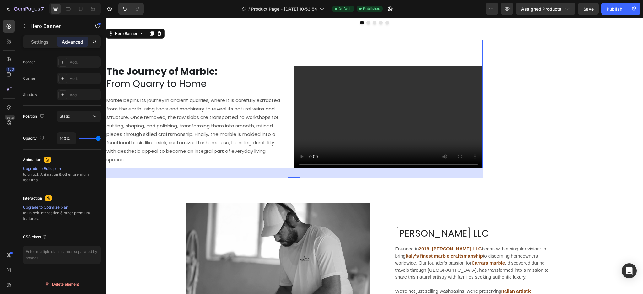
click at [255, 45] on div "The Journey of Marble: From Quarry to Home Heading Marble begins its journey in…" at bounding box center [294, 104] width 377 height 128
click at [249, 62] on div "The Journey of Marble: From Quarry to Home Heading Marble begins its journey in…" at bounding box center [294, 104] width 377 height 128
click at [138, 36] on div "Hero Banner" at bounding box center [126, 34] width 25 height 6
click at [49, 42] on div "Settings" at bounding box center [39, 42] width 31 height 10
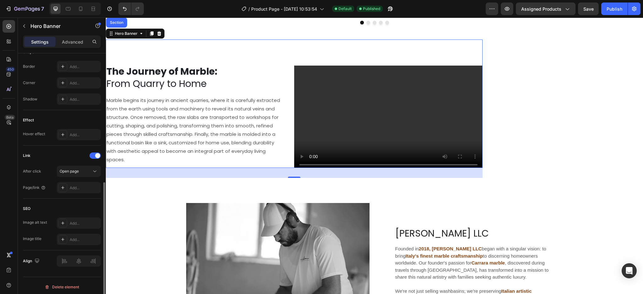
scroll to position [264, 0]
click at [141, 36] on icon at bounding box center [141, 33] width 5 height 5
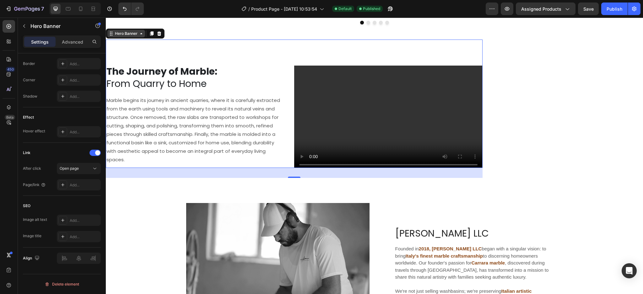
click at [141, 36] on icon at bounding box center [141, 33] width 5 height 5
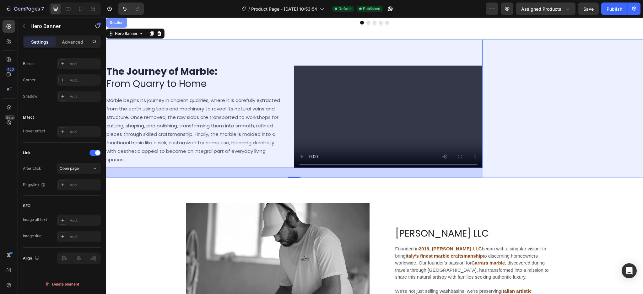
click at [121, 28] on div "Section" at bounding box center [116, 23] width 21 height 10
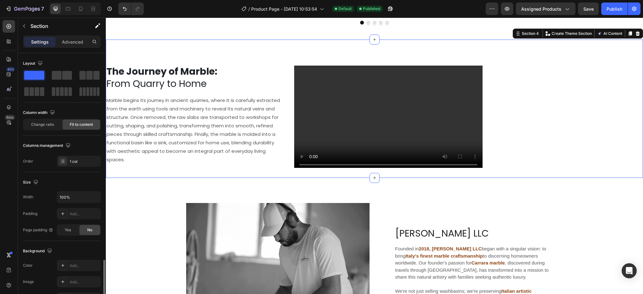
scroll to position [143, 0]
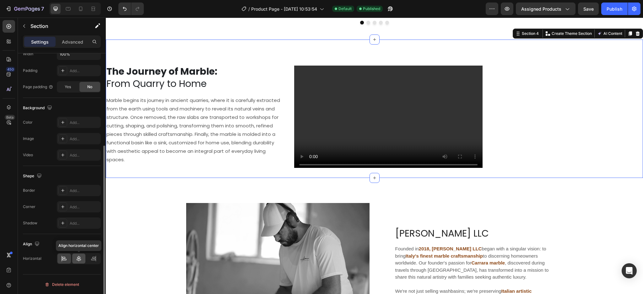
click at [78, 221] on icon at bounding box center [79, 259] width 6 height 6
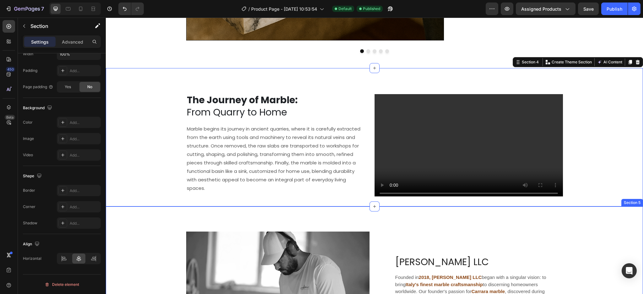
scroll to position [743, 0]
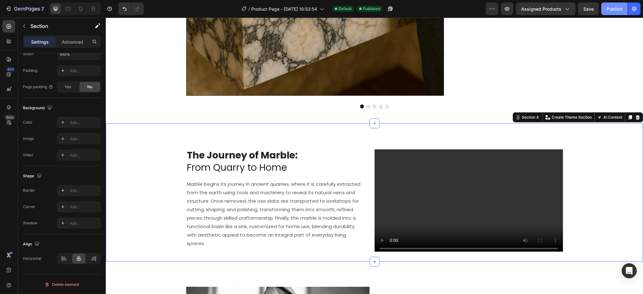
click at [482, 8] on div "Publish" at bounding box center [615, 9] width 16 height 7
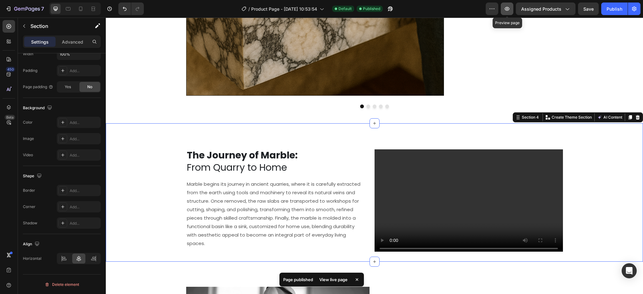
click at [482, 5] on button "button" at bounding box center [507, 9] width 13 height 13
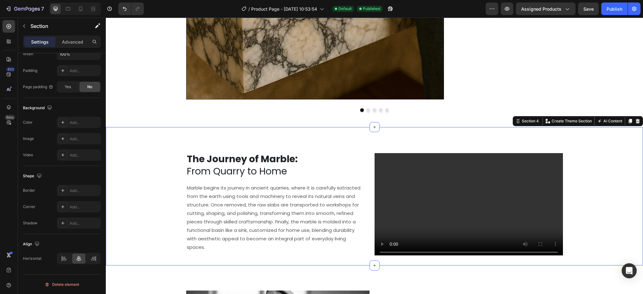
scroll to position [702, 0]
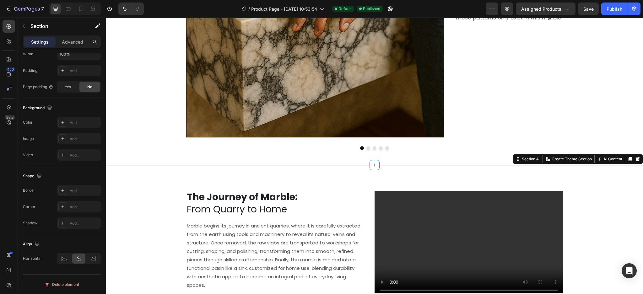
click at [161, 75] on div "Image Unique Patterns Heading These patterns only exist in this marble. Text Bl…" at bounding box center [375, 4] width 538 height 321
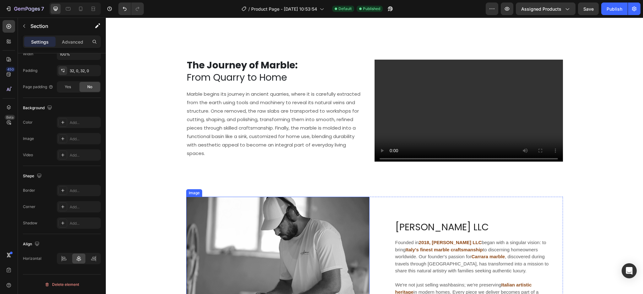
scroll to position [827, 0]
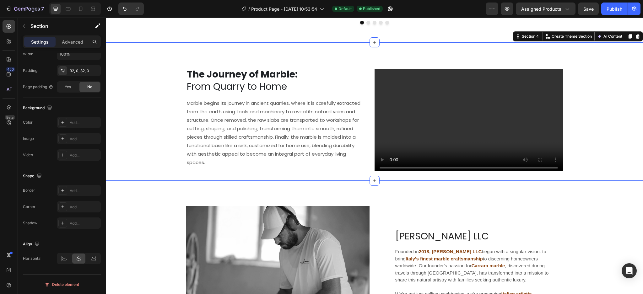
click at [145, 89] on div "The Journey of Marble: From Quarry to Home Heading Marble begins its journey in…" at bounding box center [375, 111] width 538 height 139
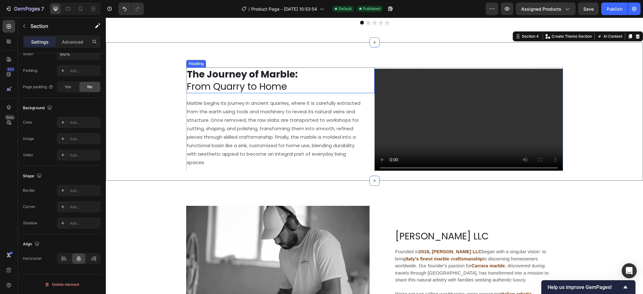
scroll to position [785, 0]
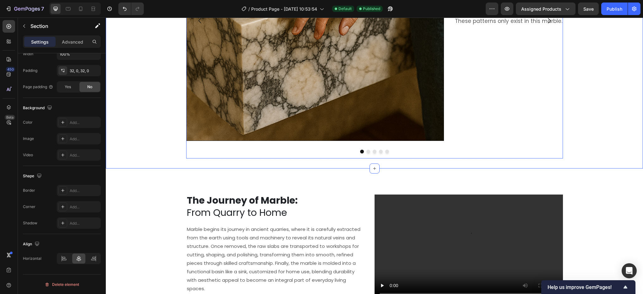
scroll to position [743, 0]
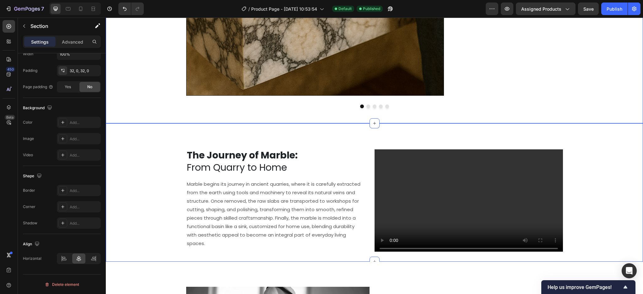
click at [482, 161] on div "The Journey of Marble: From Quarry to Home Heading Marble begins its journey in…" at bounding box center [375, 192] width 538 height 139
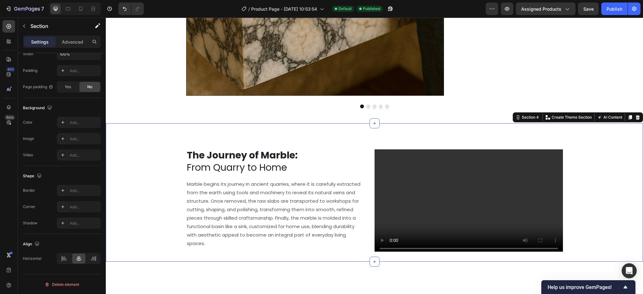
scroll to position [660, 0]
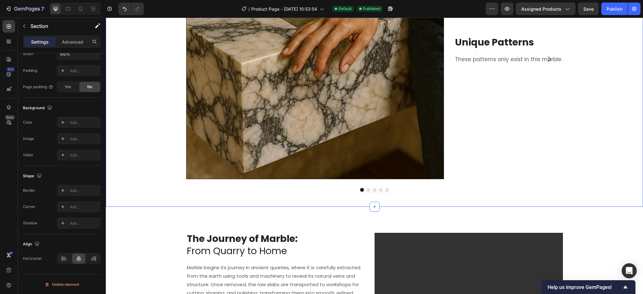
click at [482, 113] on div "Image Unique Patterns Heading These patterns only exist in this marble. Text Bl…" at bounding box center [375, 46] width 538 height 321
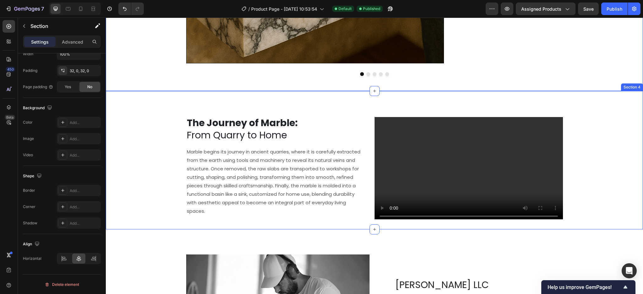
scroll to position [785, 0]
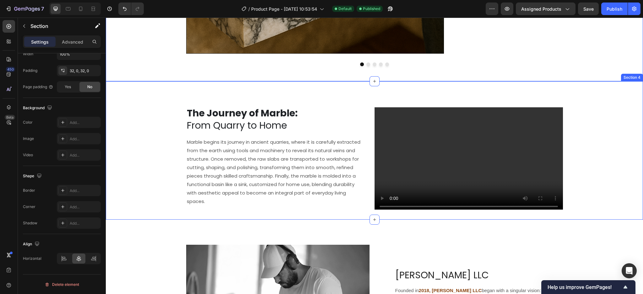
click at [482, 168] on div "The Journey of Marble: From Quarry to Home Heading Marble begins its journey in…" at bounding box center [375, 150] width 538 height 139
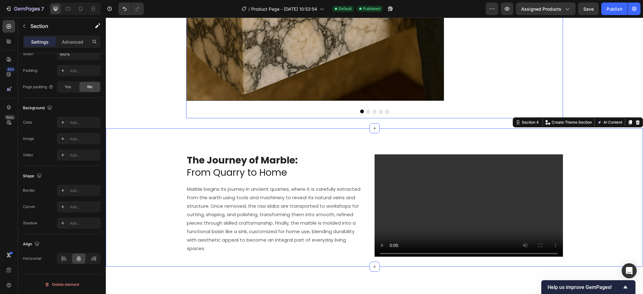
scroll to position [702, 0]
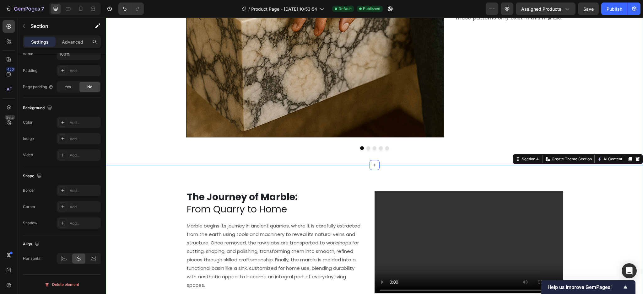
click at [482, 50] on div "Image Unique Patterns Heading These patterns only exist in this marble. Text Bl…" at bounding box center [375, 4] width 538 height 321
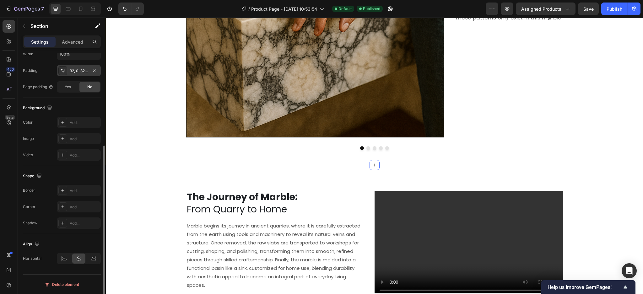
click at [88, 70] on div "32, 0, 32, 0" at bounding box center [79, 70] width 44 height 11
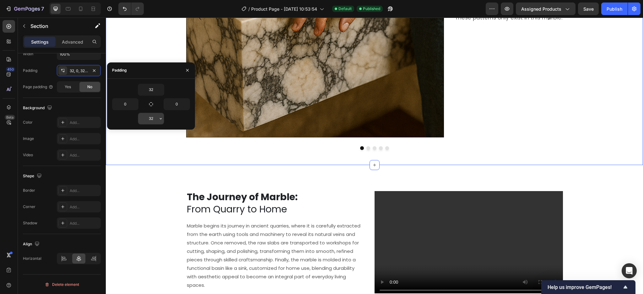
click at [156, 117] on input "32" at bounding box center [151, 118] width 26 height 11
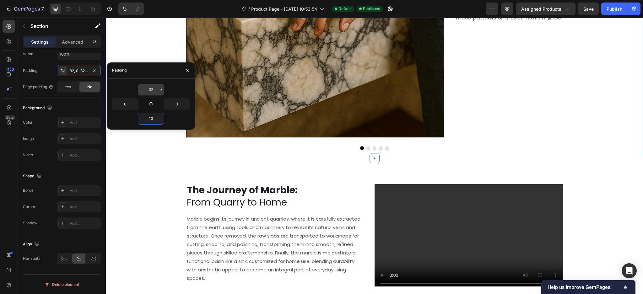
type input "10"
click at [147, 92] on input "32" at bounding box center [151, 89] width 26 height 11
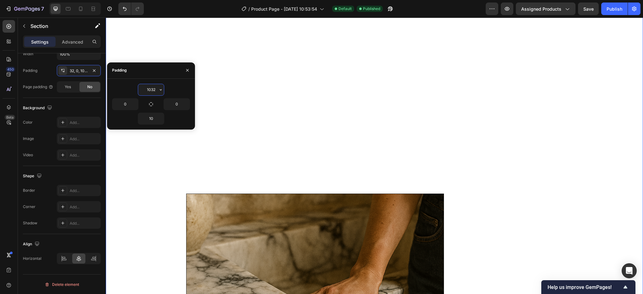
click at [151, 91] on input "1032" at bounding box center [151, 89] width 26 height 11
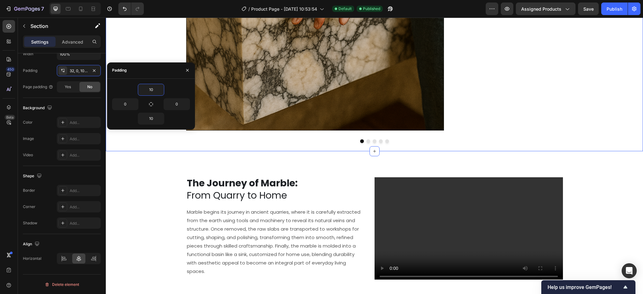
type input "10"
click at [149, 73] on div "Padding" at bounding box center [151, 71] width 88 height 16
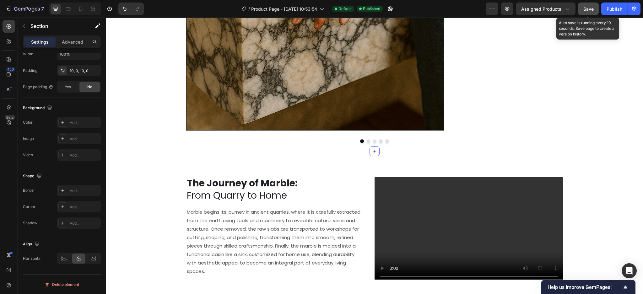
click at [482, 9] on span "Save" at bounding box center [589, 8] width 10 height 5
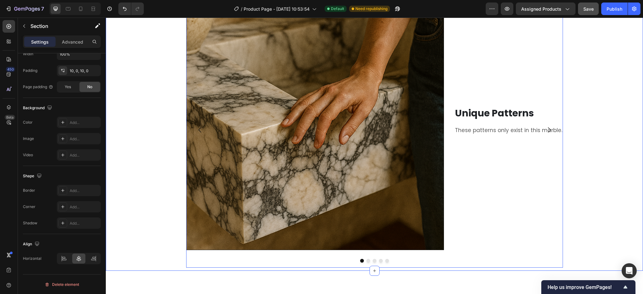
scroll to position [576, 0]
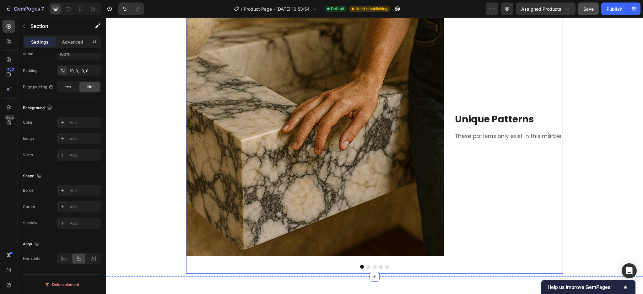
click at [482, 136] on icon "Carousel Next Arrow" at bounding box center [550, 136] width 8 height 8
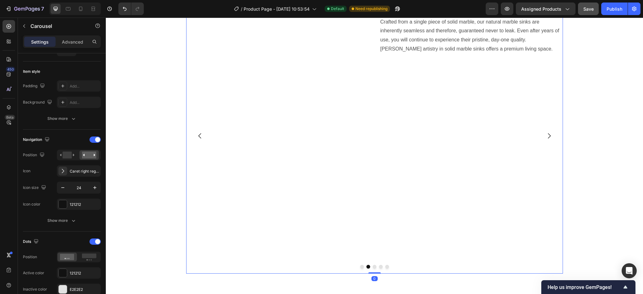
scroll to position [0, 0]
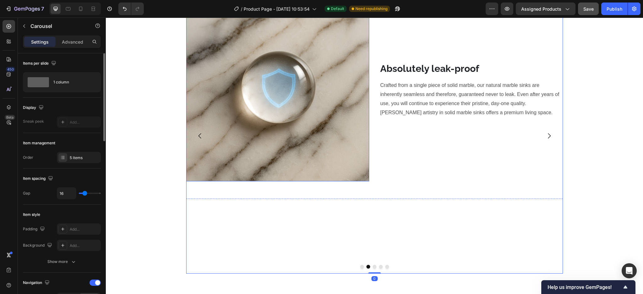
click at [330, 128] on img at bounding box center [277, 89] width 183 height 183
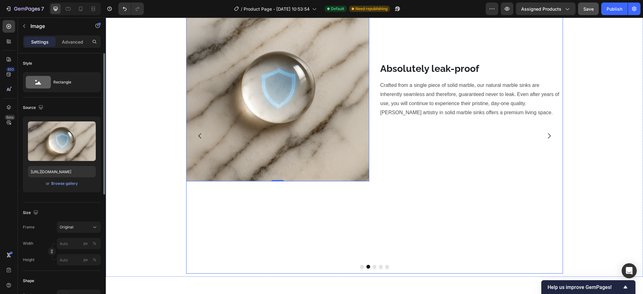
click at [198, 139] on icon "Carousel Back Arrow" at bounding box center [200, 136] width 8 height 8
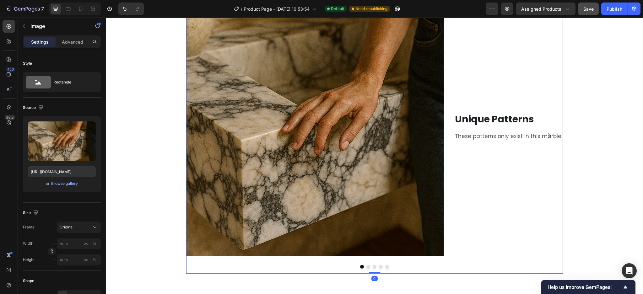
click at [242, 138] on img at bounding box center [315, 127] width 258 height 258
click at [83, 221] on div "Original" at bounding box center [75, 228] width 31 height 6
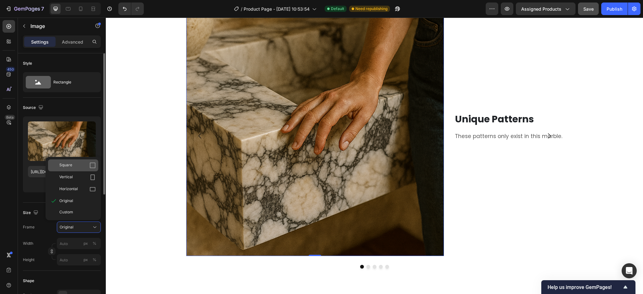
click at [57, 168] on div "Square" at bounding box center [73, 166] width 50 height 12
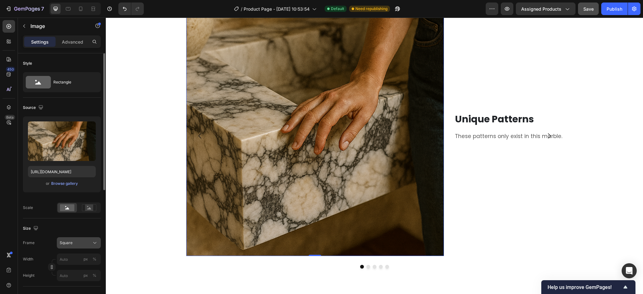
click at [61, 221] on button "Square" at bounding box center [79, 243] width 44 height 11
click at [72, 221] on div "Custom" at bounding box center [73, 227] width 50 height 11
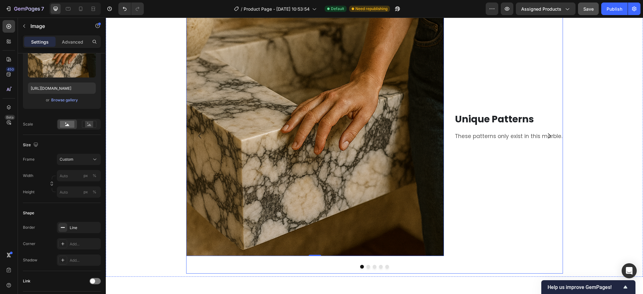
click at [482, 133] on button "Carousel Next Arrow" at bounding box center [550, 136] width 18 height 18
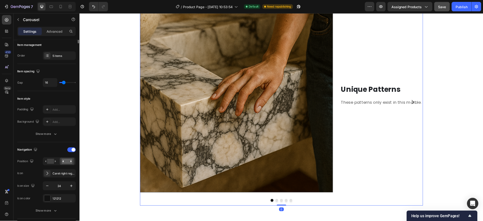
scroll to position [0, 0]
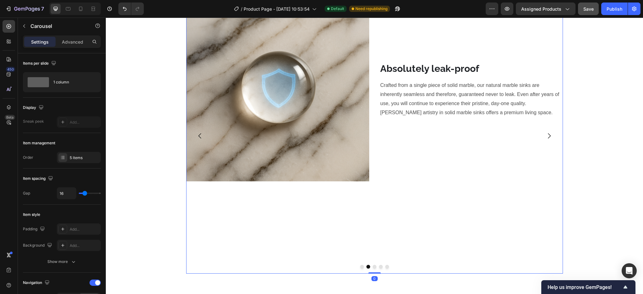
click at [482, 132] on button "Carousel Next Arrow" at bounding box center [550, 136] width 18 height 18
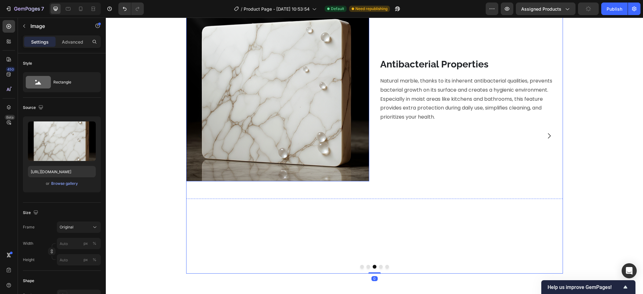
click at [331, 102] on img at bounding box center [277, 89] width 183 height 183
click at [482, 134] on icon "Carousel Next Arrow" at bounding box center [550, 136] width 8 height 8
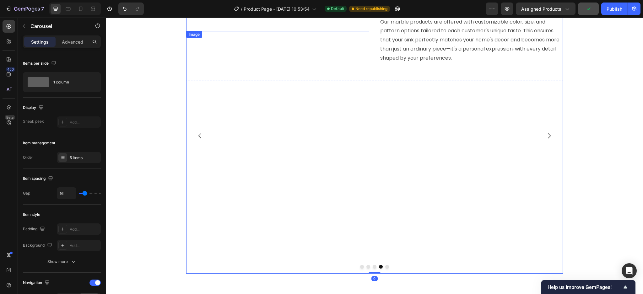
click at [243, 82] on img at bounding box center [277, 89] width 183 height 183
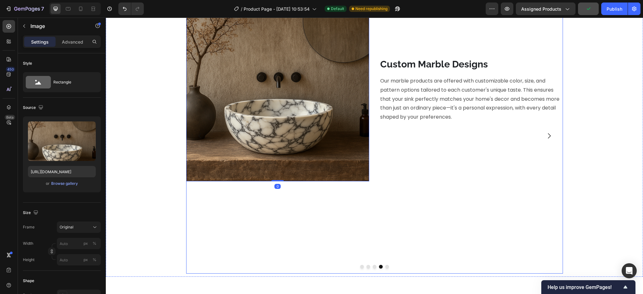
click at [482, 135] on icon "Carousel Next Arrow" at bounding box center [550, 136] width 8 height 8
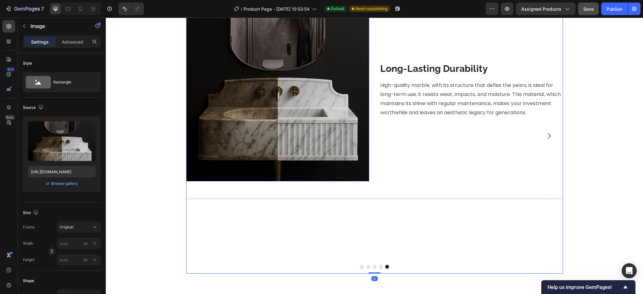
click at [289, 117] on img at bounding box center [277, 89] width 183 height 183
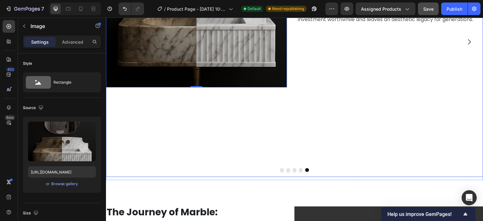
scroll to position [574, 0]
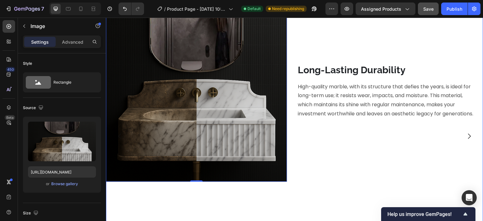
click at [465, 134] on icon "Carousel Next Arrow" at bounding box center [469, 136] width 8 height 8
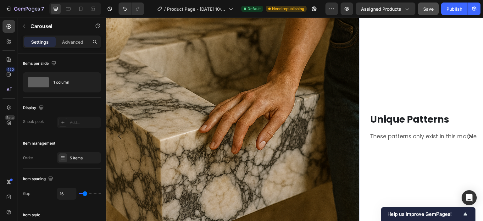
click at [290, 97] on img at bounding box center [232, 127] width 253 height 253
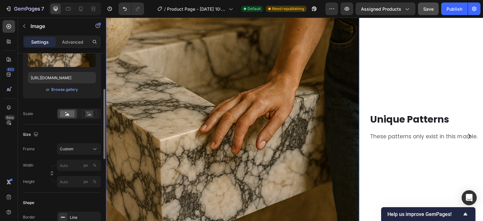
scroll to position [157, 0]
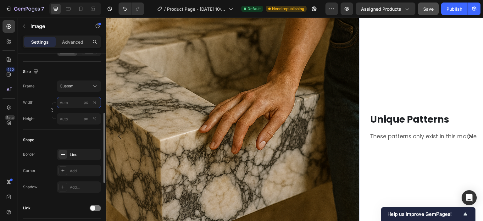
click at [68, 104] on input "px %" at bounding box center [79, 102] width 44 height 11
click at [78, 86] on div "Custom" at bounding box center [75, 86] width 31 height 6
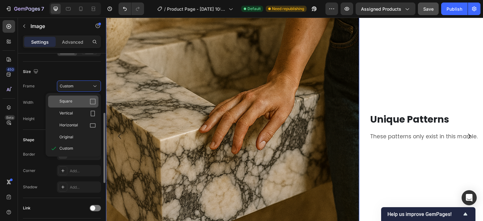
click at [78, 98] on div "Square" at bounding box center [77, 101] width 36 height 6
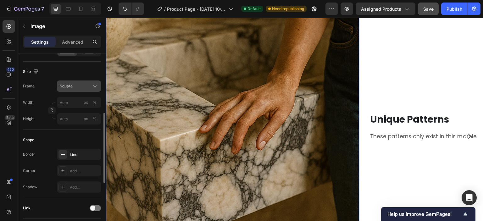
click at [79, 86] on div "Square" at bounding box center [75, 86] width 31 height 6
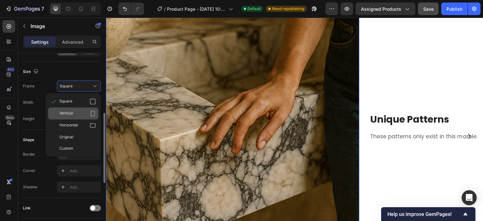
click at [83, 113] on div "Vertical" at bounding box center [77, 113] width 36 height 6
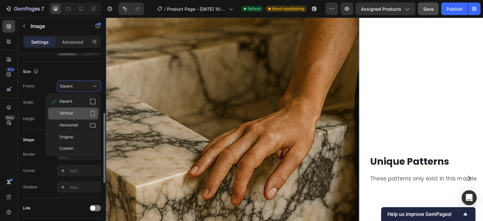
scroll to position [616, 0]
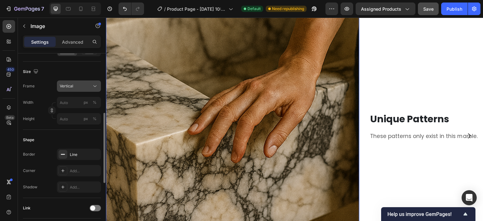
click at [84, 87] on div "Vertical" at bounding box center [75, 86] width 31 height 6
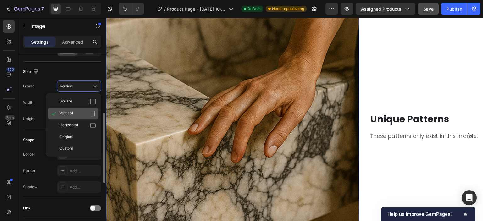
click at [87, 117] on div "Vertical" at bounding box center [73, 113] width 50 height 12
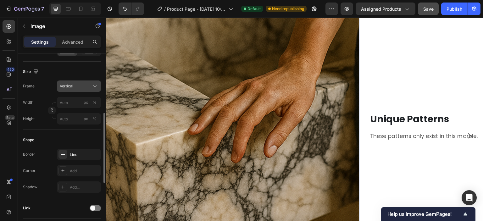
click at [87, 81] on button "Vertical" at bounding box center [79, 85] width 44 height 11
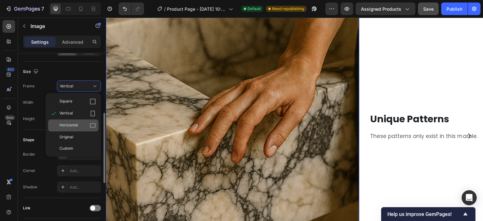
click at [90, 131] on div "Horizontal" at bounding box center [73, 125] width 50 height 12
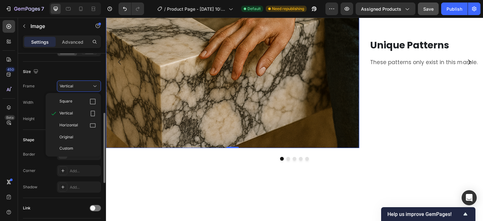
scroll to position [542, 0]
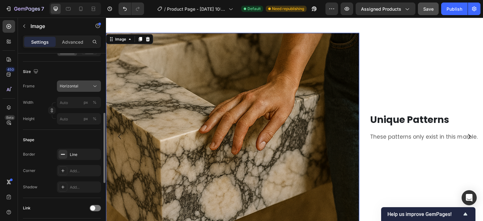
click at [65, 86] on span "Horizontal" at bounding box center [69, 86] width 19 height 6
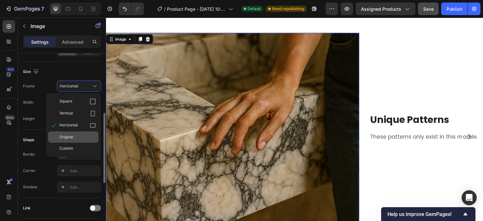
click at [80, 135] on div "Original" at bounding box center [77, 137] width 36 height 6
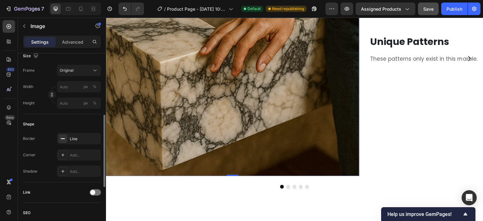
scroll to position [636, 0]
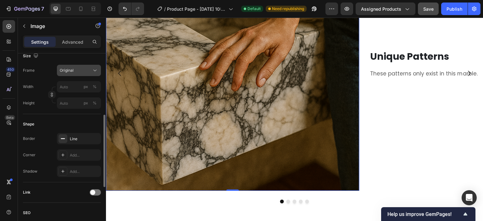
click at [73, 69] on span "Original" at bounding box center [67, 71] width 14 height 6
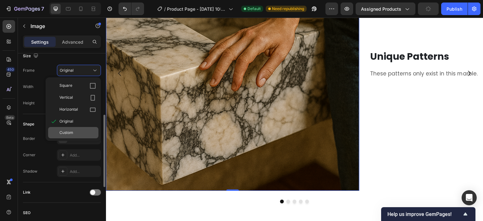
click at [80, 130] on div "Custom" at bounding box center [77, 133] width 36 height 6
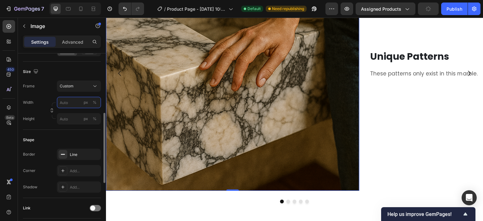
click at [77, 100] on input "px %" at bounding box center [79, 102] width 44 height 11
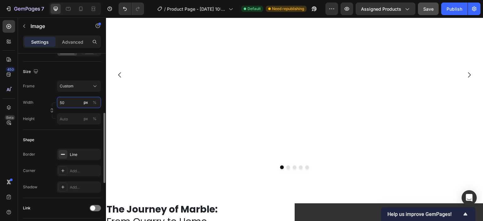
type input "500"
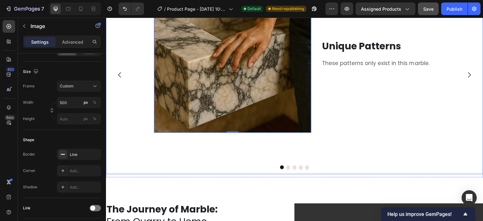
click at [286, 168] on button "Dot" at bounding box center [288, 167] width 4 height 4
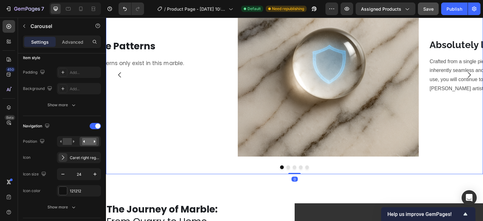
scroll to position [0, 0]
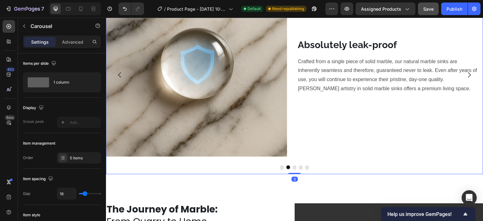
click at [280, 166] on button "Dot" at bounding box center [282, 167] width 4 height 4
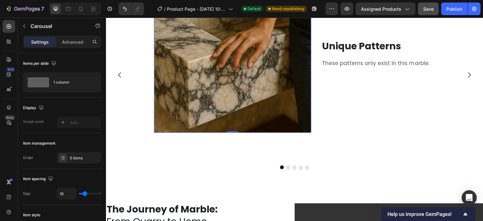
click at [184, 86] on img at bounding box center [232, 53] width 157 height 157
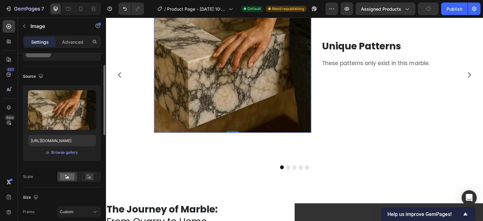
scroll to position [94, 0]
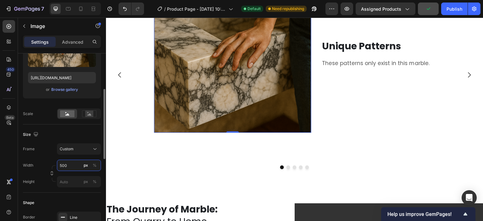
click at [63, 164] on input "500" at bounding box center [79, 165] width 44 height 11
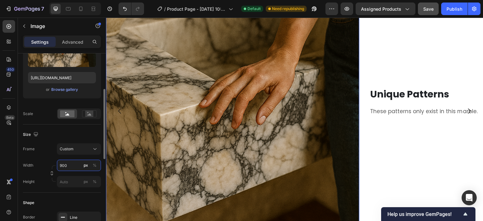
scroll to position [636, 0]
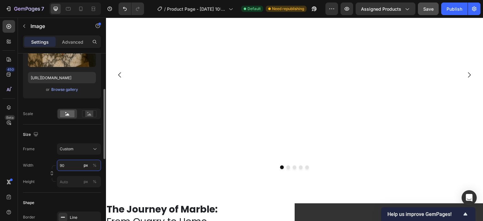
type input "9"
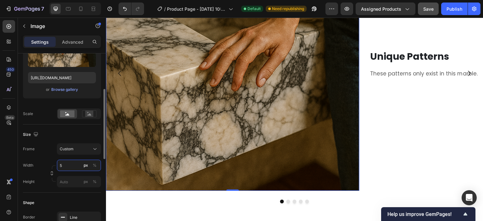
scroll to position [599, 0]
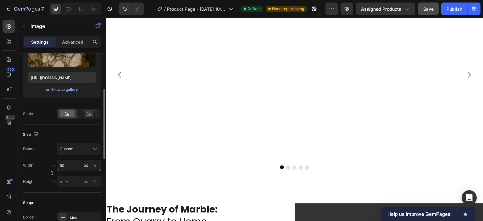
type input "500"
click at [68, 178] on input "px %" at bounding box center [79, 181] width 44 height 11
type input "3"
type input "9"
type input "4"
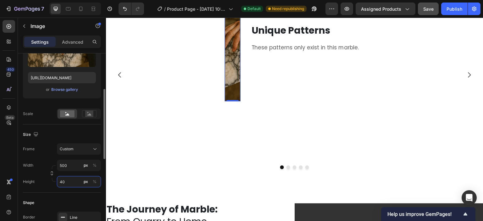
type input "4"
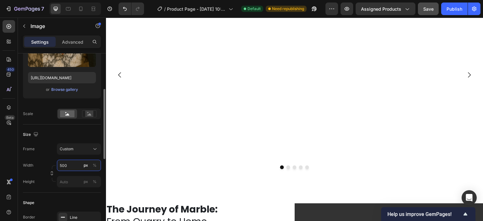
click at [73, 168] on input "500" at bounding box center [79, 165] width 44 height 11
type input "50"
click at [73, 168] on input "50" at bounding box center [79, 165] width 44 height 11
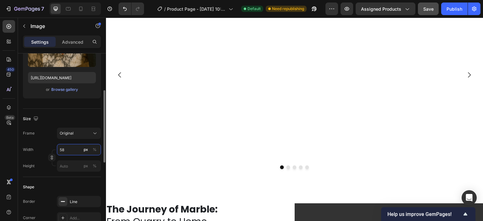
scroll to position [600, 0]
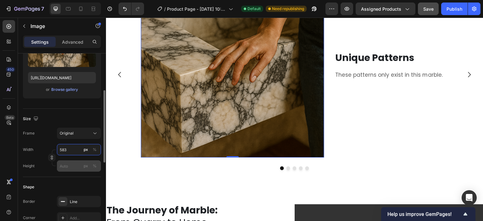
type input "583"
click at [69, 162] on input "px %" at bounding box center [79, 165] width 44 height 11
type input "583"
click at [43, 144] on div "Width px %" at bounding box center [62, 149] width 78 height 11
click at [72, 150] on input "px %" at bounding box center [79, 149] width 44 height 11
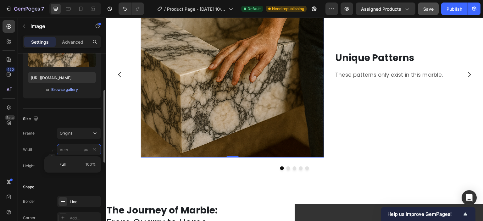
type input "5"
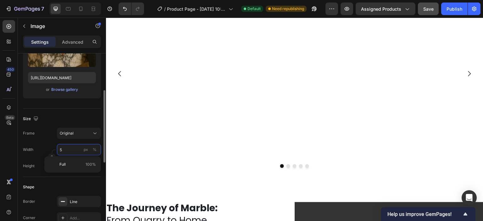
scroll to position [599, 0]
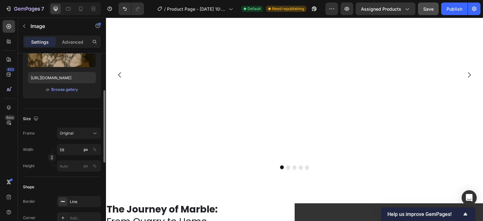
click at [54, 158] on button "button" at bounding box center [52, 158] width 8 height 8
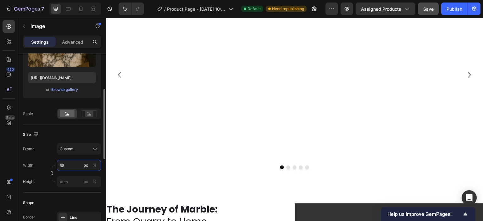
click at [79, 167] on input "58" at bounding box center [79, 165] width 44 height 11
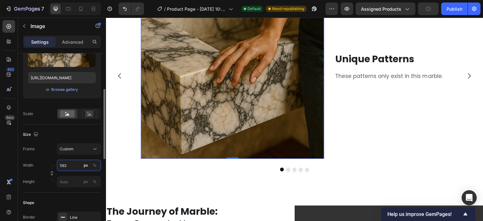
scroll to position [600, 0]
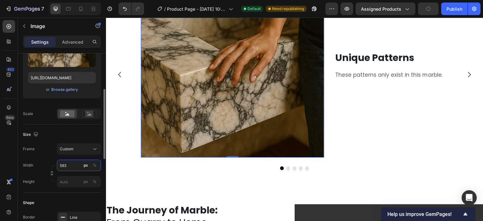
type input "583"
drag, startPoint x: 77, startPoint y: 188, endPoint x: 73, endPoint y: 180, distance: 9.0
click at [77, 187] on div "Size Frame Custom Width 583 px % Height px %" at bounding box center [62, 158] width 78 height 68
click at [73, 180] on input "px %" at bounding box center [79, 181] width 44 height 11
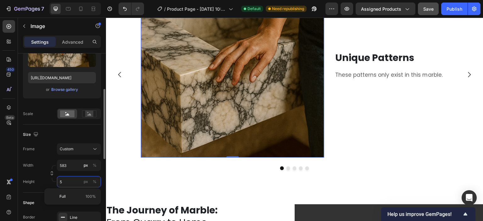
scroll to position [599, 0]
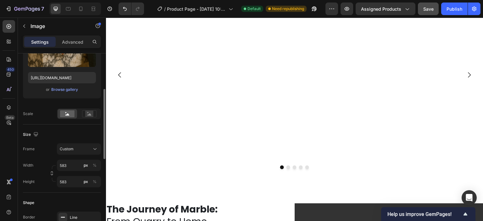
click at [33, 172] on div "Width 583 px % Height 583 px %" at bounding box center [62, 174] width 78 height 28
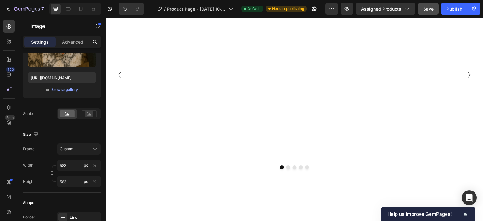
scroll to position [536, 0]
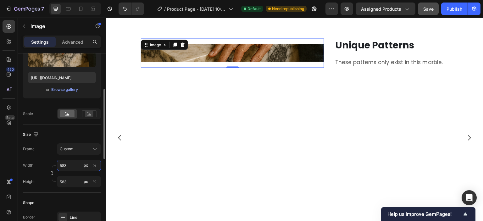
click at [65, 168] on input "583" at bounding box center [79, 165] width 44 height 11
click at [69, 166] on input "583" at bounding box center [79, 165] width 44 height 11
click at [43, 164] on div "Width 583 px %" at bounding box center [62, 165] width 78 height 11
click at [48, 173] on button "button" at bounding box center [52, 173] width 8 height 8
type input "58"
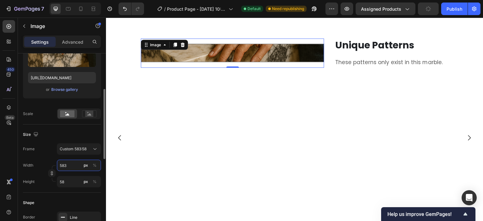
click at [62, 163] on input "583" at bounding box center [79, 165] width 44 height 11
click at [73, 162] on input "583" at bounding box center [79, 165] width 44 height 11
click at [80, 168] on input "583" at bounding box center [79, 165] width 44 height 11
click at [54, 163] on div "Width 583 px %" at bounding box center [62, 165] width 78 height 11
click at [54, 172] on button "button" at bounding box center [52, 173] width 8 height 8
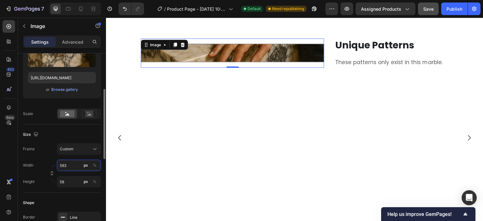
click at [77, 163] on input "583" at bounding box center [79, 165] width 44 height 11
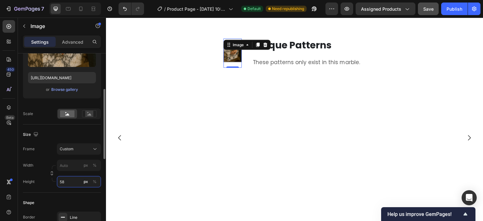
click at [76, 183] on div "Style Rectangle Source Upload Image https://cdn.shopify.com/s/files/1/0641/3097…" at bounding box center [62, 182] width 78 height 447
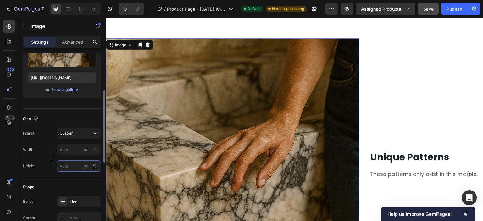
scroll to position [574, 0]
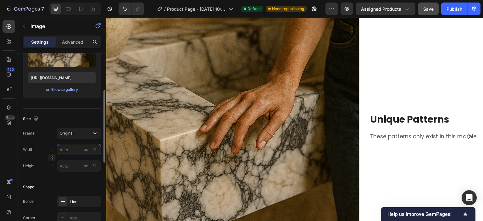
click at [68, 146] on input "px %" at bounding box center [79, 149] width 44 height 11
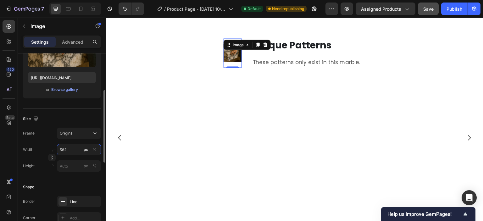
scroll to position [537, 0]
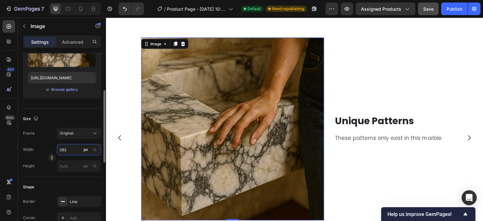
type input "582"
click at [37, 152] on div "Width 582 px %" at bounding box center [62, 149] width 78 height 11
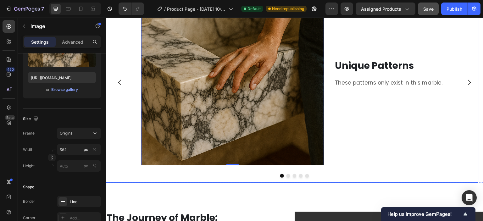
scroll to position [568, 0]
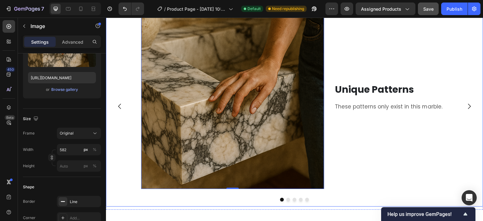
click at [465, 107] on icon "Carousel Next Arrow" at bounding box center [469, 106] width 8 height 8
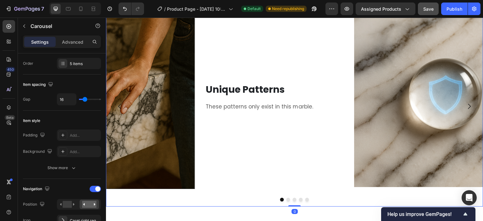
scroll to position [0, 0]
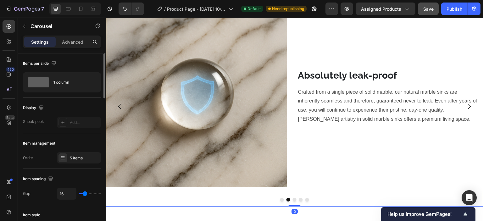
click at [465, 107] on icon "Carousel Next Arrow" at bounding box center [469, 106] width 8 height 8
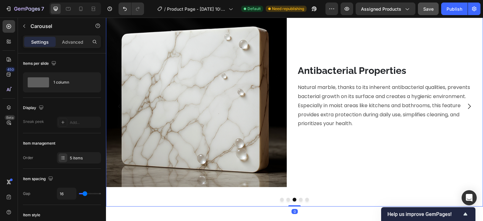
click at [465, 107] on icon "Carousel Next Arrow" at bounding box center [469, 106] width 8 height 8
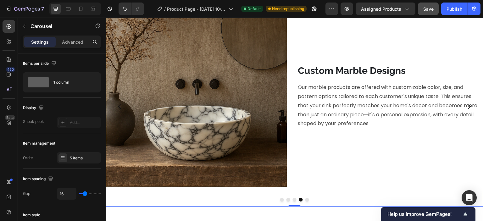
click at [465, 107] on icon "Carousel Next Arrow" at bounding box center [469, 106] width 8 height 8
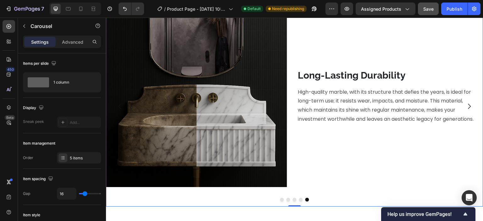
click at [465, 107] on icon "Carousel Next Arrow" at bounding box center [469, 106] width 8 height 8
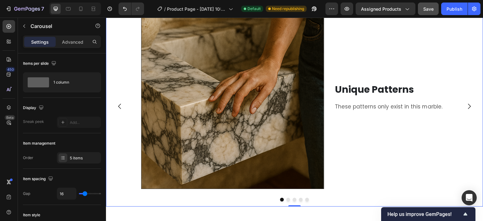
click at [121, 105] on icon "Carousel Back Arrow" at bounding box center [120, 106] width 8 height 8
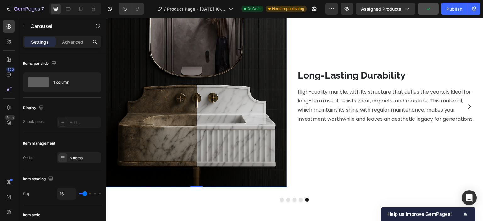
click at [162, 98] on img at bounding box center [196, 96] width 181 height 181
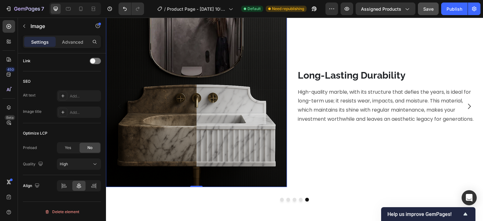
scroll to position [505, 0]
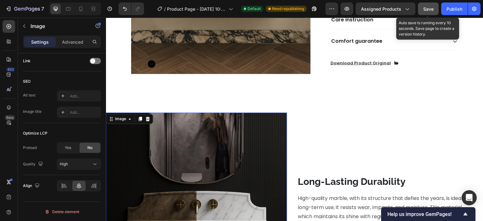
click at [432, 8] on span "Save" at bounding box center [428, 8] width 10 height 5
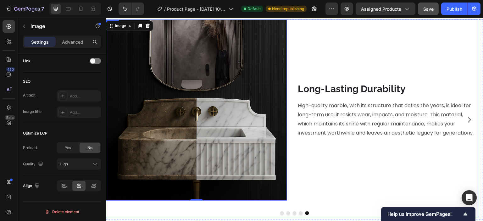
scroll to position [631, 0]
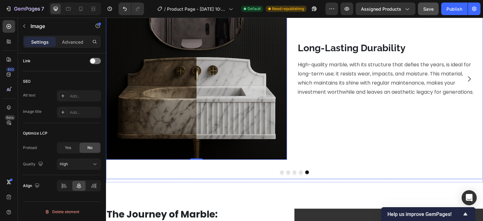
click at [280, 172] on button "Dot" at bounding box center [282, 172] width 4 height 4
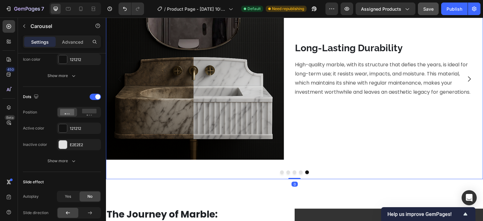
scroll to position [0, 0]
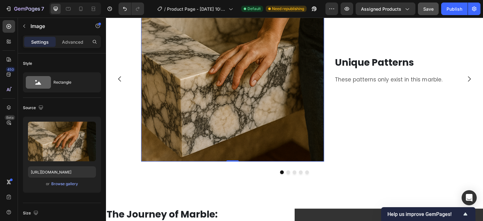
click at [241, 101] on img at bounding box center [232, 70] width 183 height 183
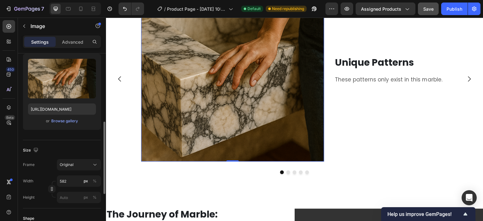
scroll to position [94, 0]
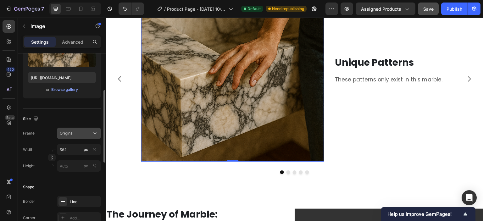
click at [73, 135] on span "Original" at bounding box center [67, 133] width 14 height 6
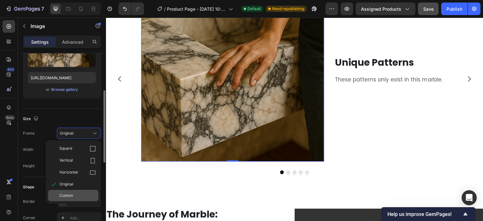
click at [85, 193] on div "Custom" at bounding box center [77, 196] width 36 height 6
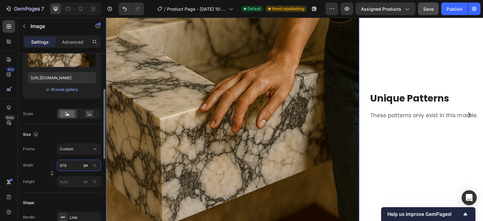
scroll to position [668, 0]
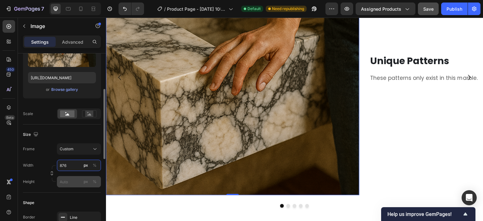
type input "876"
click at [79, 178] on input "px %" at bounding box center [79, 181] width 44 height 11
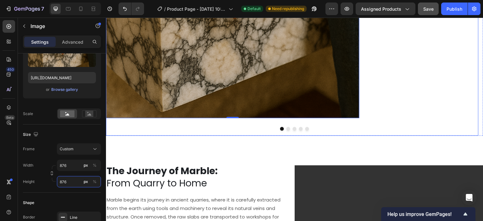
scroll to position [731, 0]
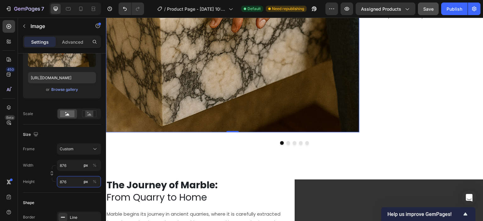
type input "876"
click at [1, 153] on div "450 Beta" at bounding box center [9, 119] width 18 height 203
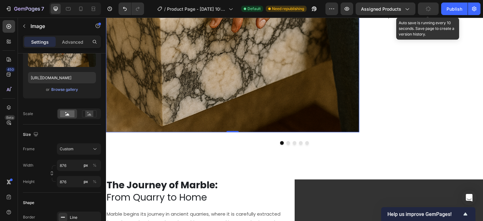
click at [436, 10] on button "button" at bounding box center [428, 9] width 21 height 13
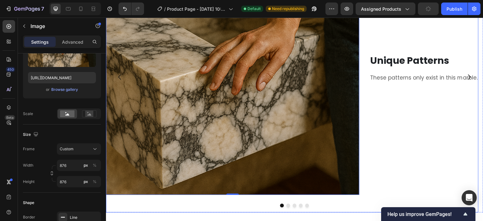
scroll to position [668, 0]
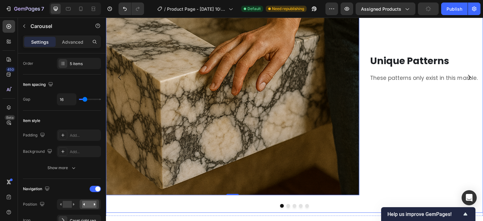
click at [468, 77] on icon "Carousel Next Arrow" at bounding box center [469, 77] width 3 height 5
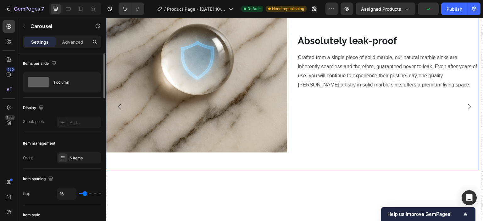
scroll to position [605, 0]
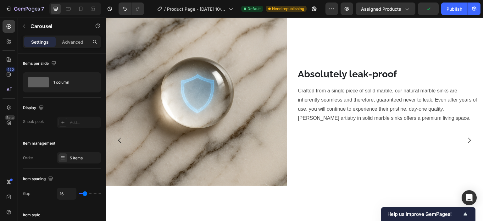
click at [122, 140] on icon "Carousel Back Arrow" at bounding box center [120, 140] width 8 height 8
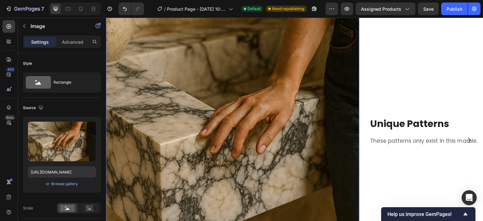
click at [307, 109] on img at bounding box center [232, 131] width 253 height 253
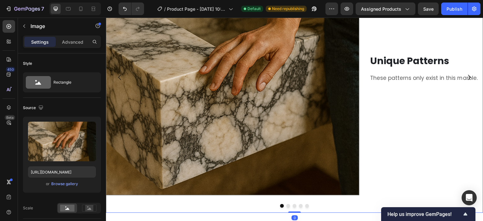
click at [286, 207] on button "Dot" at bounding box center [288, 206] width 4 height 4
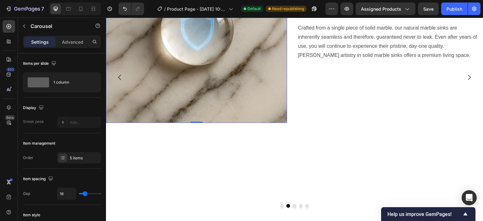
click at [213, 66] on img at bounding box center [196, 32] width 181 height 181
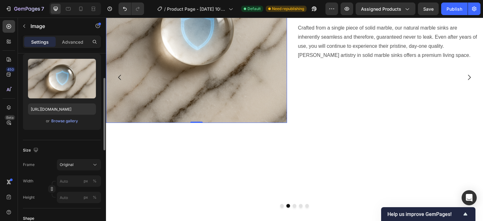
scroll to position [126, 0]
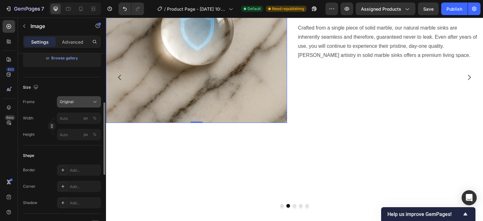
click at [85, 99] on div "Original" at bounding box center [75, 102] width 31 height 6
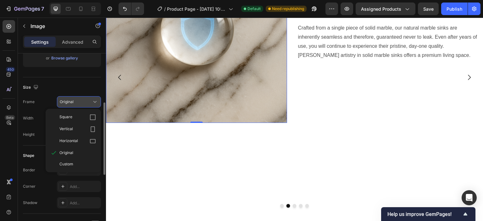
click at [85, 99] on div "Original" at bounding box center [79, 102] width 38 height 6
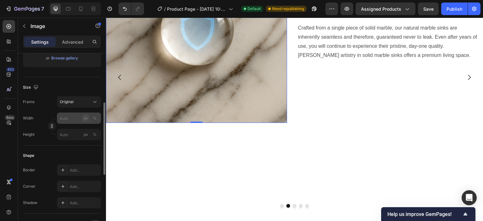
click at [82, 116] on button "px" at bounding box center [86, 118] width 8 height 8
click at [82, 115] on button "px" at bounding box center [86, 118] width 8 height 8
click at [94, 116] on div "%" at bounding box center [95, 118] width 4 height 6
click at [86, 120] on div "px" at bounding box center [86, 118] width 4 height 6
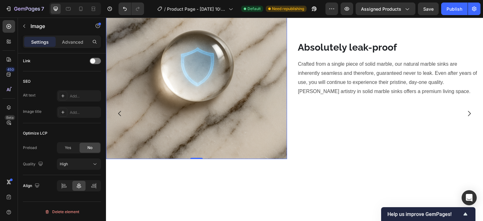
scroll to position [668, 0]
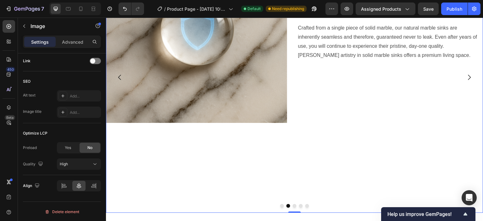
click at [280, 208] on button "Dot" at bounding box center [282, 206] width 4 height 4
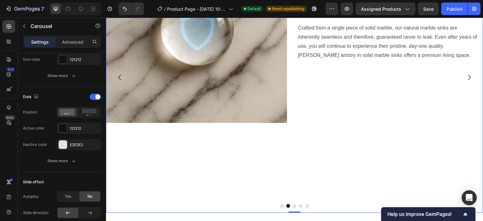
scroll to position [0, 0]
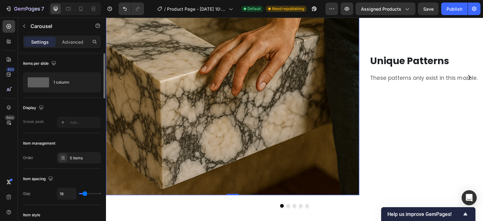
click at [180, 89] on img at bounding box center [232, 68] width 253 height 253
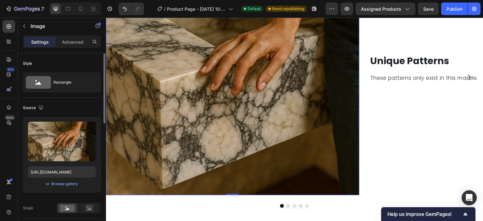
scroll to position [94, 0]
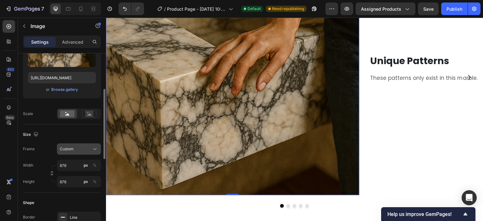
click at [78, 150] on div "Custom" at bounding box center [75, 149] width 31 height 6
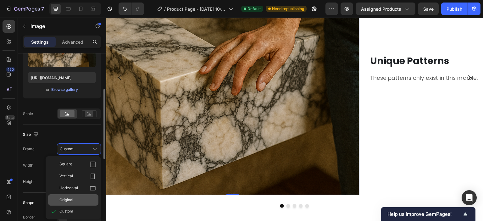
click at [86, 196] on div "Original" at bounding box center [73, 199] width 50 height 11
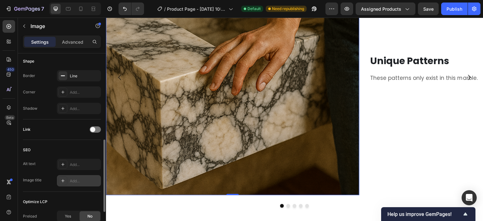
scroll to position [251, 0]
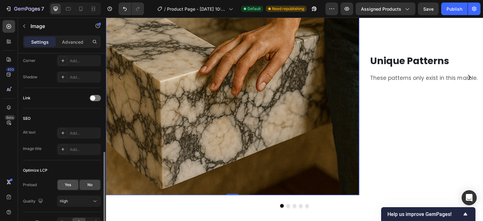
click at [64, 184] on div "Yes" at bounding box center [67, 185] width 21 height 10
click at [96, 184] on div "No" at bounding box center [89, 185] width 21 height 10
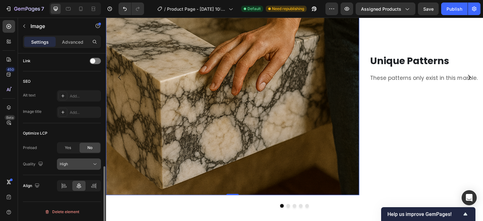
click at [79, 164] on div "High" at bounding box center [76, 164] width 32 height 6
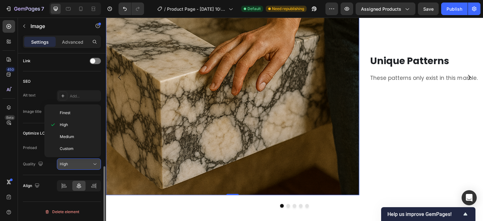
click at [79, 164] on div "High" at bounding box center [76, 164] width 32 height 6
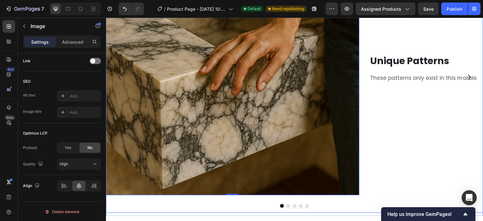
click at [460, 79] on button "Carousel Next Arrow" at bounding box center [469, 77] width 18 height 18
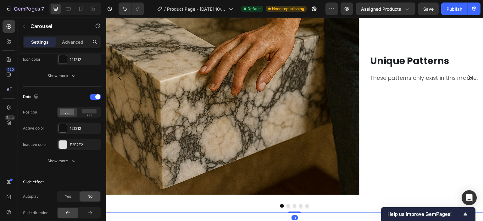
scroll to position [0, 0]
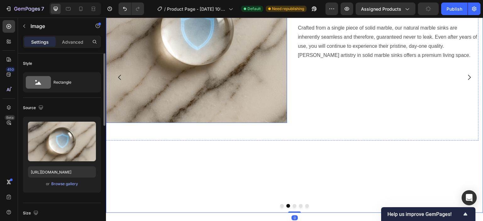
click at [167, 75] on img at bounding box center [196, 32] width 181 height 181
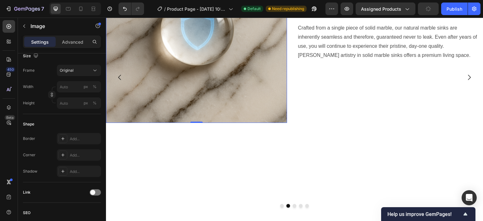
scroll to position [288, 0]
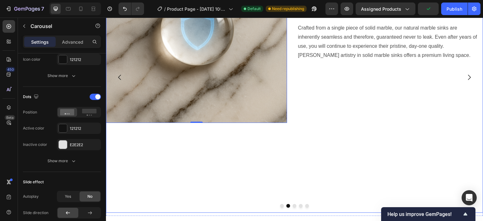
click at [121, 79] on icon "Carousel Back Arrow" at bounding box center [120, 78] width 8 height 8
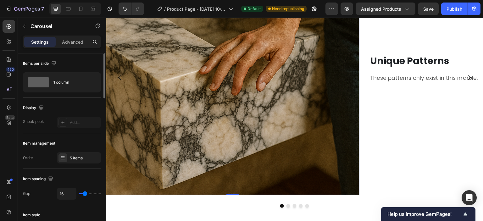
click at [168, 82] on img at bounding box center [232, 68] width 253 height 253
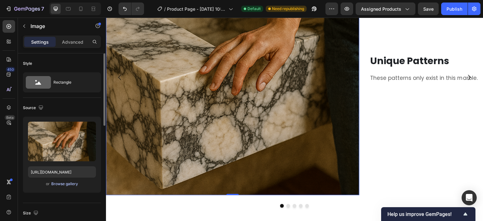
click at [73, 181] on div "Browse gallery" at bounding box center [64, 184] width 27 height 6
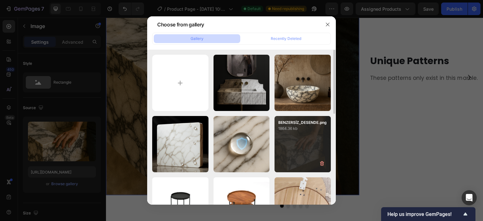
click at [297, 147] on div "BENZERSİZ_DESENDE.png 1864.36 kb" at bounding box center [302, 144] width 56 height 56
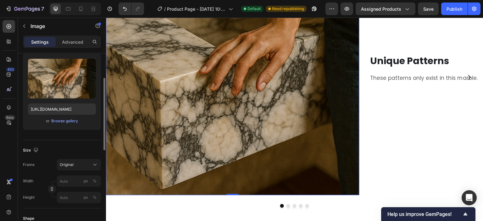
scroll to position [126, 0]
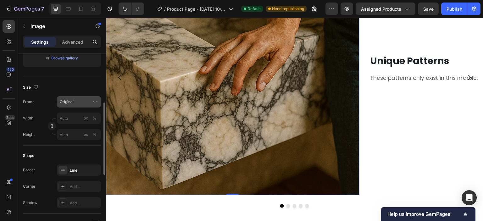
click at [66, 107] on button "Original" at bounding box center [79, 101] width 44 height 11
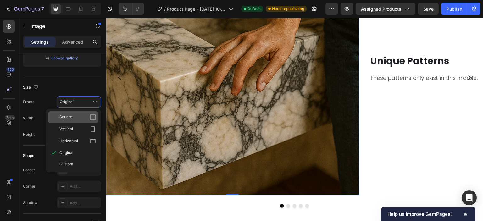
click at [69, 112] on div "Square" at bounding box center [73, 117] width 50 height 12
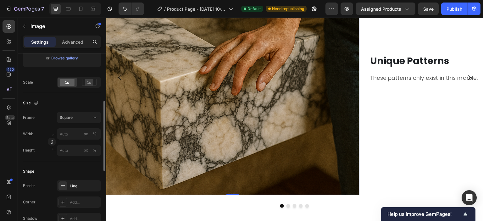
drag, startPoint x: 82, startPoint y: 93, endPoint x: 82, endPoint y: 88, distance: 5.3
click at [82, 91] on div "Style Rectangle Source Upload Image https://cdn.shopify.com/s/files/1/0641/3097…" at bounding box center [62, 151] width 78 height 447
click at [84, 83] on icon at bounding box center [89, 82] width 14 height 7
click at [58, 76] on div "Upload Image https://cdn.shopify.com/s/files/1/0641/3097/3883/files/gempages_57…" at bounding box center [62, 39] width 78 height 97
click at [60, 81] on rect at bounding box center [67, 82] width 14 height 7
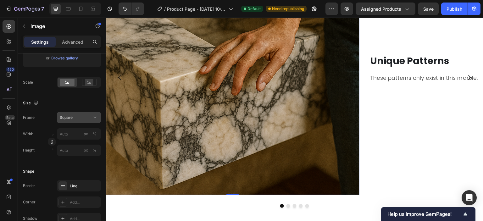
click at [81, 115] on div "Square" at bounding box center [75, 118] width 31 height 6
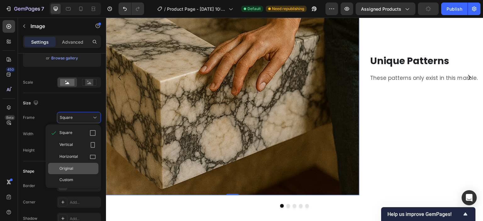
click at [86, 169] on div "Original" at bounding box center [77, 169] width 36 height 6
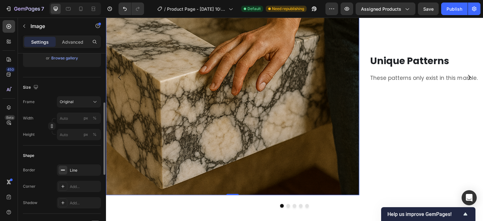
click at [74, 152] on div "Shape" at bounding box center [62, 155] width 78 height 10
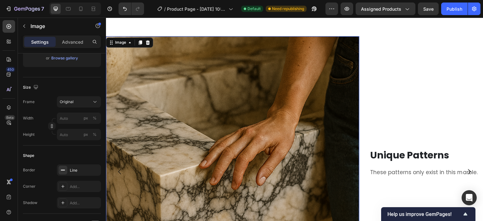
scroll to position [479, 0]
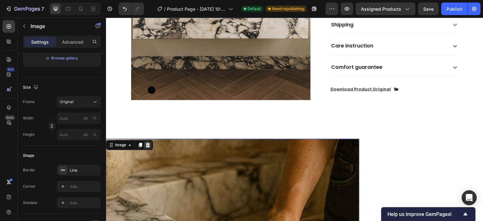
click at [146, 142] on icon at bounding box center [148, 144] width 4 height 4
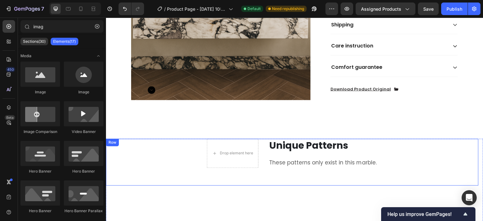
scroll to position [542, 0]
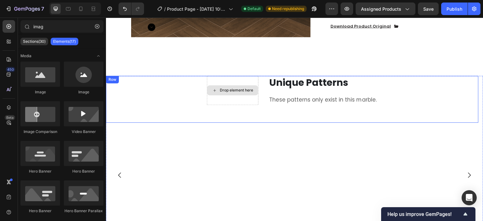
click at [249, 85] on div "Drop element here" at bounding box center [232, 90] width 51 height 10
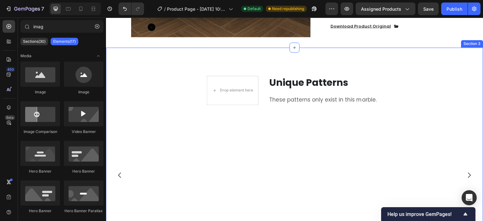
click at [229, 66] on div "Drop element here Unique Patterns Heading These patterns only exist in this mar…" at bounding box center [294, 163] width 377 height 224
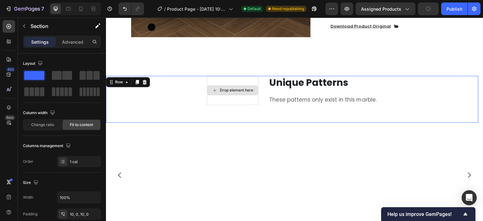
click at [227, 76] on div "Drop element here" at bounding box center [233, 91] width 52 height 30
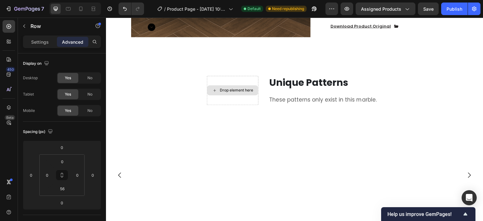
click at [242, 85] on div "Drop element here" at bounding box center [232, 90] width 51 height 10
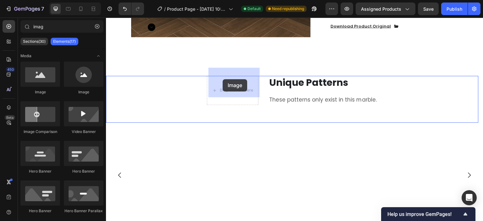
drag, startPoint x: 144, startPoint y: 94, endPoint x: 222, endPoint y: 79, distance: 80.3
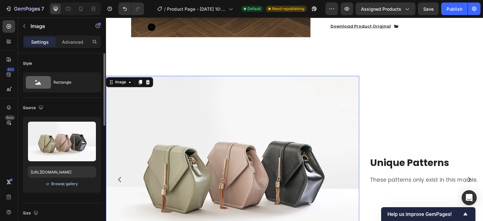
click at [68, 181] on div "Browse gallery" at bounding box center [64, 184] width 27 height 6
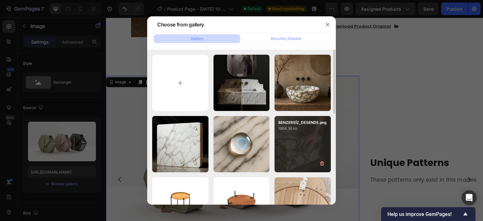
click at [291, 144] on div "BENZERSİZ_DESENDE.png 1864.36 kb" at bounding box center [302, 144] width 56 height 56
type input "https://cdn.shopify.com/s/files/1/0641/3097/3883/files/gempages_574794260885275…"
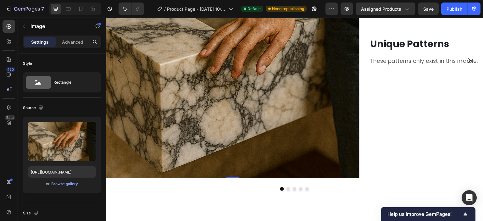
scroll to position [731, 0]
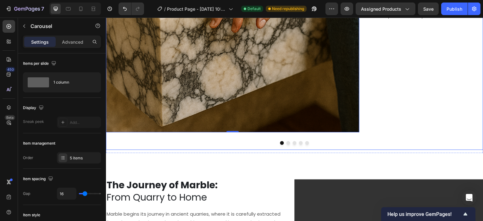
click at [286, 145] on button "Dot" at bounding box center [288, 143] width 4 height 4
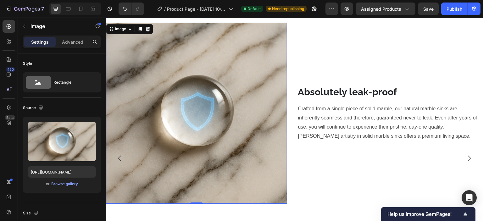
scroll to position [542, 0]
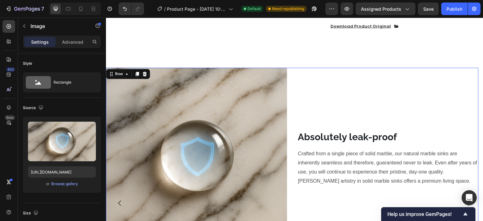
click at [310, 90] on div "Absolutely leak-proof Heading Crafted from a single piece of solid marble, our …" at bounding box center [387, 158] width 181 height 181
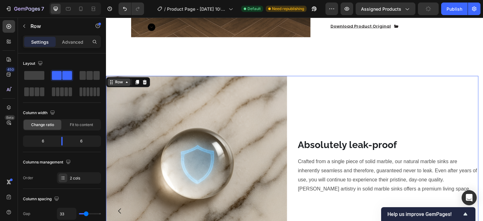
click at [122, 79] on div "Row" at bounding box center [119, 82] width 10 height 6
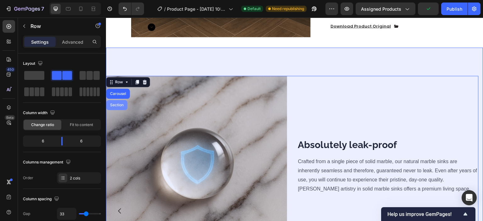
click at [124, 103] on div "Section" at bounding box center [117, 105] width 16 height 4
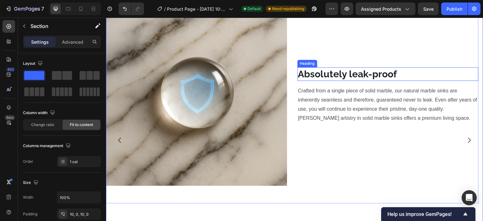
click at [298, 71] on h2 "Absolutely leak-proof" at bounding box center [387, 74] width 181 height 14
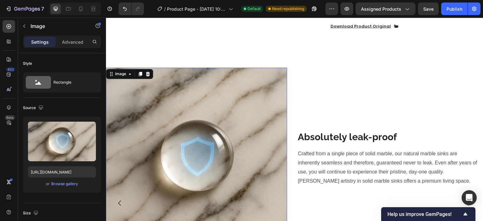
click at [209, 85] on img at bounding box center [196, 158] width 181 height 181
click at [122, 74] on div "Image" at bounding box center [121, 74] width 14 height 6
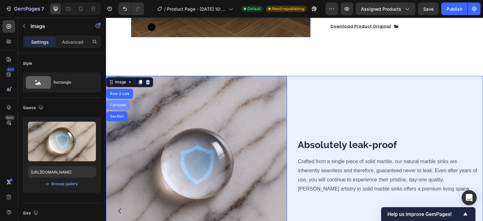
click at [123, 100] on div "Carousel" at bounding box center [118, 105] width 24 height 10
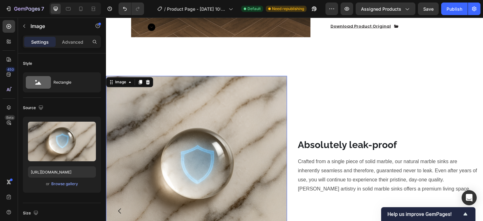
click at [265, 103] on img at bounding box center [196, 166] width 181 height 181
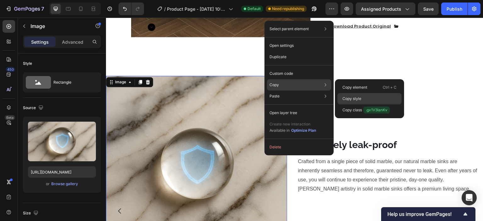
click at [366, 98] on div "Copy style" at bounding box center [369, 98] width 64 height 11
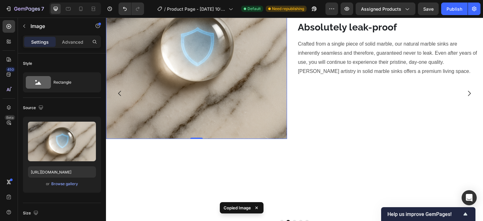
scroll to position [668, 0]
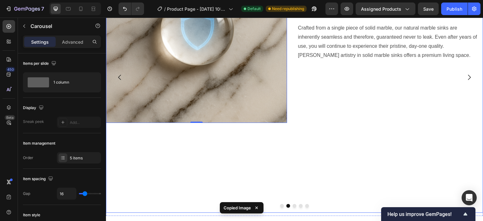
click at [280, 208] on button "Dot" at bounding box center [282, 206] width 4 height 4
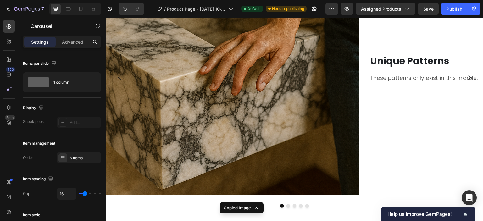
click at [221, 89] on img at bounding box center [232, 68] width 253 height 253
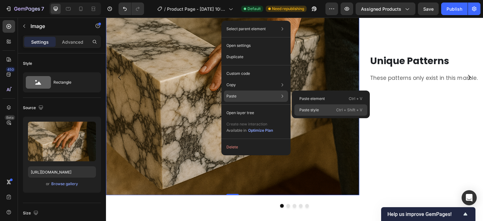
click at [309, 108] on p "Paste style" at bounding box center [308, 110] width 19 height 6
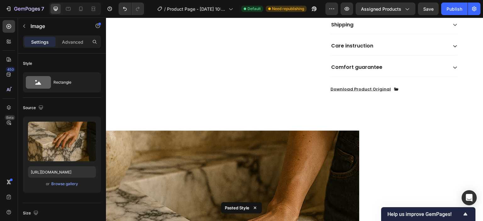
scroll to position [636, 0]
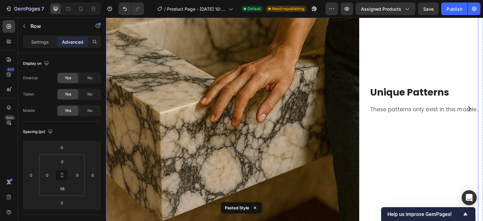
click at [372, 102] on div "Image Unique Patterns Heading These patterns only exist in this marble. Text Bl…" at bounding box center [292, 108] width 372 height 271
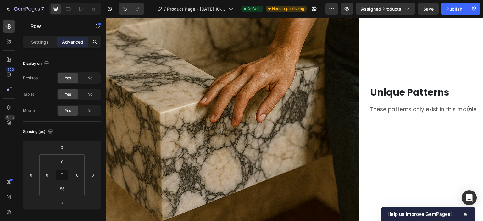
click at [329, 100] on img at bounding box center [232, 99] width 253 height 253
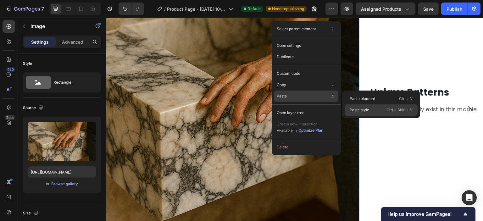
click at [358, 108] on p "Paste style" at bounding box center [358, 110] width 19 height 6
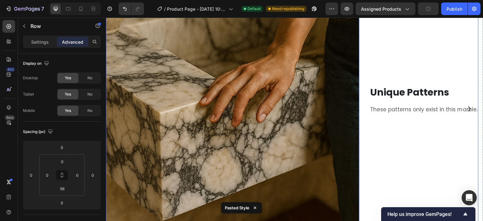
click at [380, 102] on div "Unique Patterns Heading These patterns only exist in this marble. Text Block" at bounding box center [423, 99] width 109 height 253
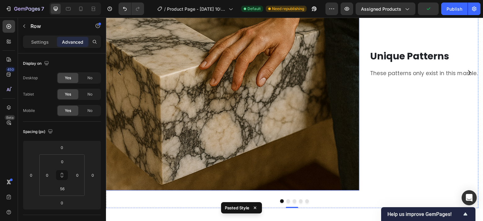
scroll to position [762, 0]
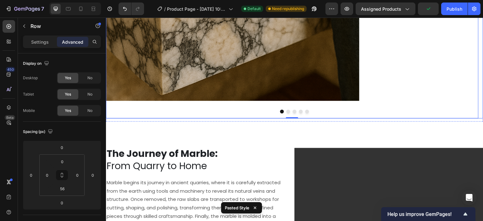
click at [286, 113] on button "Dot" at bounding box center [288, 112] width 4 height 4
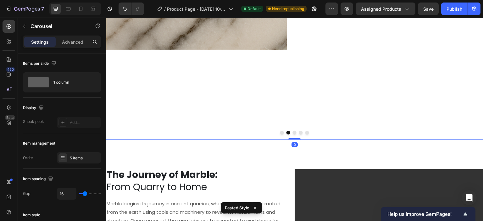
scroll to position [699, 0]
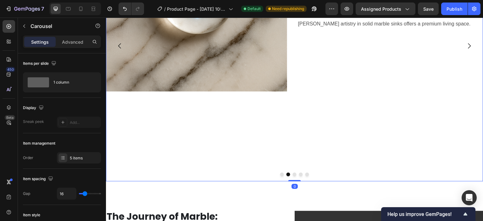
click at [280, 176] on button "Dot" at bounding box center [282, 174] width 4 height 4
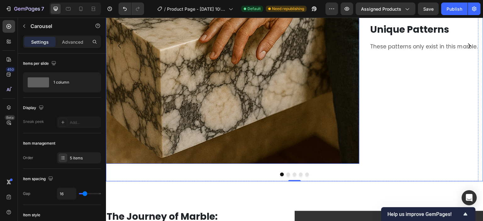
scroll to position [668, 0]
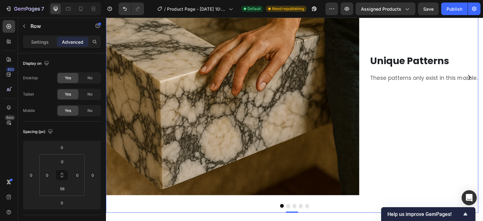
click at [402, 85] on div "Unique Patterns Heading These patterns only exist in this marble. Text Block" at bounding box center [423, 68] width 109 height 253
click at [378, 60] on h2 "Unique Patterns" at bounding box center [423, 61] width 109 height 14
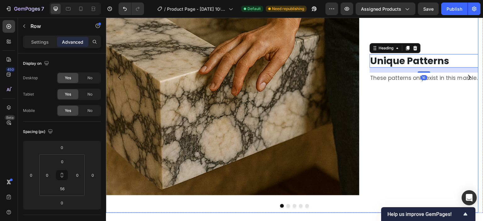
click at [386, 85] on div "Unique Patterns Heading 16 These patterns only exist in this marble. Text Block" at bounding box center [423, 68] width 109 height 253
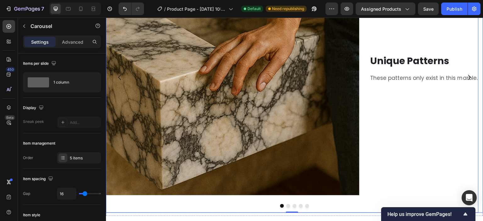
click at [282, 208] on div at bounding box center [294, 206] width 377 height 4
click at [286, 208] on button "Dot" at bounding box center [288, 206] width 4 height 4
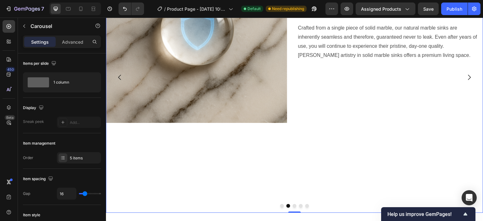
click at [280, 208] on button "Dot" at bounding box center [282, 206] width 4 height 4
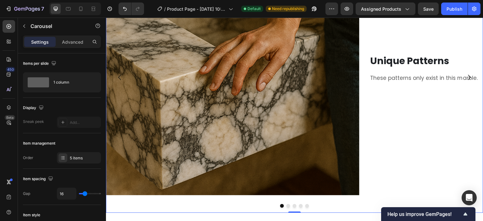
click at [287, 208] on div at bounding box center [294, 206] width 377 height 4
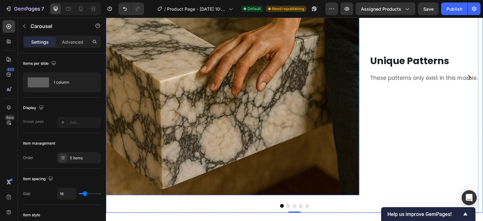
click at [273, 141] on img at bounding box center [232, 68] width 253 height 253
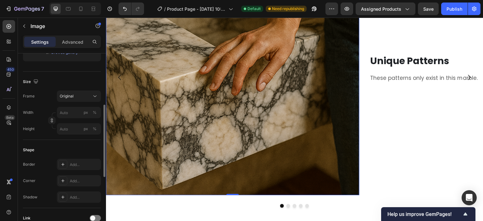
scroll to position [0, 0]
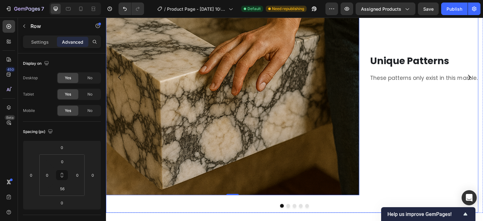
click at [285, 205] on div "Image 0 Unique Patterns Heading These patterns only exist in this marble. Text …" at bounding box center [292, 77] width 372 height 271
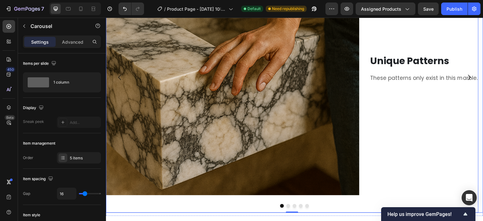
click at [286, 208] on button "Dot" at bounding box center [288, 206] width 4 height 4
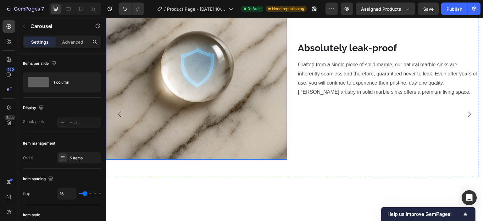
scroll to position [542, 0]
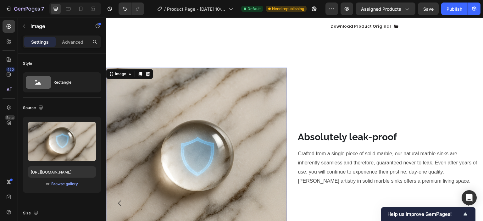
click at [205, 133] on img at bounding box center [196, 158] width 181 height 181
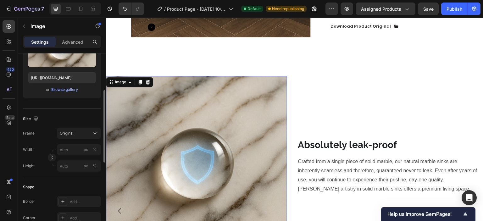
scroll to position [188, 0]
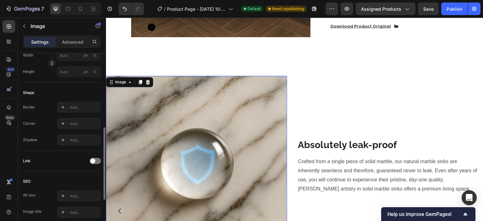
click at [264, 151] on img at bounding box center [196, 166] width 181 height 181
click at [293, 107] on div "Image Absolutely leak-proof Heading Crafted from a single piece of solid marble…" at bounding box center [292, 175] width 372 height 199
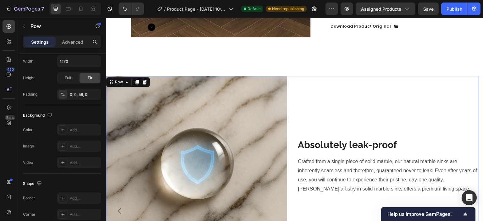
scroll to position [0, 0]
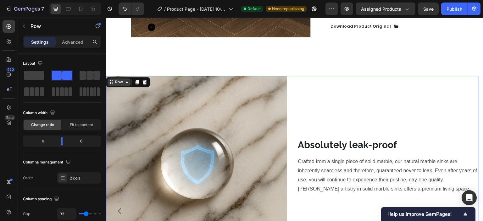
click at [118, 79] on div "Row" at bounding box center [119, 82] width 10 height 6
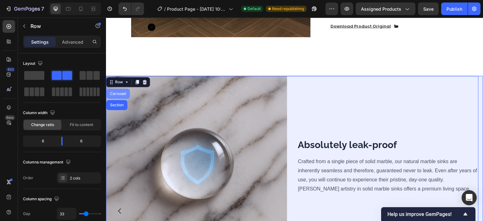
click at [122, 89] on div "Carousel" at bounding box center [118, 94] width 24 height 10
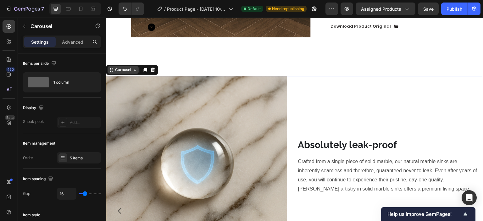
click at [132, 67] on div "Carousel" at bounding box center [123, 70] width 19 height 6
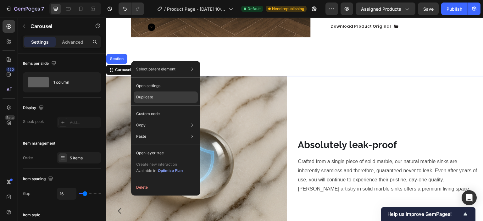
click at [163, 94] on div "Duplicate" at bounding box center [166, 96] width 64 height 11
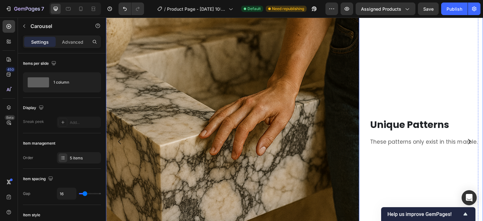
scroll to position [869, 0]
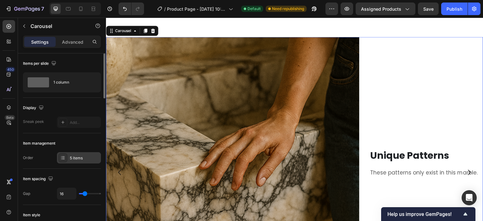
click at [74, 161] on div "5 items" at bounding box center [79, 157] width 44 height 11
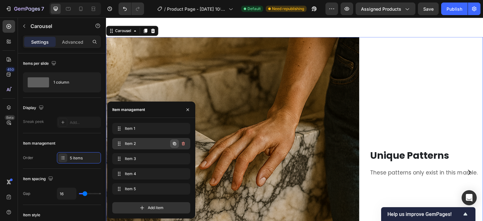
click at [175, 144] on icon "button" at bounding box center [174, 143] width 5 height 5
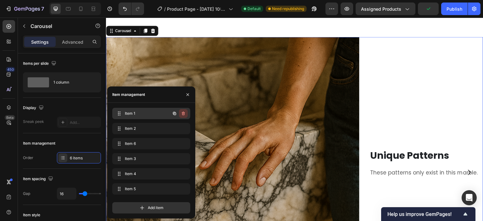
click at [184, 113] on icon "button" at bounding box center [183, 113] width 5 height 5
click at [184, 113] on div "Delete" at bounding box center [179, 114] width 12 height 6
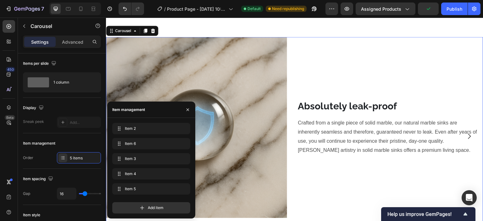
scroll to position [832, 0]
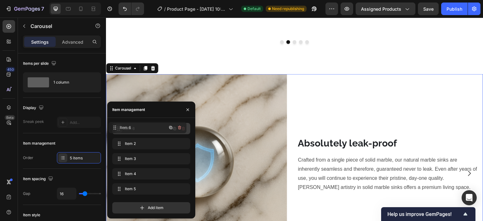
drag, startPoint x: 119, startPoint y: 142, endPoint x: 115, endPoint y: 126, distance: 16.5
click at [129, 126] on span "Item 6" at bounding box center [143, 129] width 36 height 6
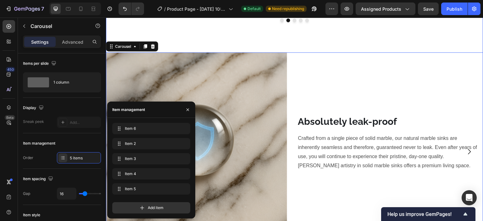
scroll to position [863, 0]
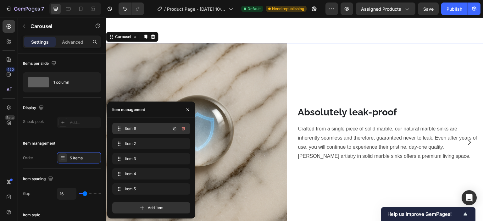
click at [138, 128] on span "Item 6" at bounding box center [143, 129] width 36 height 6
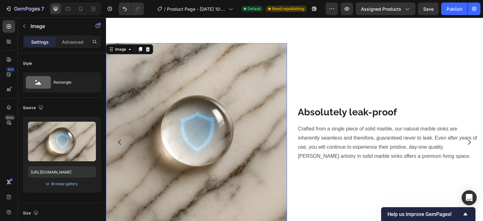
click at [208, 112] on img at bounding box center [196, 133] width 181 height 181
click at [70, 184] on div "Browse gallery" at bounding box center [64, 184] width 27 height 6
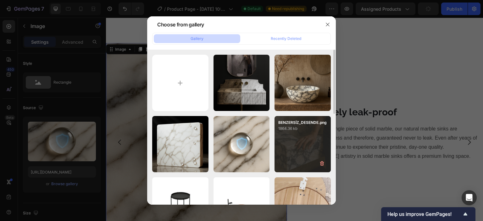
click at [322, 137] on div "BENZERSİZ_DESENDE.png 1864.36 kb" at bounding box center [302, 144] width 56 height 56
type input "https://cdn.shopify.com/s/files/1/0641/3097/3883/files/gempages_574794260885275…"
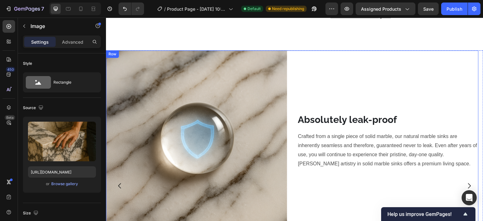
scroll to position [549, 0]
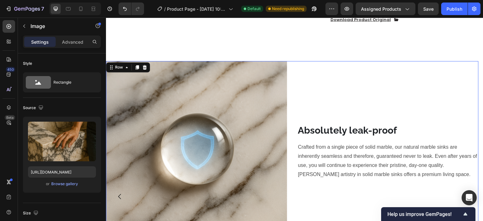
click at [290, 96] on div "Image Absolutely leak-proof Heading Crafted from a single piece of solid marble…" at bounding box center [292, 160] width 372 height 199
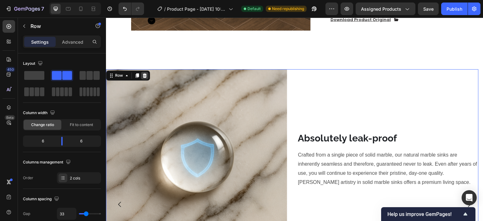
click at [145, 73] on icon at bounding box center [144, 75] width 5 height 5
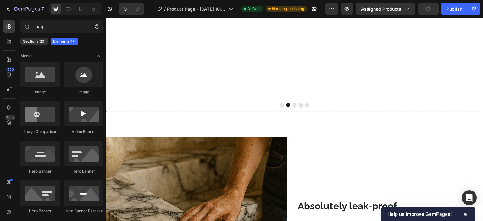
scroll to position [706, 0]
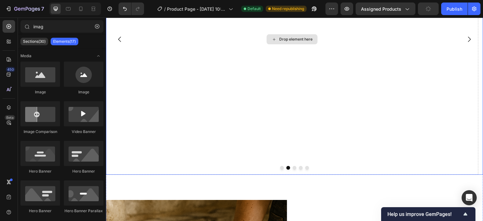
click at [312, 123] on div "Drop element here" at bounding box center [292, 39] width 372 height 271
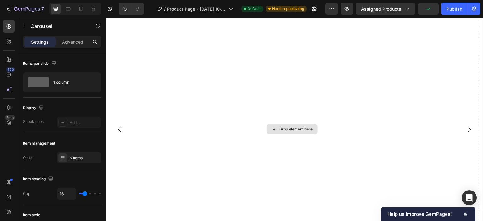
scroll to position [580, 0]
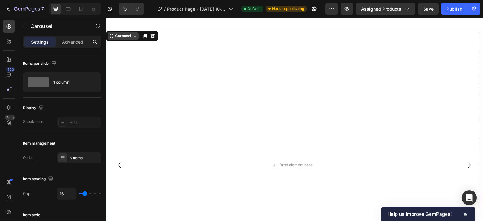
click at [132, 37] on icon at bounding box center [134, 35] width 5 height 5
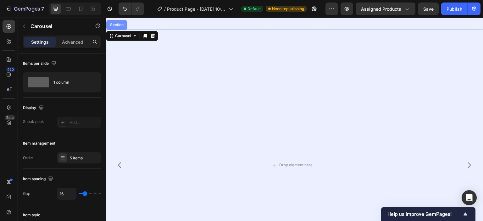
click at [122, 29] on div "Section" at bounding box center [116, 25] width 21 height 10
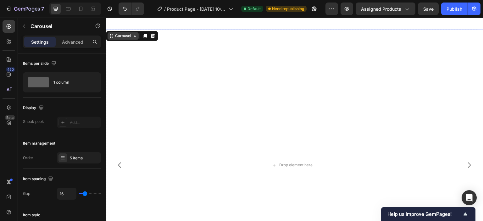
click at [121, 34] on div "Carousel" at bounding box center [123, 36] width 19 height 6
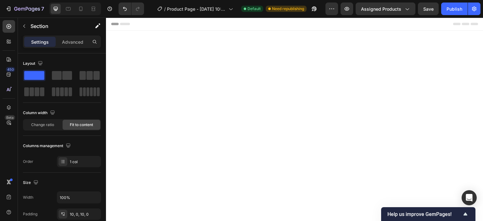
scroll to position [580, 0]
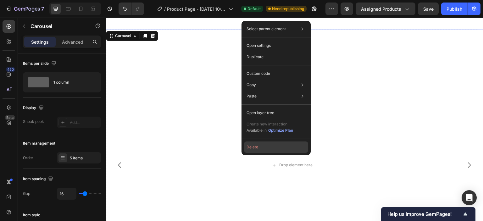
click at [253, 149] on button "Delete" at bounding box center [276, 146] width 64 height 11
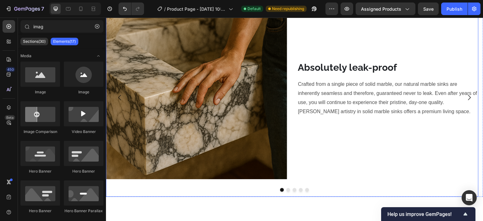
scroll to position [675, 0]
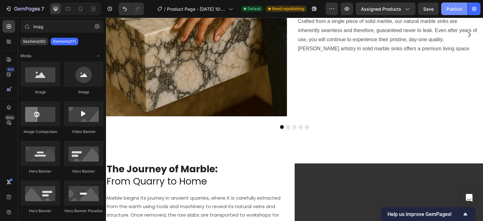
click at [456, 8] on div "Publish" at bounding box center [454, 9] width 16 height 7
click at [443, 2] on div "7 / Product Page - [DATE] 10:53:54 Default Published Preview Assigned Products …" at bounding box center [241, 9] width 483 height 18
click at [449, 9] on div "Publish" at bounding box center [454, 9] width 16 height 7
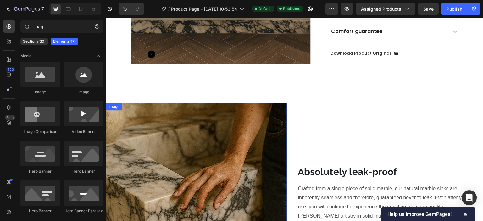
scroll to position [549, 0]
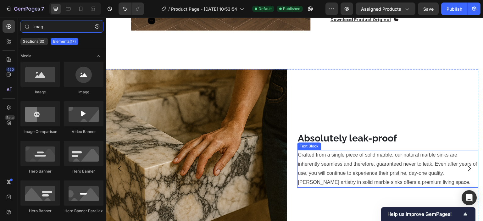
type input "ima"
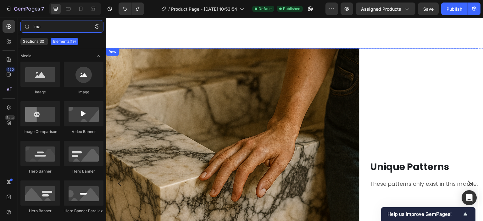
scroll to position [612, 0]
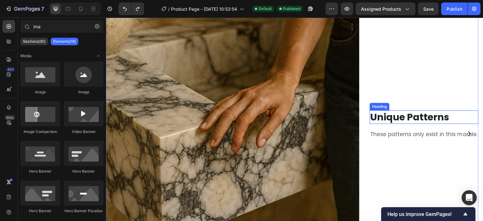
click at [388, 114] on h2 "Unique Patterns" at bounding box center [423, 117] width 109 height 14
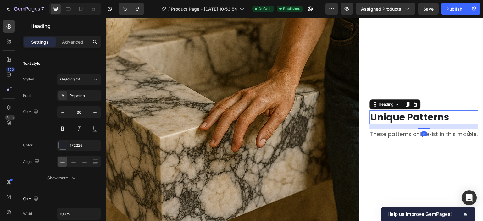
click at [389, 115] on h2 "Unique Patterns" at bounding box center [423, 117] width 109 height 14
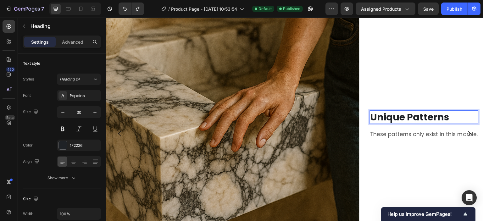
click at [389, 115] on p "Unique Patterns" at bounding box center [423, 117] width 107 height 12
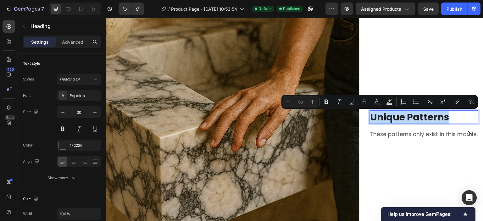
click at [389, 115] on p "Unique Patterns" at bounding box center [423, 117] width 107 height 12
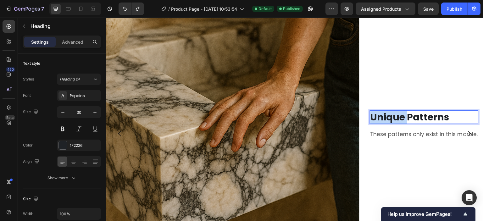
click at [389, 115] on p "Unique Patterns" at bounding box center [423, 117] width 107 height 12
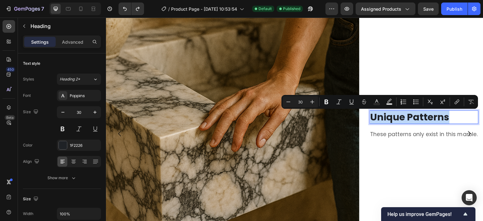
copy p "Unique Patterns"
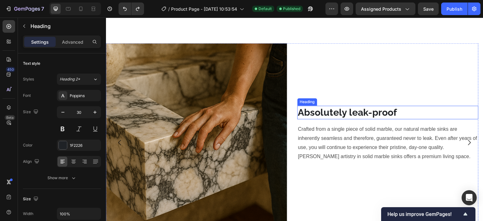
scroll to position [863, 0]
click at [339, 114] on h2 "Absolutely leak-proof" at bounding box center [387, 112] width 181 height 14
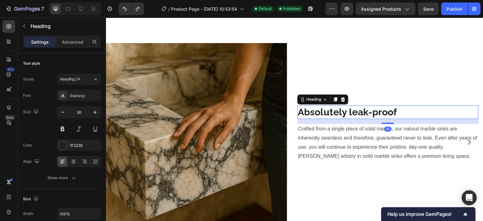
click at [340, 115] on h2 "Absolutely leak-proof" at bounding box center [387, 112] width 181 height 14
click at [340, 115] on p "Absolutely leak-proof" at bounding box center [388, 112] width 180 height 12
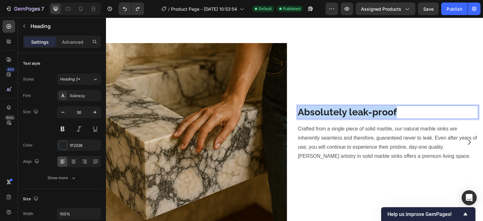
click at [340, 116] on p "Absolutely leak-proof" at bounding box center [388, 112] width 180 height 12
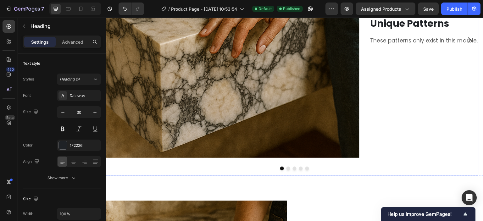
scroll to position [675, 0]
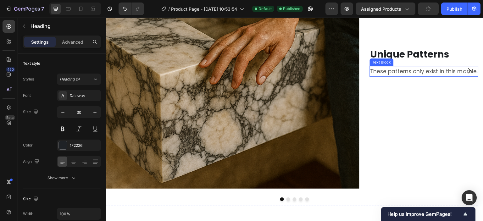
click at [412, 71] on p "These patterns only exist in this marble." at bounding box center [423, 72] width 107 height 10
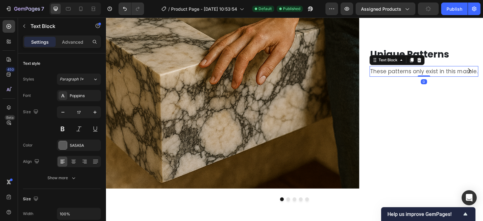
click at [412, 71] on p "These patterns only exist in this marble." at bounding box center [423, 72] width 107 height 10
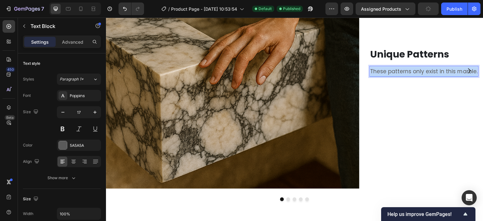
click at [412, 72] on p "These patterns only exist in this marble." at bounding box center [423, 72] width 107 height 10
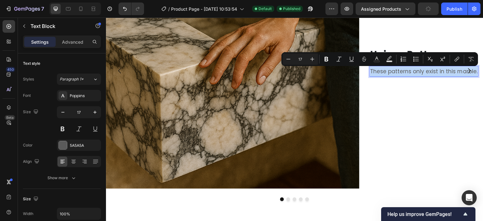
copy p "These patterns only exist in this marble."
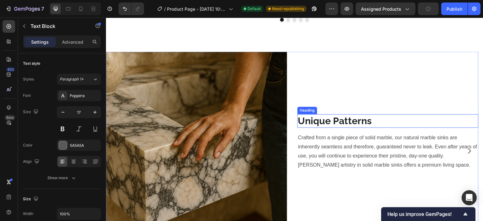
scroll to position [926, 0]
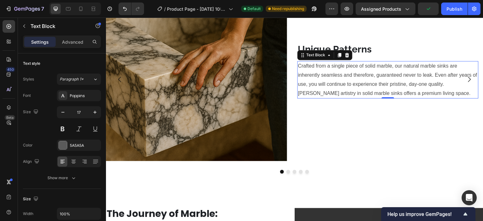
click at [348, 94] on p "Crafted from a single piece of solid marble, our natural marble sinks are inher…" at bounding box center [388, 80] width 180 height 36
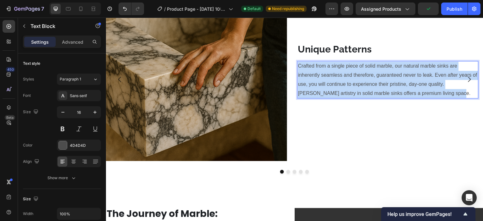
click at [348, 94] on p "Crafted from a single piece of solid marble, our natural marble sinks are inher…" at bounding box center [388, 80] width 180 height 36
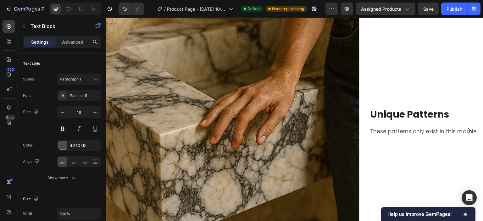
scroll to position [625, 0]
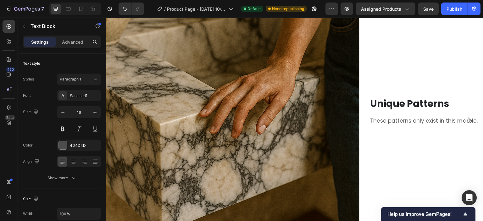
click at [468, 121] on icon "Carousel Next Arrow" at bounding box center [469, 119] width 3 height 5
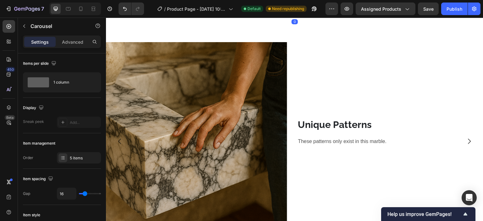
scroll to position [877, 0]
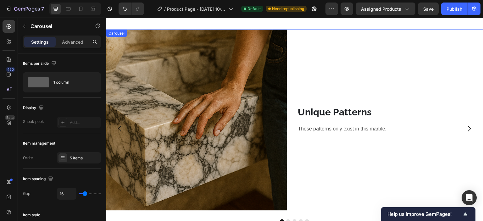
click at [466, 132] on icon "Carousel Next Arrow" at bounding box center [469, 129] width 8 height 8
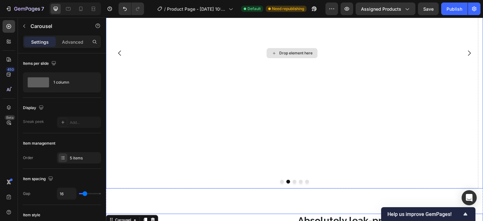
scroll to position [625, 0]
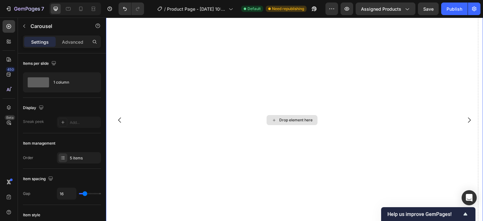
click at [466, 120] on icon "Carousel Next Arrow" at bounding box center [469, 120] width 8 height 8
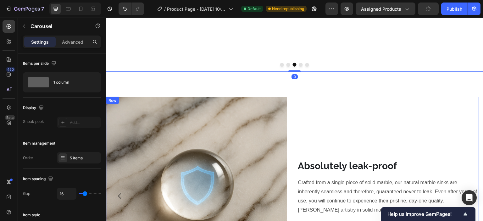
scroll to position [877, 0]
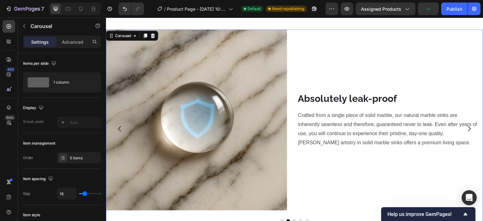
click at [466, 131] on icon "Carousel Next Arrow" at bounding box center [469, 129] width 8 height 8
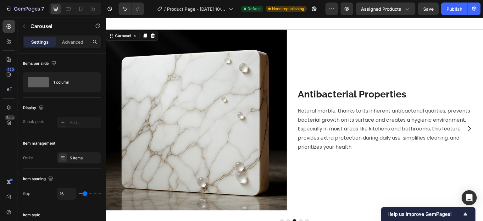
click at [465, 132] on icon "Carousel Next Arrow" at bounding box center [469, 129] width 8 height 8
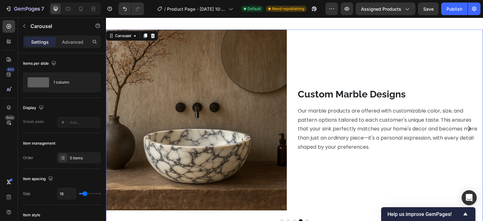
click at [465, 129] on icon "Carousel Next Arrow" at bounding box center [469, 129] width 8 height 8
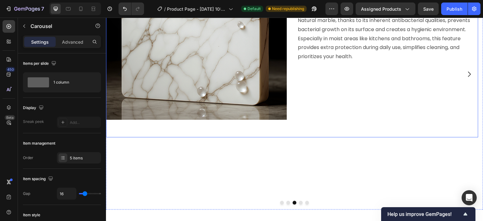
scroll to position [625, 0]
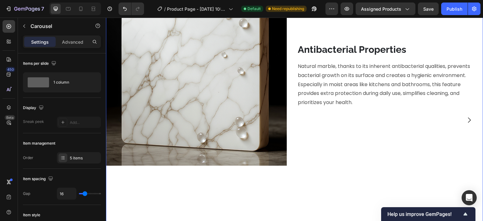
click at [466, 122] on icon "Carousel Next Arrow" at bounding box center [469, 120] width 8 height 8
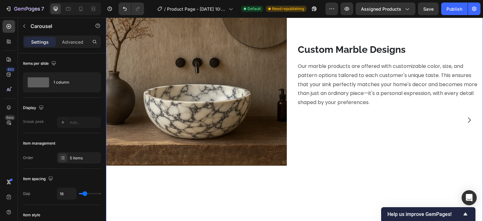
click at [466, 122] on icon "Carousel Next Arrow" at bounding box center [469, 120] width 8 height 8
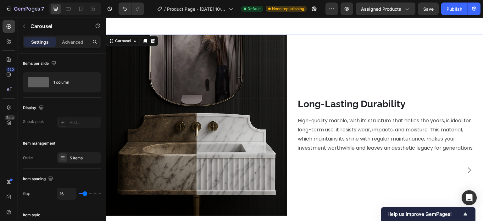
scroll to position [500, 0]
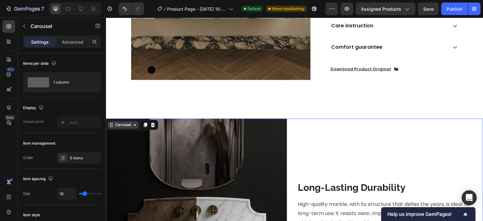
click at [129, 122] on div "Carousel" at bounding box center [123, 125] width 19 height 6
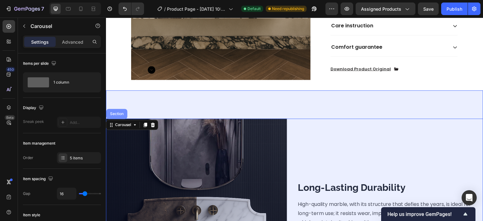
click at [117, 112] on div "Section" at bounding box center [117, 114] width 16 height 4
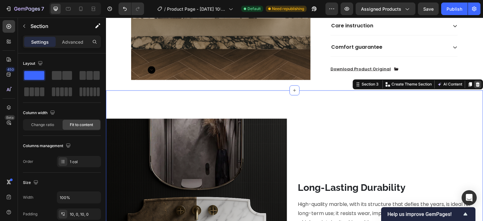
click at [476, 82] on icon at bounding box center [478, 84] width 4 height 4
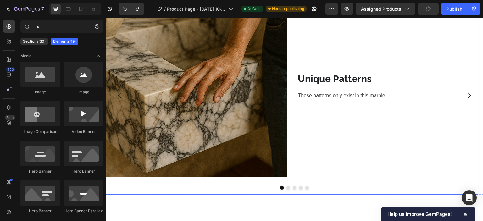
scroll to position [903, 0]
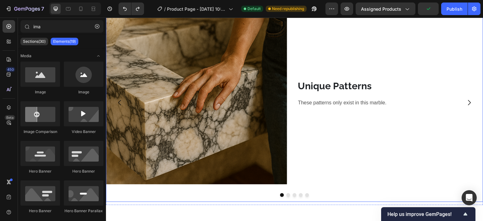
click at [286, 196] on button "Dot" at bounding box center [288, 195] width 4 height 4
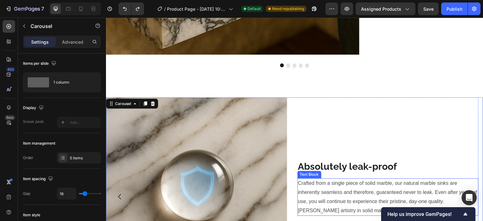
scroll to position [714, 0]
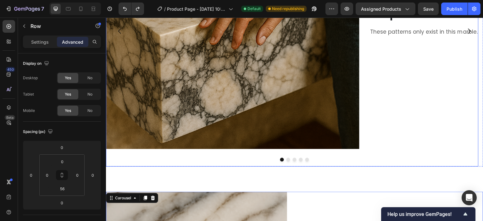
click at [386, 158] on div "Image Unique Patterns Heading These patterns only exist in this marble. Text Bl…" at bounding box center [292, 31] width 372 height 271
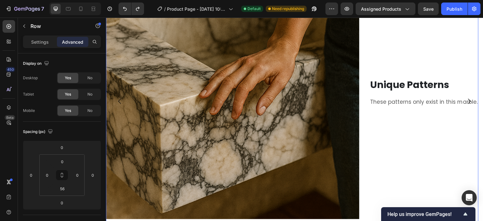
scroll to position [620, 0]
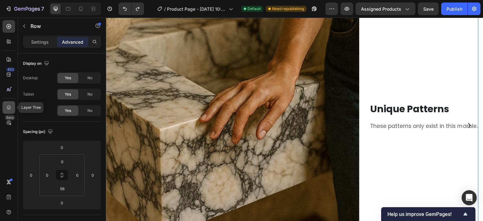
click at [10, 106] on icon at bounding box center [9, 107] width 4 height 4
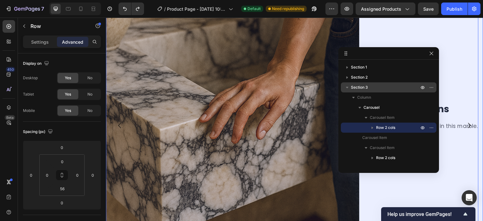
click at [347, 87] on icon "button" at bounding box center [347, 88] width 3 height 2
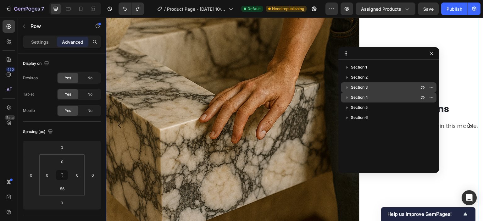
click at [347, 99] on icon "button" at bounding box center [347, 97] width 6 height 6
click at [358, 99] on span "Section 4" at bounding box center [359, 97] width 17 height 6
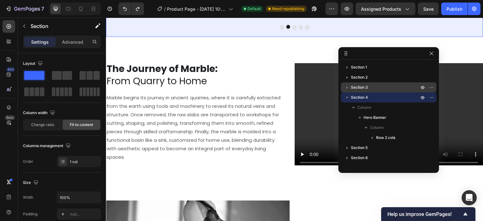
click at [358, 86] on span "Section 3" at bounding box center [359, 87] width 17 height 6
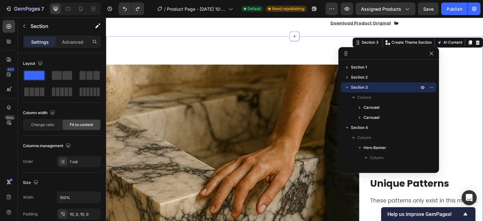
scroll to position [542, 0]
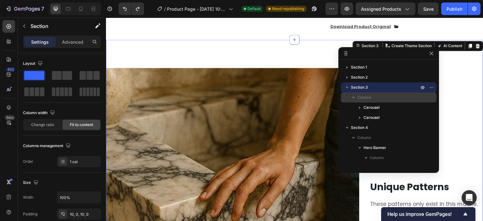
click at [362, 96] on span "Column" at bounding box center [364, 97] width 14 height 6
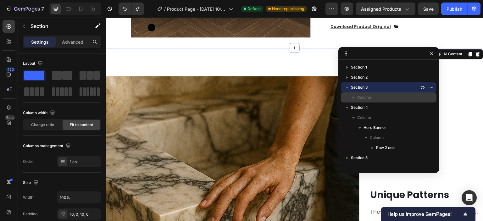
click at [362, 96] on span "Column" at bounding box center [364, 97] width 14 height 6
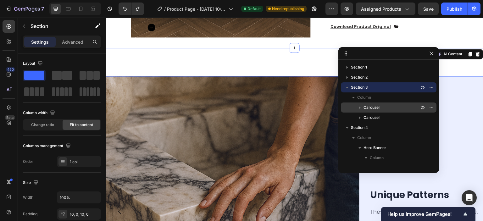
click at [373, 107] on span "Carousel" at bounding box center [371, 107] width 16 height 6
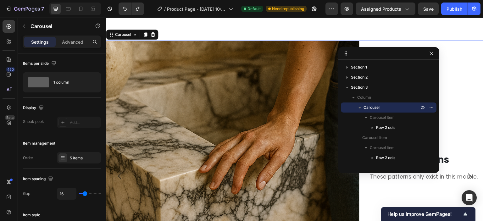
scroll to position [570, 0]
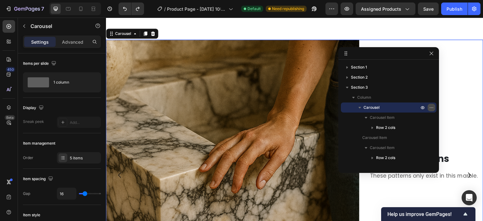
click at [430, 108] on icon "button" at bounding box center [431, 107] width 5 height 5
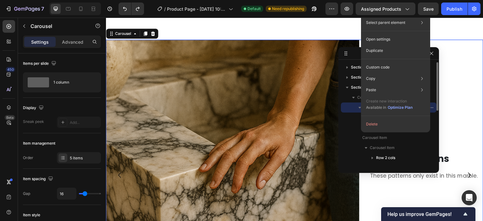
click at [389, 126] on button "Delete" at bounding box center [395, 123] width 64 height 11
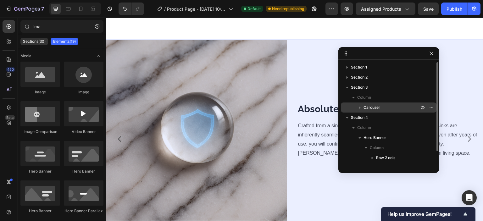
click at [368, 106] on span "Carousel" at bounding box center [371, 107] width 16 height 6
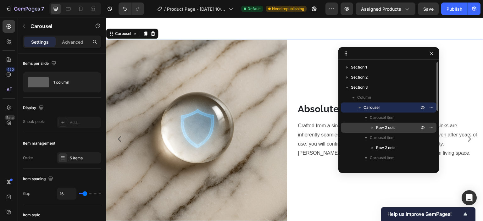
click at [373, 129] on icon "button" at bounding box center [372, 127] width 6 height 6
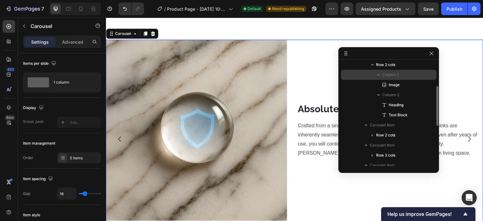
scroll to position [31, 0]
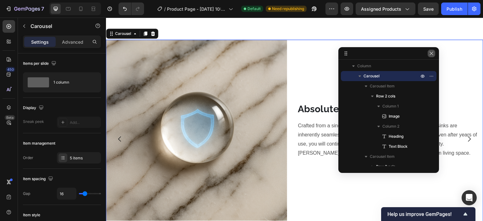
click at [430, 56] on icon "button" at bounding box center [431, 53] width 5 height 5
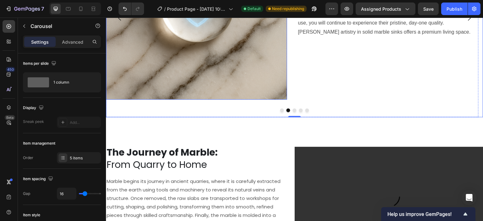
scroll to position [696, 0]
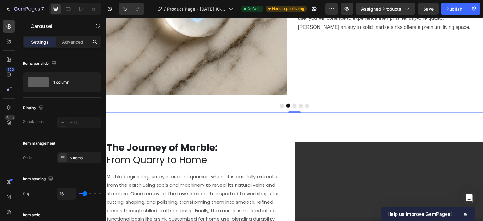
click at [277, 107] on div at bounding box center [294, 106] width 377 height 4
click at [280, 106] on button "Dot" at bounding box center [282, 106] width 4 height 4
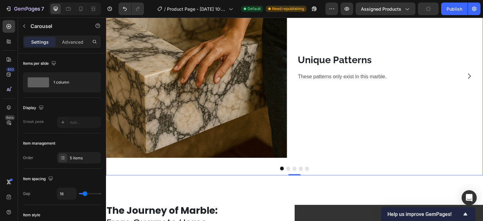
scroll to position [602, 0]
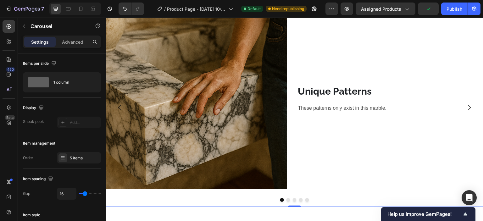
click at [471, 110] on button "Carousel Next Arrow" at bounding box center [469, 108] width 18 height 18
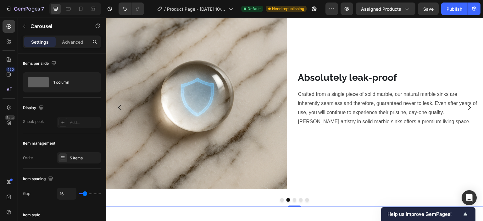
click at [468, 108] on icon "Carousel Next Arrow" at bounding box center [469, 107] width 3 height 5
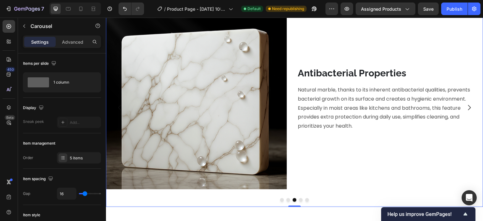
click at [465, 109] on icon "Carousel Next Arrow" at bounding box center [469, 108] width 8 height 8
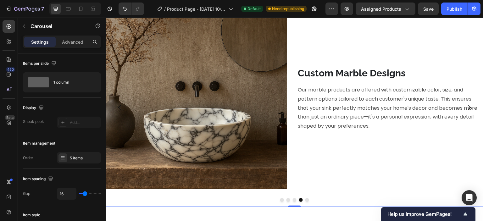
click at [468, 109] on icon "Carousel Next Arrow" at bounding box center [469, 107] width 3 height 5
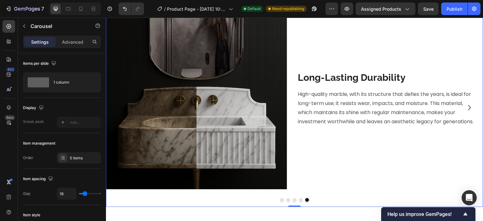
click at [468, 109] on icon "Carousel Next Arrow" at bounding box center [469, 107] width 3 height 5
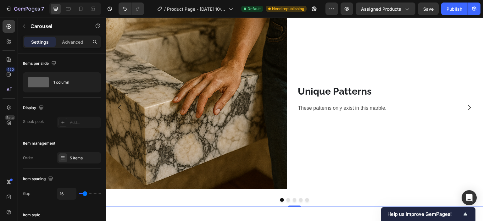
click at [468, 109] on icon "Carousel Next Arrow" at bounding box center [469, 107] width 3 height 5
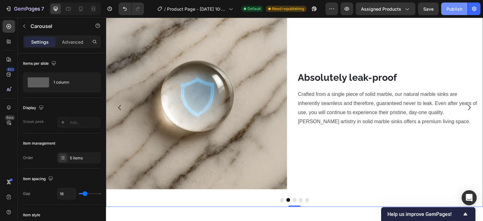
click at [456, 6] on div "Publish" at bounding box center [454, 9] width 16 height 7
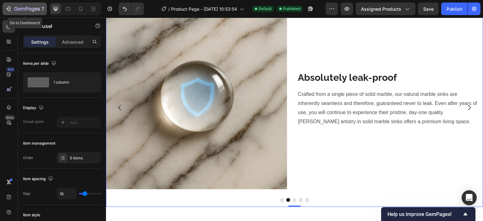
click at [14, 11] on icon "button" at bounding box center [27, 9] width 26 height 5
